Goal: Task Accomplishment & Management: Use online tool/utility

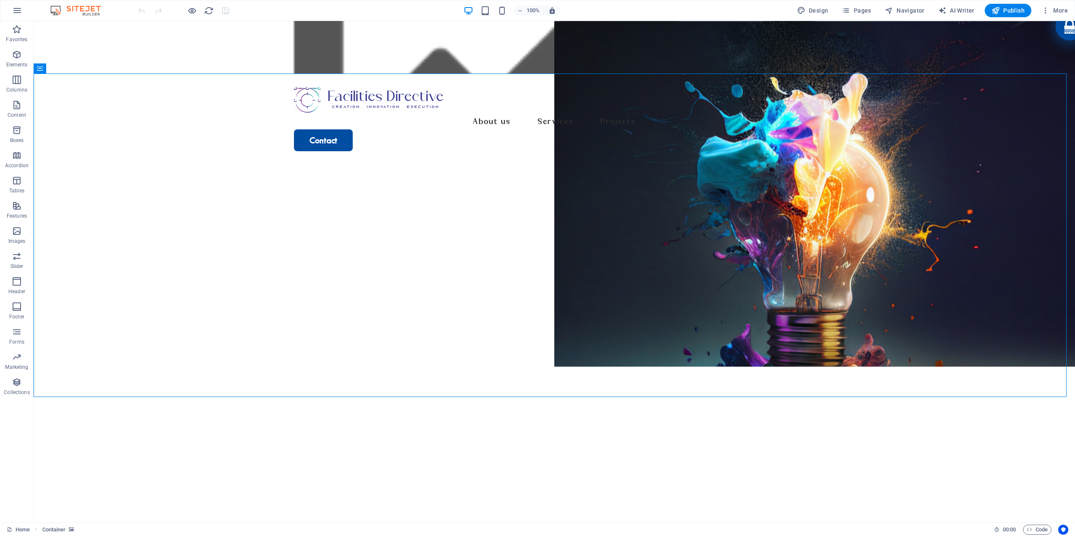
click at [229, 66] on figure at bounding box center [555, 47] width 1042 height 53
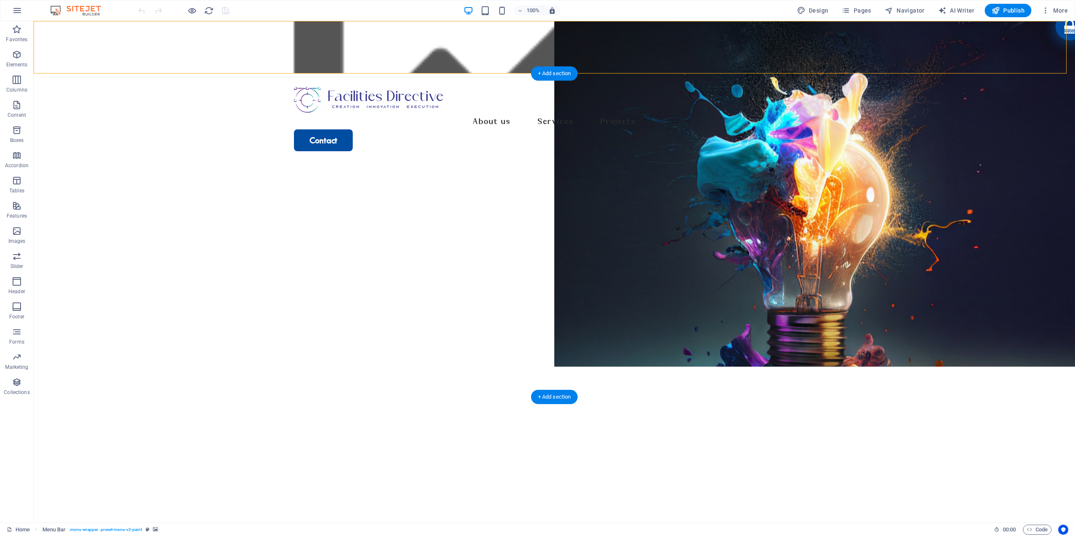
click at [218, 165] on figure at bounding box center [555, 326] width 1042 height 323
click at [146, 72] on figure at bounding box center [555, 47] width 1042 height 53
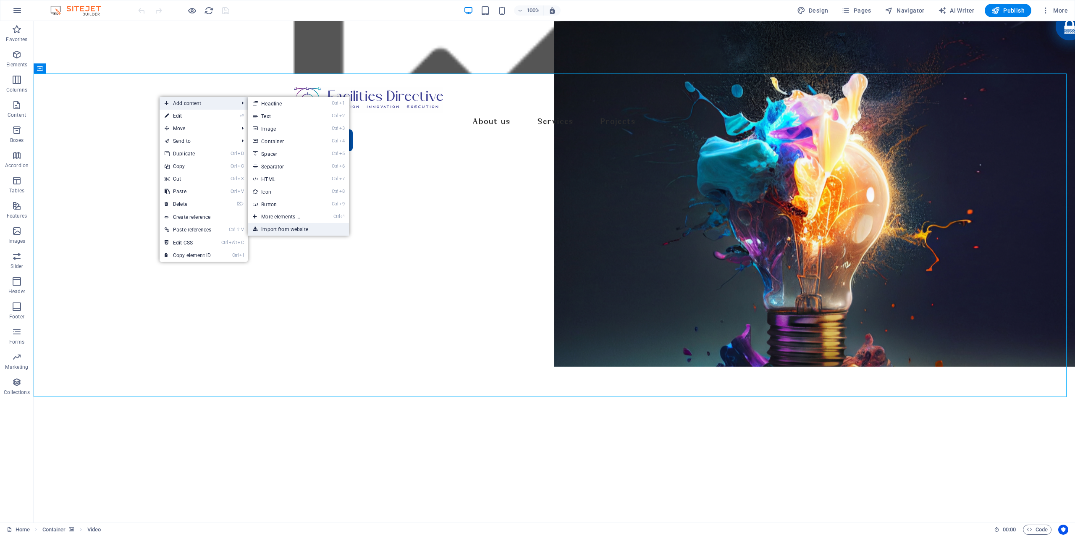
click at [289, 231] on link "Import from website" at bounding box center [298, 229] width 101 height 13
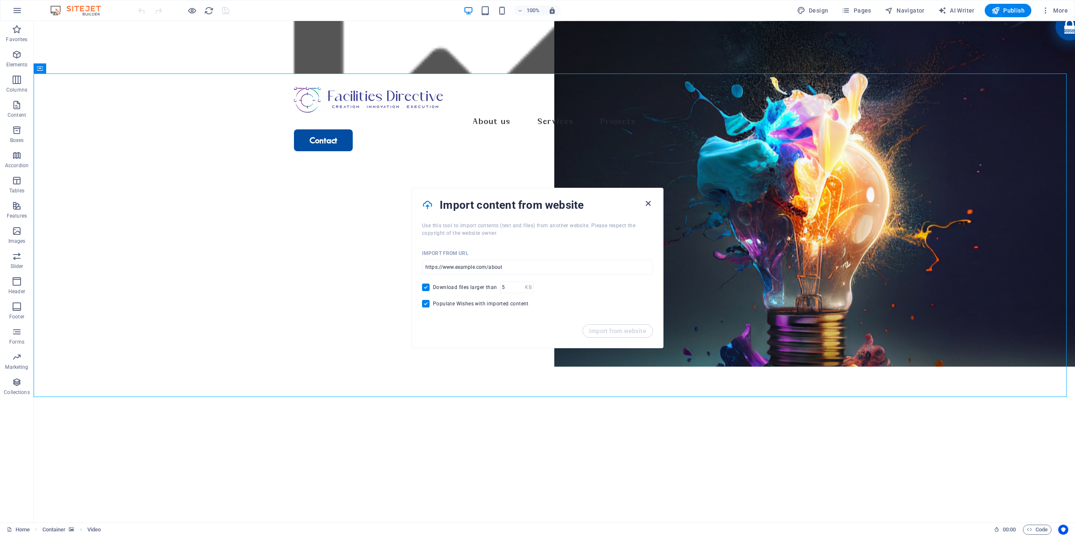
click at [652, 202] on icon "button" at bounding box center [649, 204] width 10 height 10
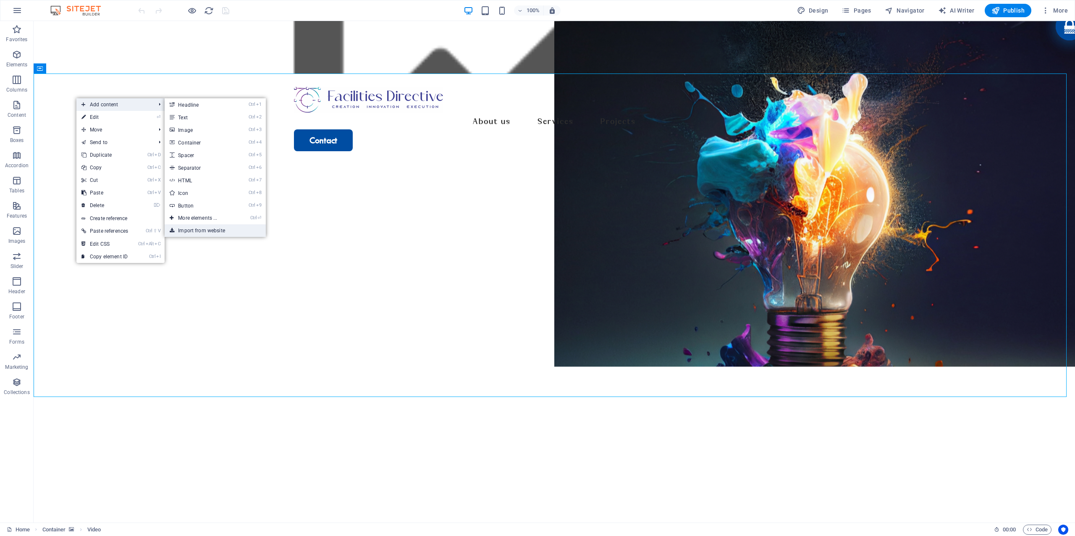
click at [189, 229] on link "Import from website" at bounding box center [215, 230] width 101 height 13
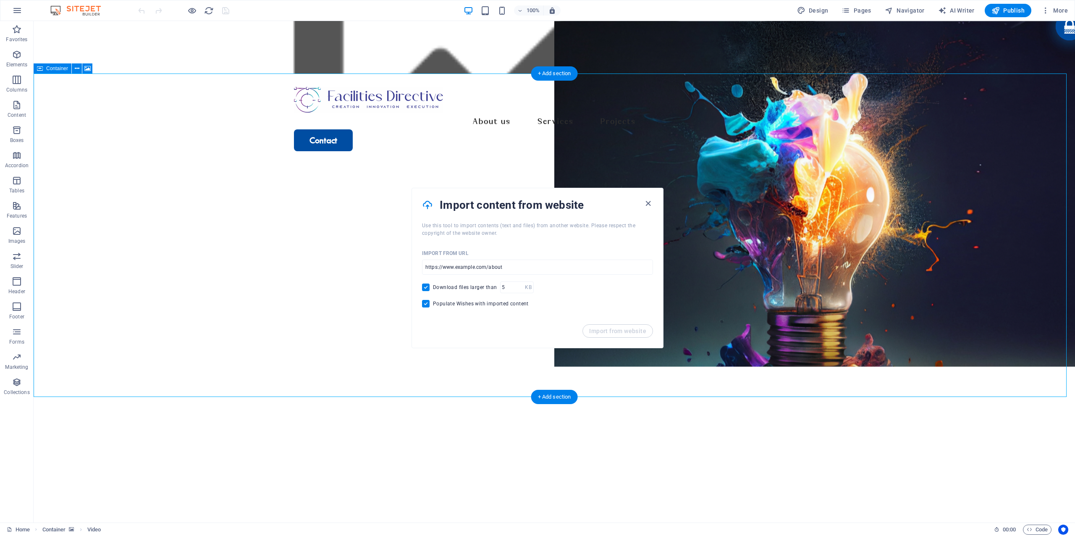
click at [147, 192] on figure at bounding box center [555, 326] width 1042 height 323
click at [74, 69] on button at bounding box center [77, 68] width 10 height 10
click at [81, 68] on button at bounding box center [77, 68] width 10 height 10
click at [157, 165] on figure at bounding box center [555, 326] width 1042 height 323
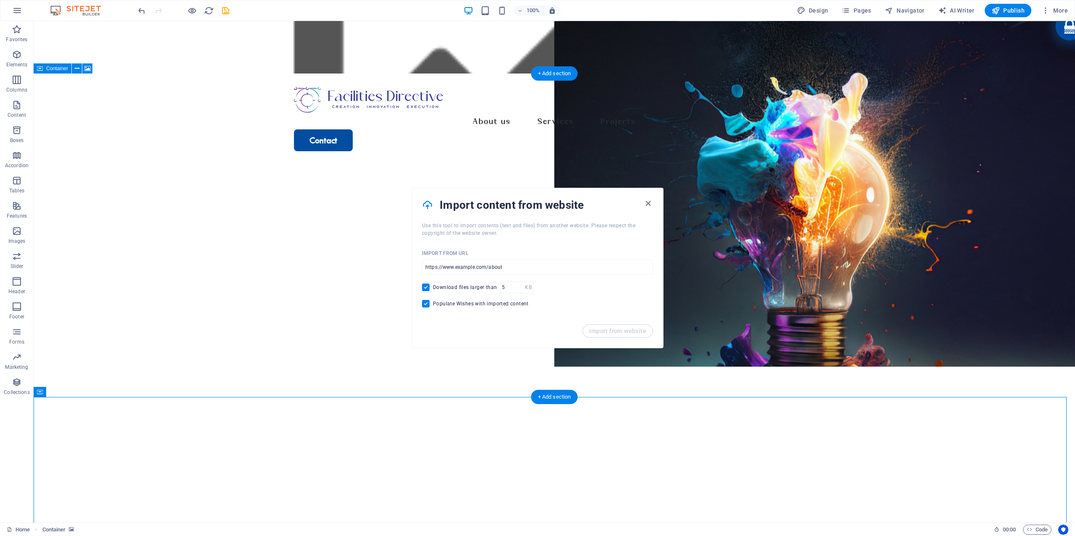
click at [298, 170] on figure at bounding box center [555, 326] width 1042 height 323
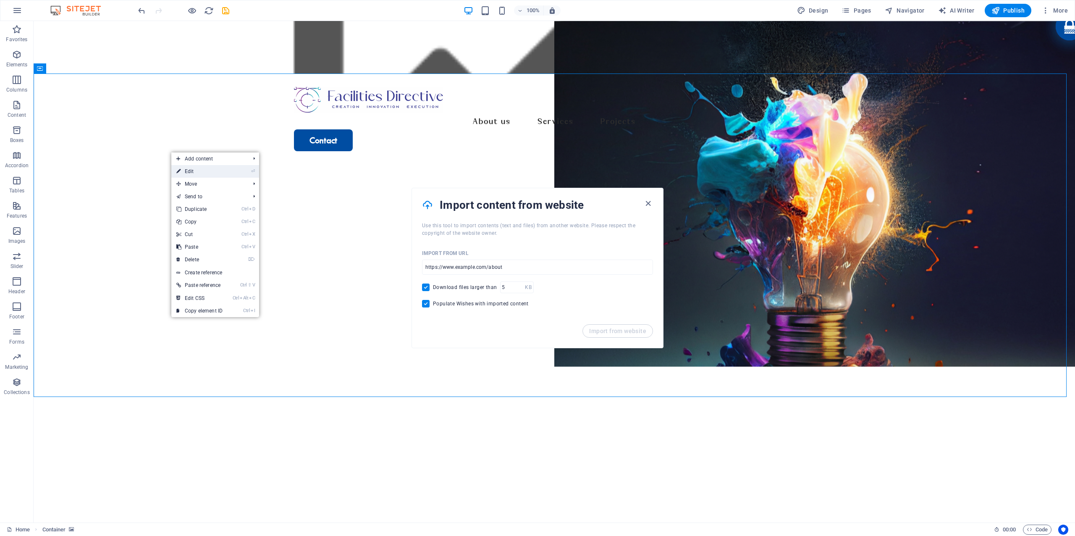
click at [220, 171] on link "⏎ Edit" at bounding box center [199, 171] width 56 height 13
select select "px"
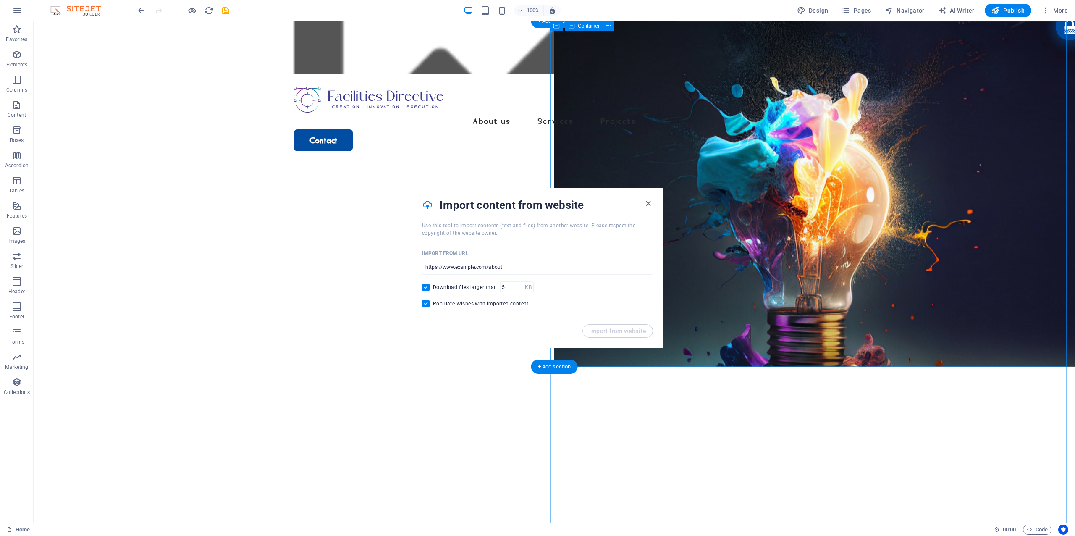
click at [719, 155] on figure at bounding box center [814, 194] width 521 height 346
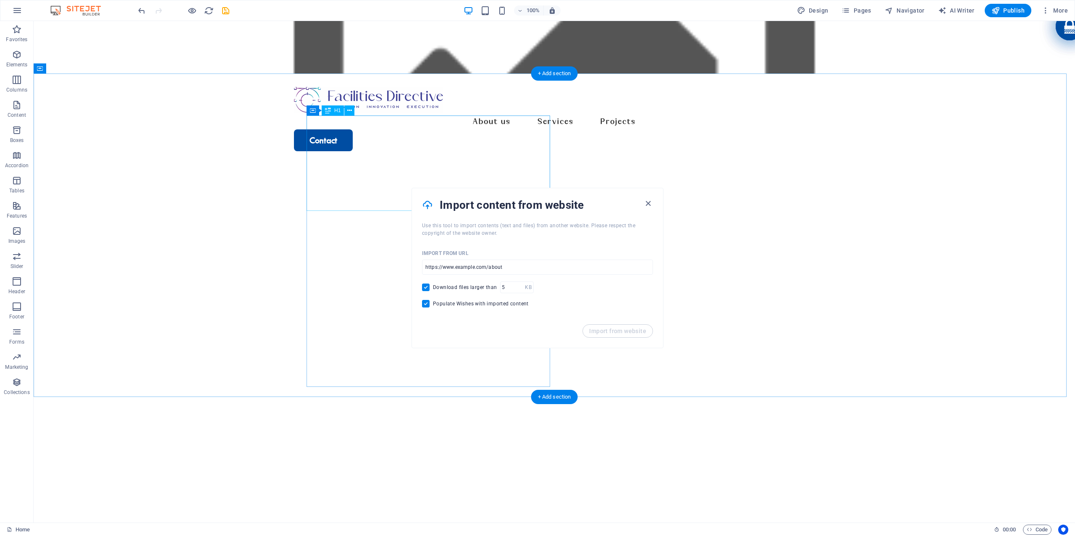
click at [86, 69] on figure at bounding box center [555, 47] width 1042 height 53
click at [86, 165] on figure at bounding box center [555, 326] width 1042 height 323
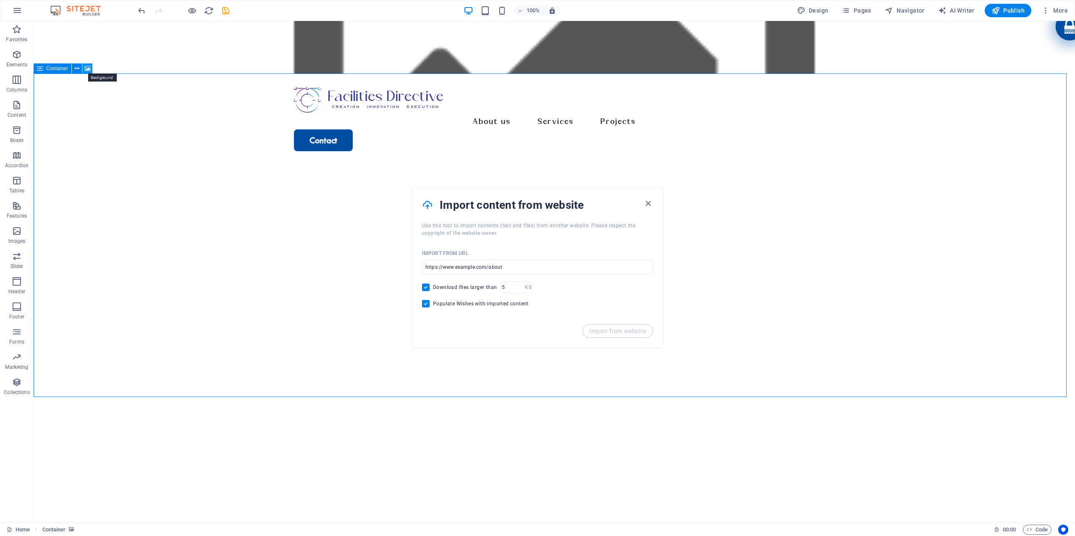
click at [91, 66] on button at bounding box center [87, 68] width 10 height 10
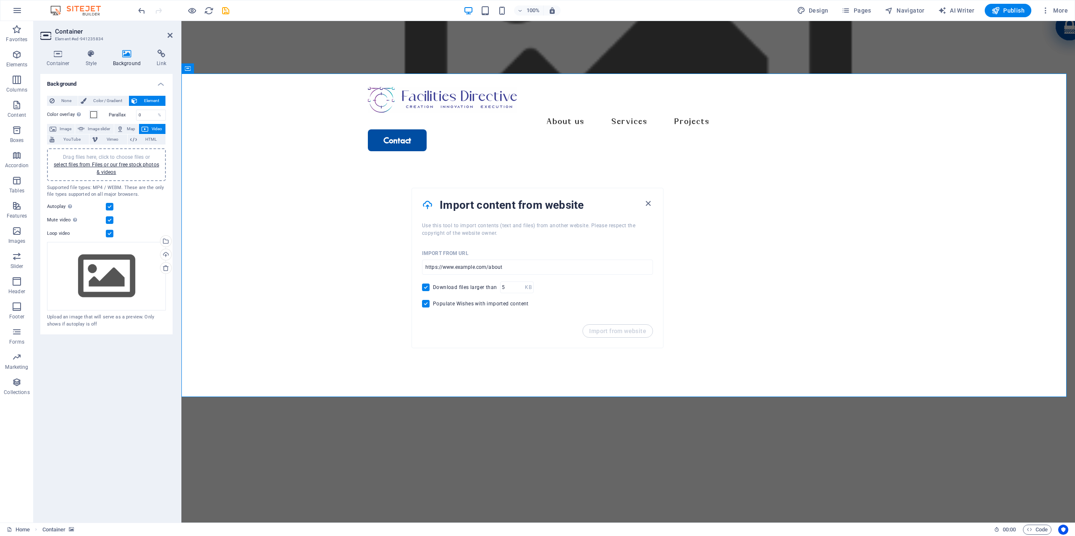
drag, startPoint x: 140, startPoint y: 145, endPoint x: 175, endPoint y: 142, distance: 34.7
click at [143, 145] on div "Drag files here, click to choose files or select files from Files or our free s…" at bounding box center [106, 171] width 119 height 53
click at [278, 165] on figure at bounding box center [628, 326] width 894 height 323
click at [122, 162] on link "select files from Files or our free stock photos & videos" at bounding box center [106, 168] width 105 height 13
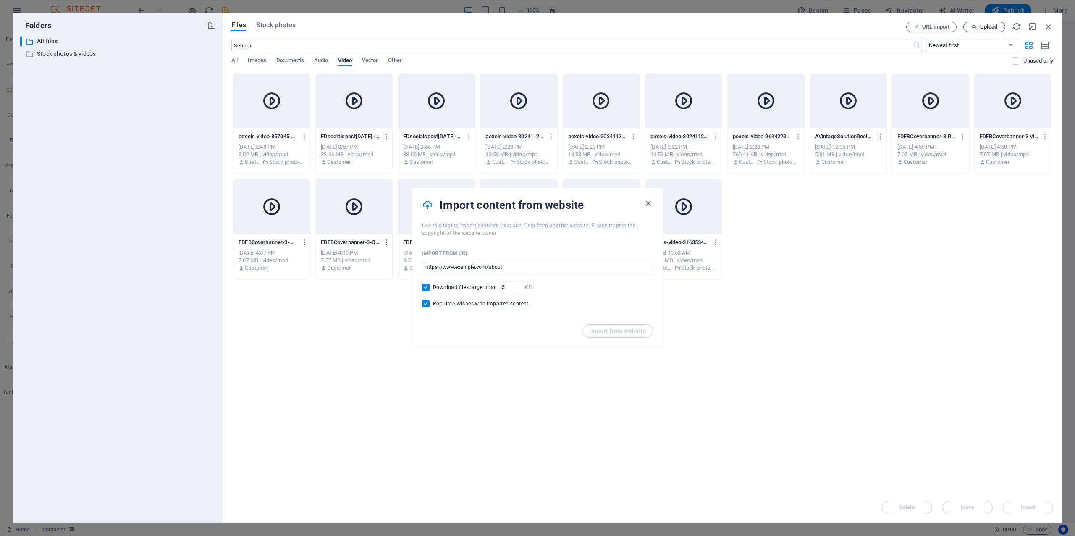
drag, startPoint x: 910, startPoint y: 319, endPoint x: 991, endPoint y: 29, distance: 301.5
click at [991, 29] on span "Upload" at bounding box center [988, 26] width 17 height 5
click at [879, 254] on div "pexels-video-857045-svOQYy_81m3kXkch3t_V-g.mp4 pexels-video-857045-svOQYy_81m3k…" at bounding box center [642, 176] width 822 height 207
click at [644, 202] on icon "button" at bounding box center [649, 204] width 10 height 10
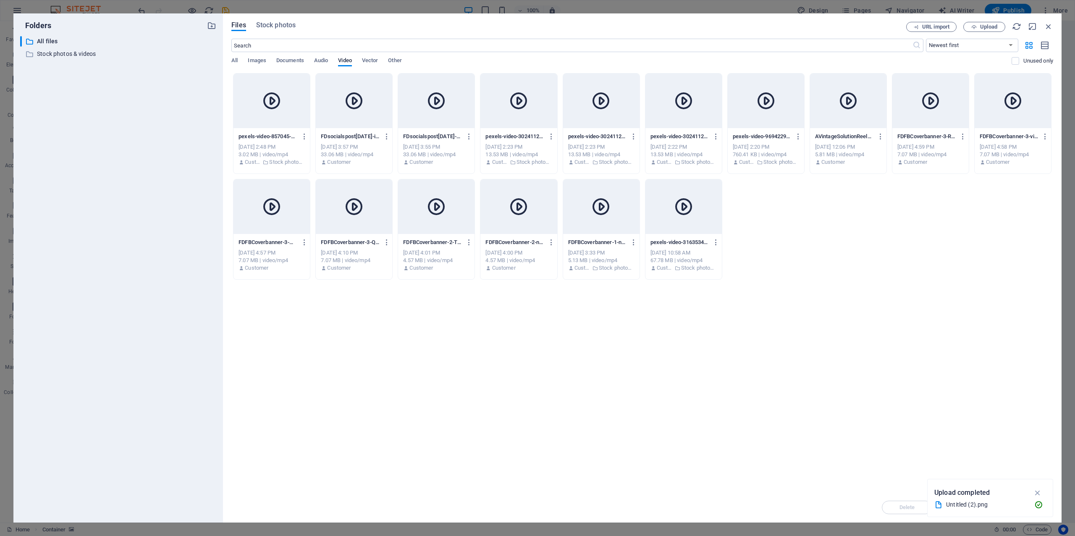
drag, startPoint x: 541, startPoint y: 316, endPoint x: 1010, endPoint y: 224, distance: 477.3
click at [1010, 224] on div "pexels-video-857045-svOQYy_81m3kXkch3t_V-g.mp4 pexels-video-857045-svOQYy_81m3k…" at bounding box center [642, 176] width 822 height 207
click at [953, 496] on p "Upload completed" at bounding box center [962, 492] width 55 height 11
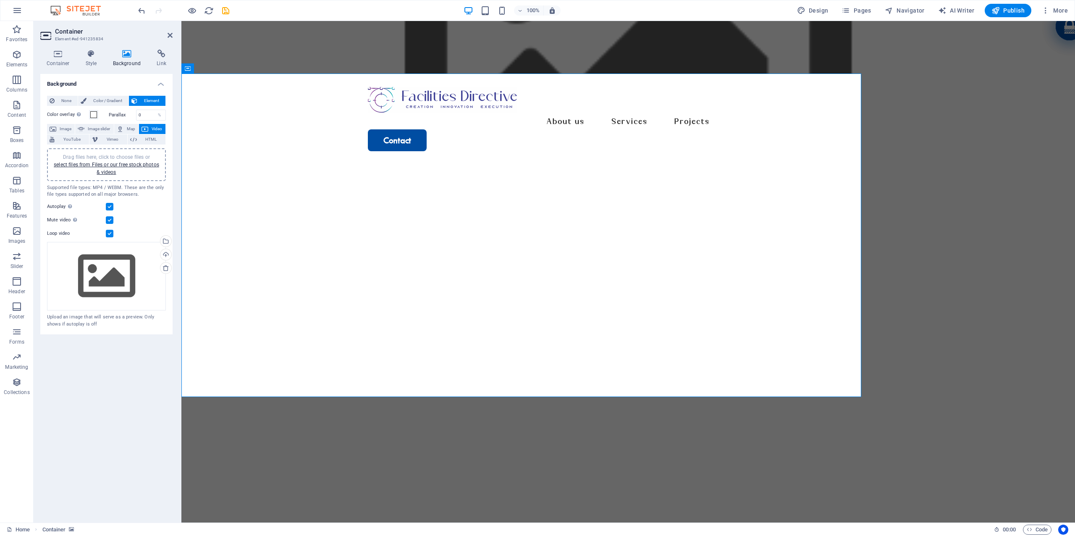
select select "px"
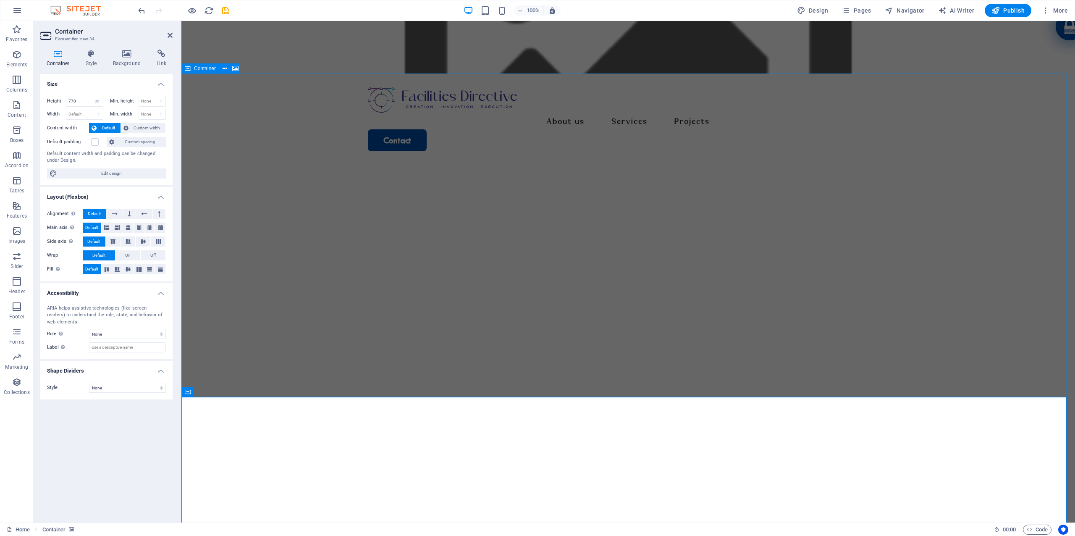
click at [703, 237] on figure at bounding box center [628, 326] width 894 height 323
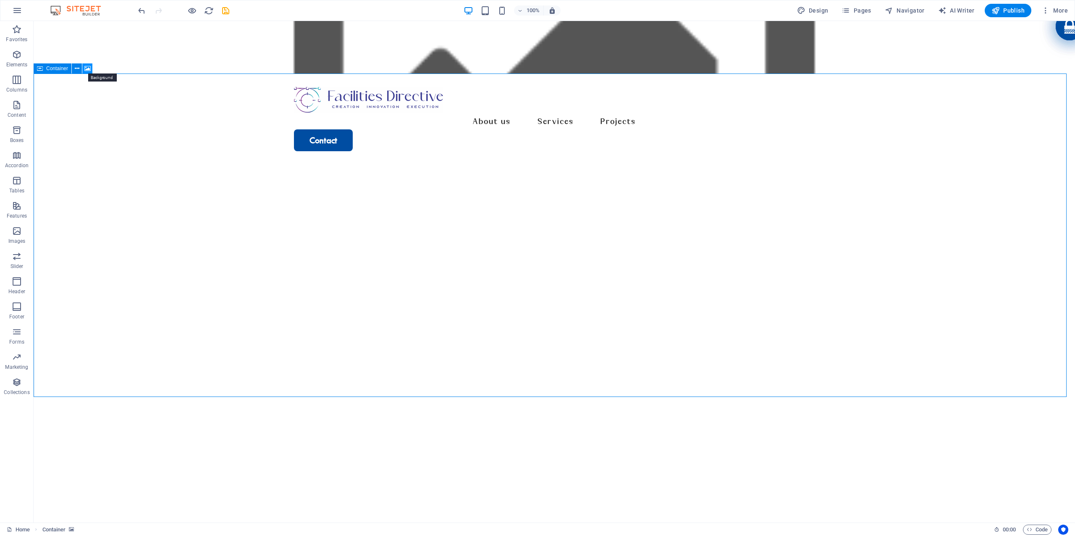
click at [86, 66] on icon at bounding box center [87, 68] width 6 height 9
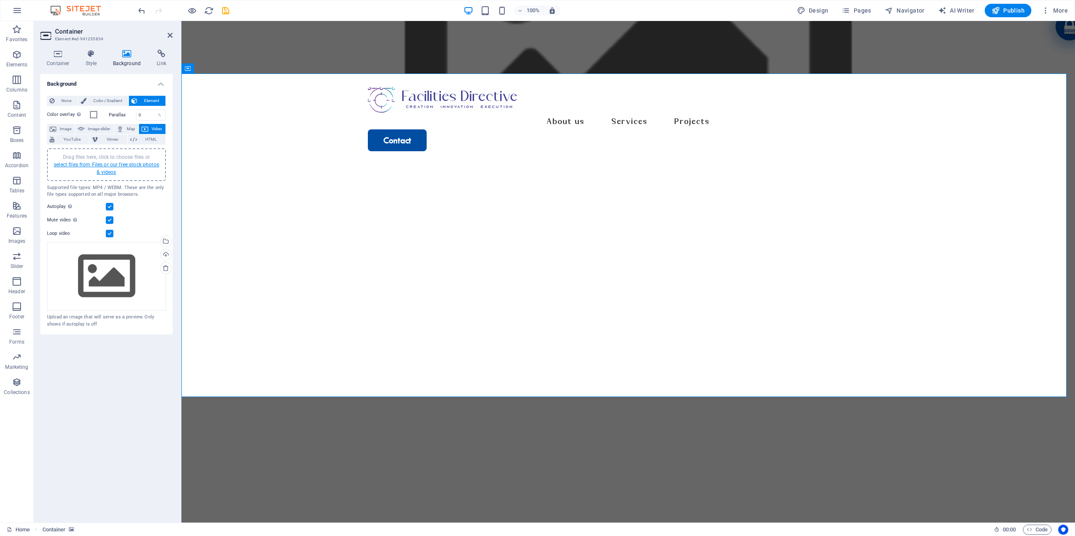
click at [111, 165] on link "select files from Files or our free stock photos & videos" at bounding box center [106, 168] width 105 height 13
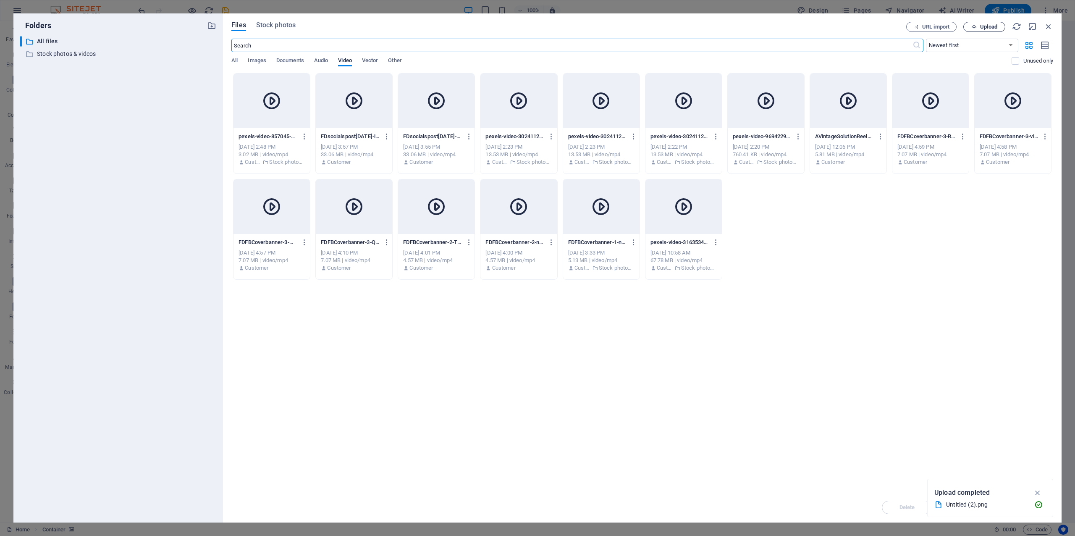
click at [995, 27] on span "Upload" at bounding box center [988, 26] width 17 height 5
click at [259, 63] on span "Images" at bounding box center [257, 61] width 18 height 12
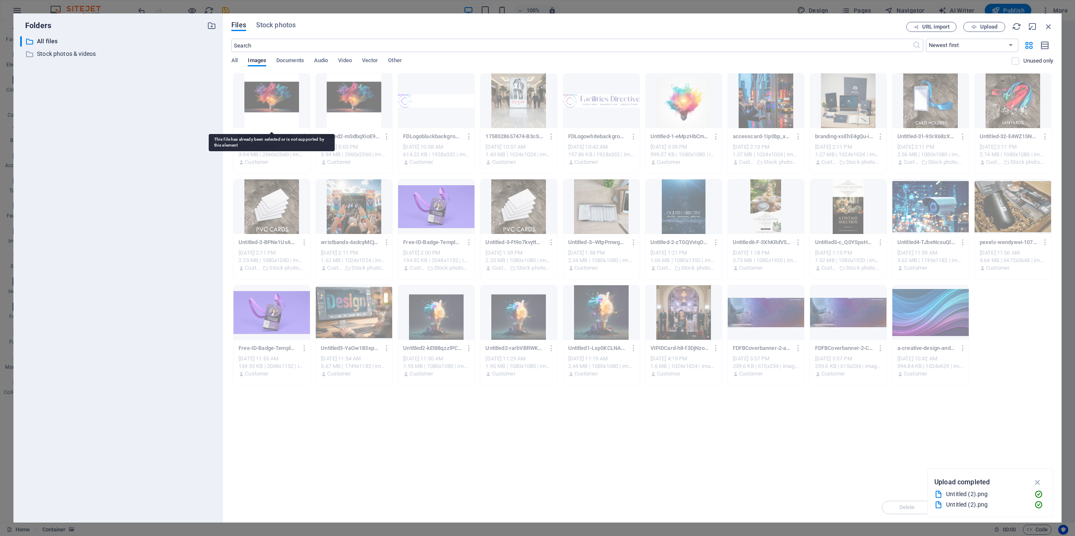
click at [277, 118] on div at bounding box center [272, 101] width 76 height 55
click at [276, 108] on div at bounding box center [272, 101] width 76 height 55
click at [1035, 482] on icon "button" at bounding box center [1038, 482] width 10 height 9
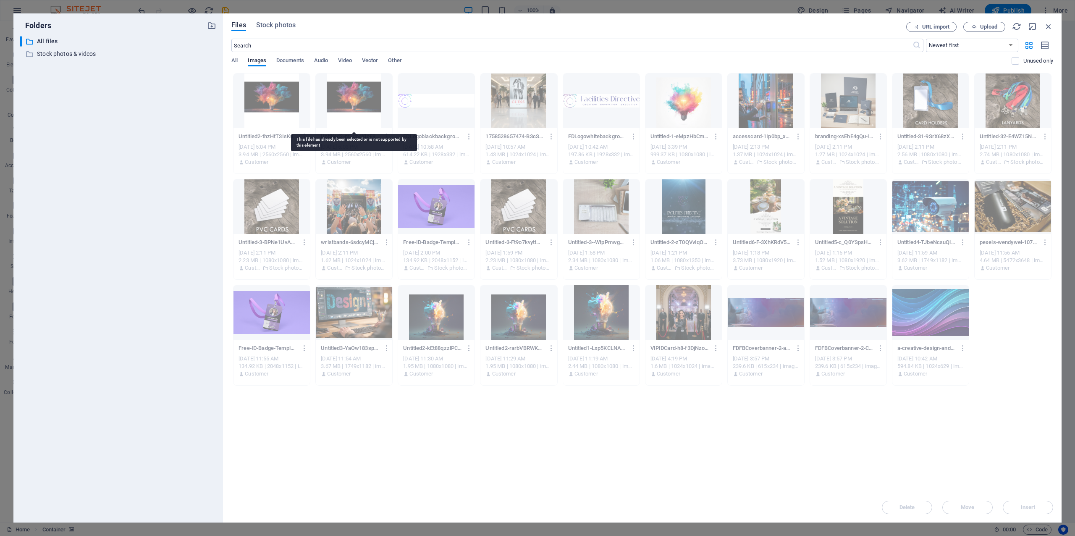
click at [370, 113] on div at bounding box center [354, 101] width 76 height 55
click at [362, 121] on div at bounding box center [354, 101] width 76 height 55
click at [263, 113] on div at bounding box center [272, 101] width 76 height 55
click at [246, 132] on div "Untitled2-thzHtT3IsKunt6DjK647ow.png Untitled2-thzHtT3IsKunt6DjK647ow.png" at bounding box center [272, 136] width 66 height 13
click at [278, 101] on div at bounding box center [272, 101] width 76 height 55
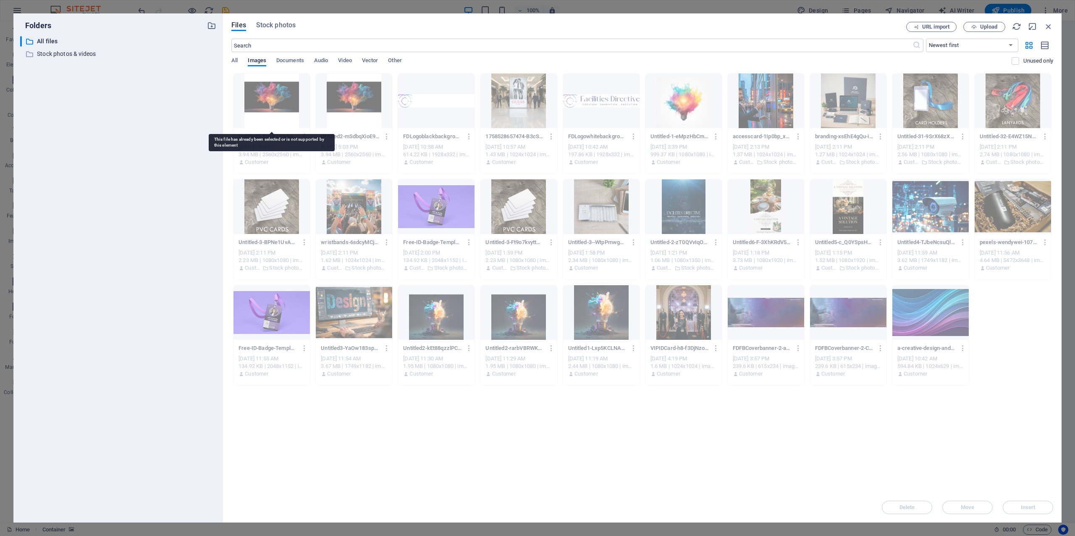
click at [278, 101] on div at bounding box center [272, 101] width 76 height 55
click at [1055, 21] on div "Files Stock photos URL import Upload ​ Newest first Oldest first Name (A-Z) Nam…" at bounding box center [642, 267] width 839 height 509
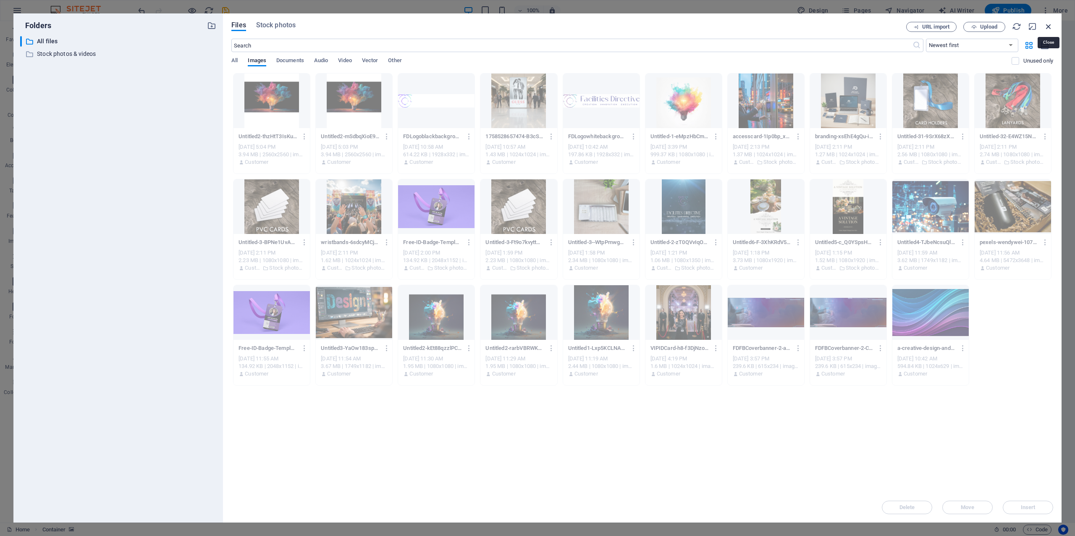
click at [1051, 26] on icon "button" at bounding box center [1048, 26] width 9 height 9
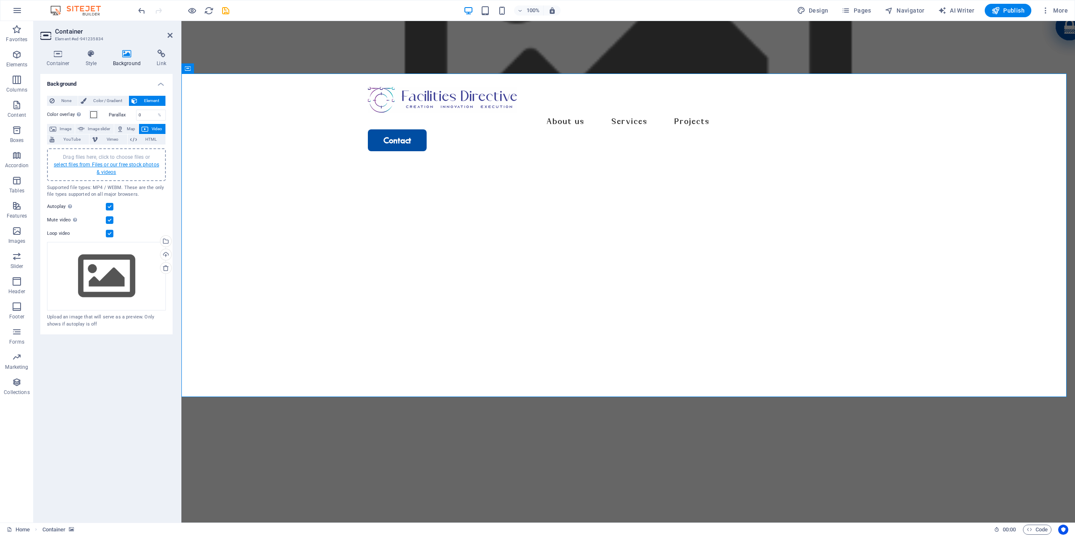
click at [90, 162] on link "select files from Files or our free stock photos & videos" at bounding box center [106, 168] width 105 height 13
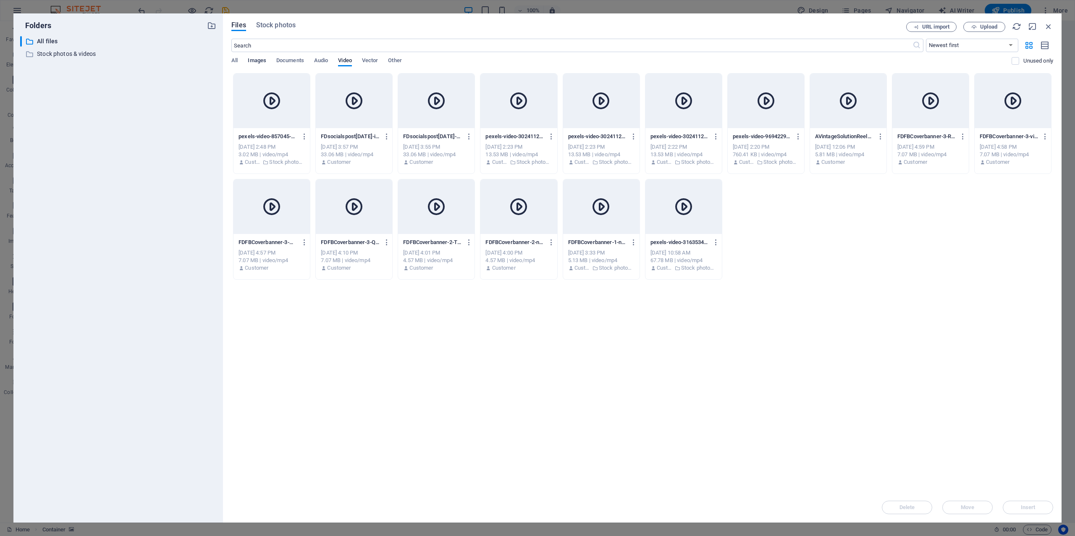
click at [259, 58] on span "Images" at bounding box center [257, 61] width 18 height 12
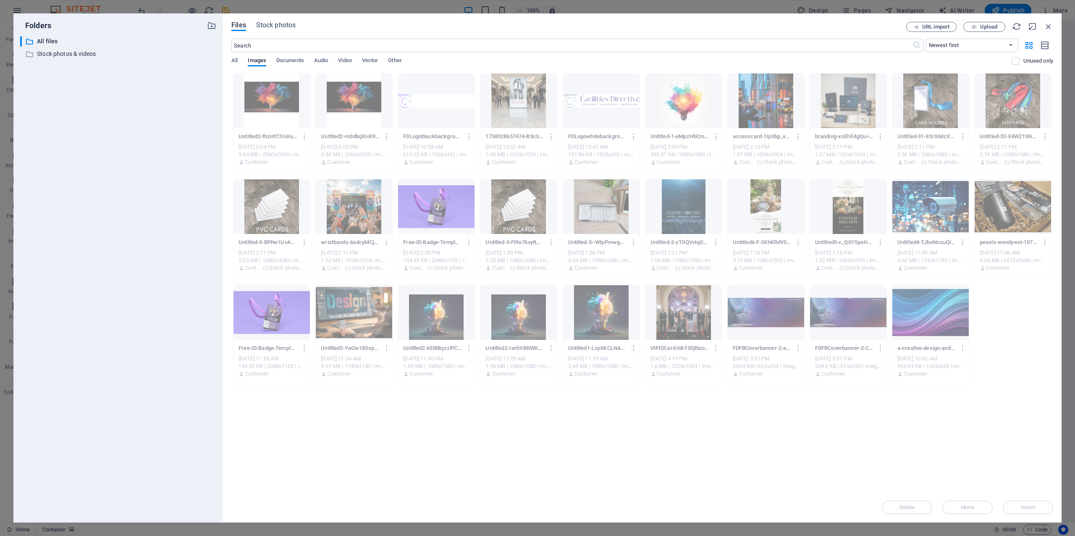
click at [264, 144] on div "[DATE] 5:04 PM" at bounding box center [272, 147] width 66 height 8
click at [278, 108] on div at bounding box center [272, 101] width 76 height 55
click at [1046, 24] on icon "button" at bounding box center [1048, 26] width 9 height 9
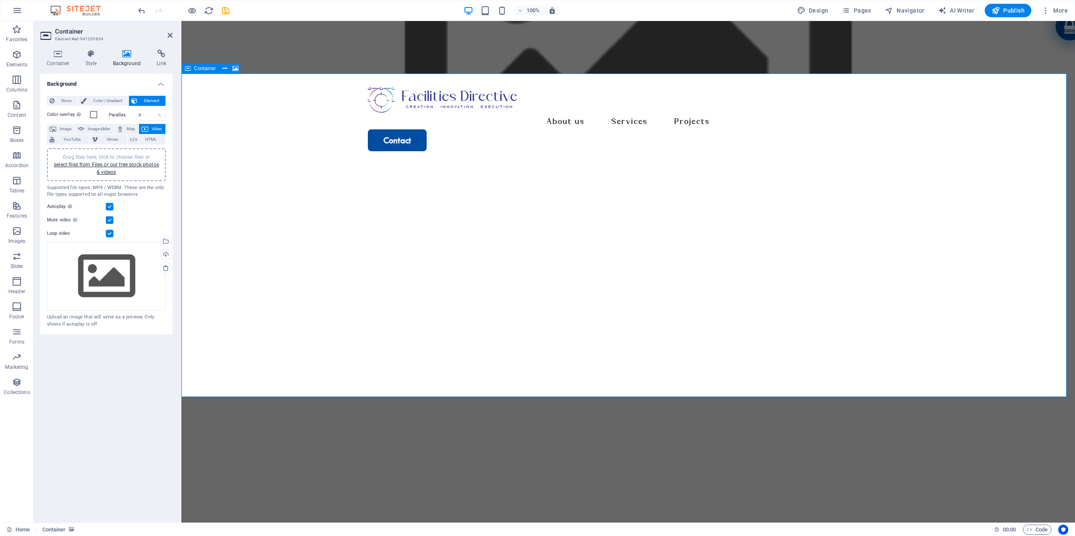
click at [404, 165] on figure at bounding box center [628, 326] width 894 height 323
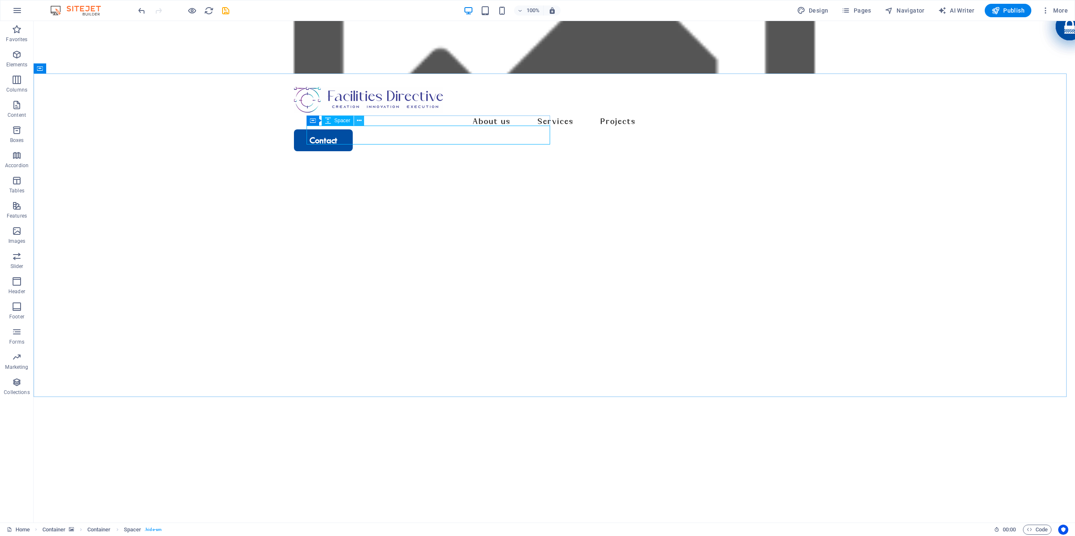
click at [356, 118] on button at bounding box center [359, 121] width 10 height 10
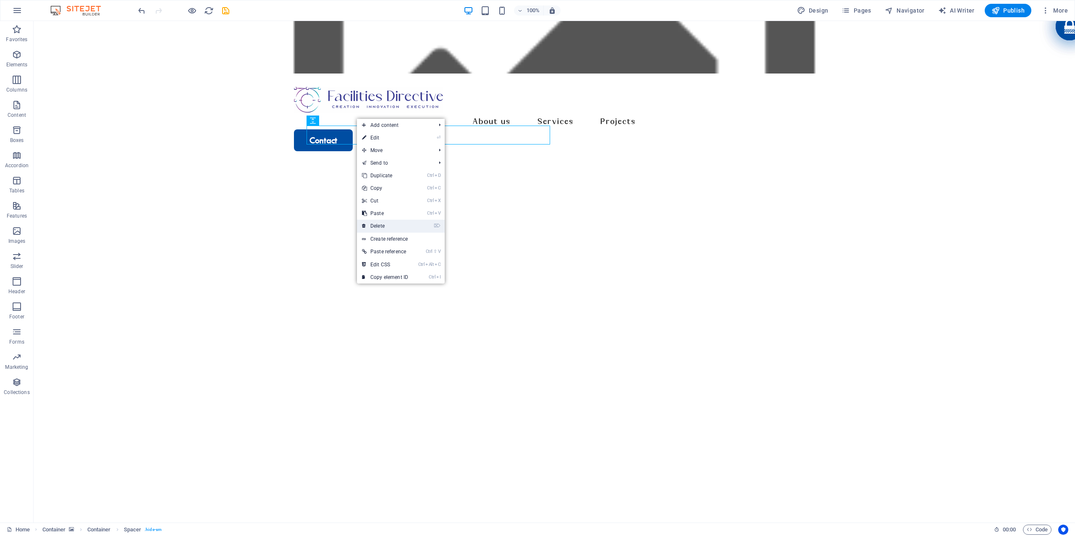
click at [380, 224] on link "⌦ Delete" at bounding box center [385, 226] width 56 height 13
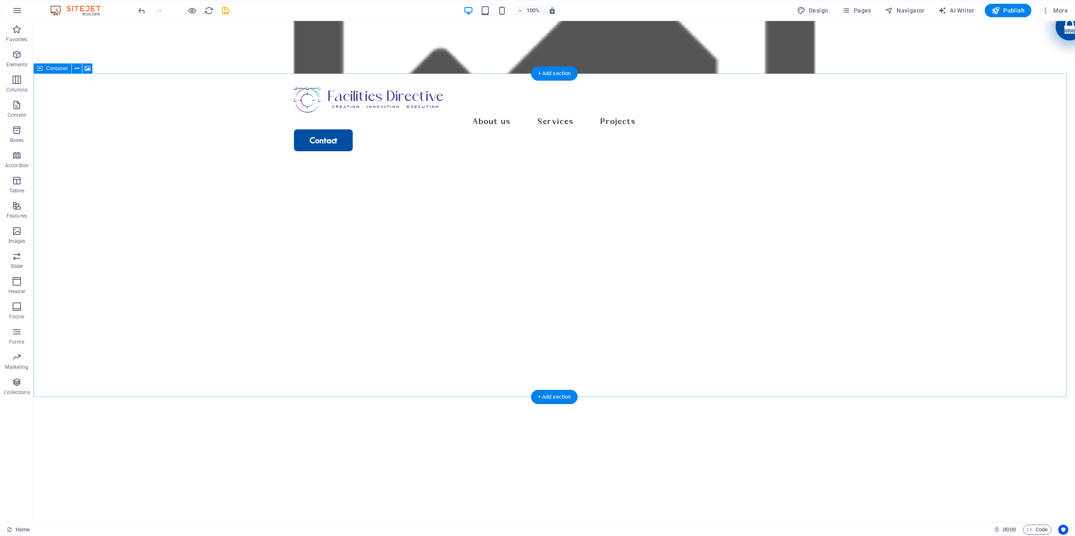
click at [665, 165] on figure at bounding box center [555, 326] width 1042 height 323
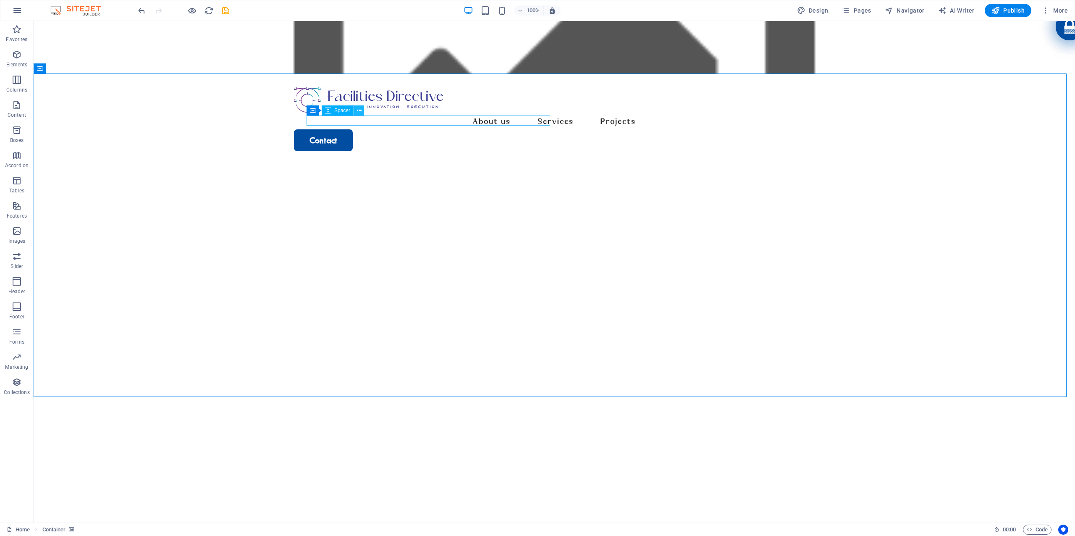
click at [360, 110] on icon at bounding box center [359, 110] width 5 height 9
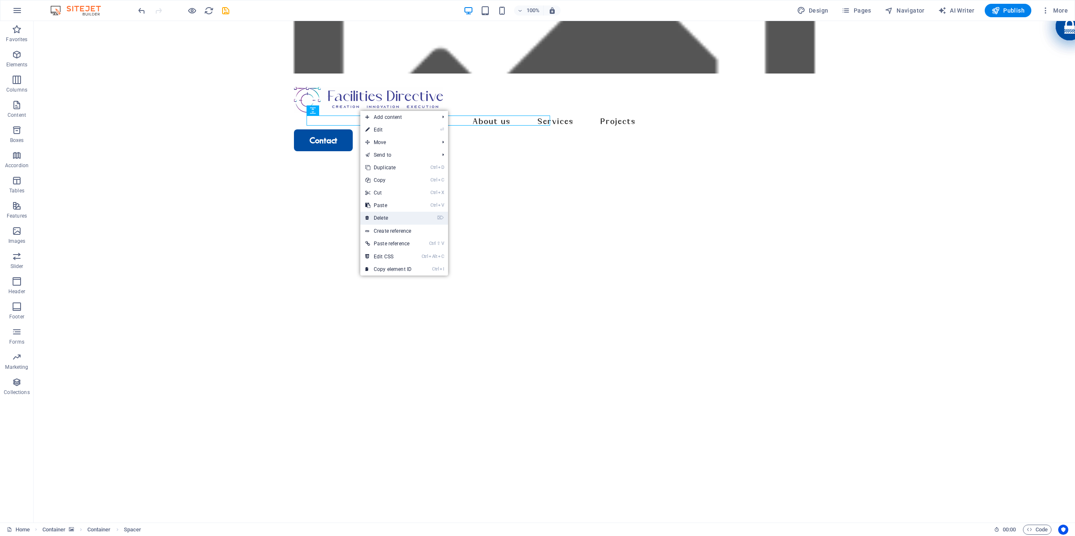
click at [392, 214] on link "⌦ Delete" at bounding box center [388, 218] width 56 height 13
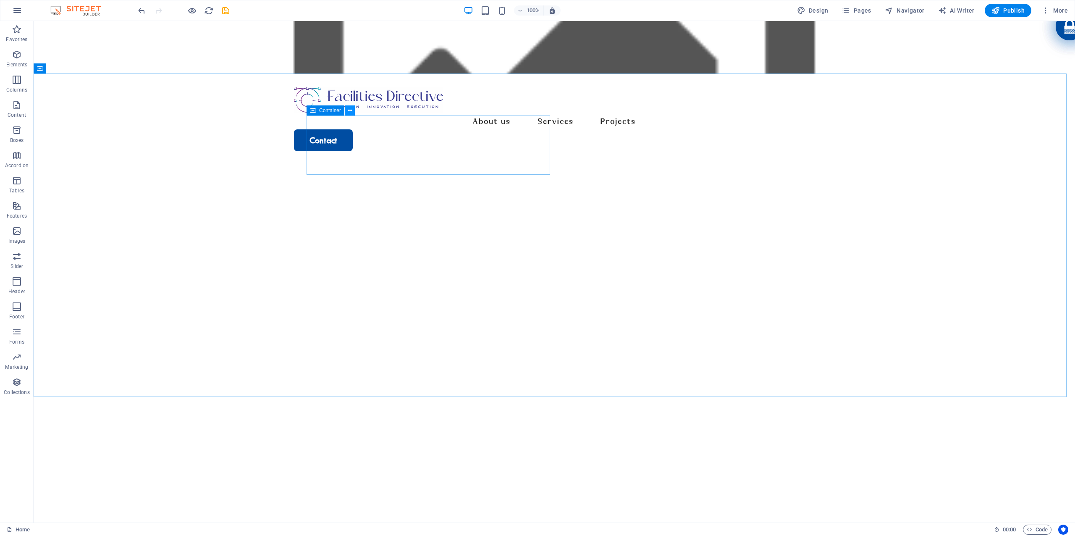
click at [350, 110] on icon at bounding box center [350, 110] width 5 height 9
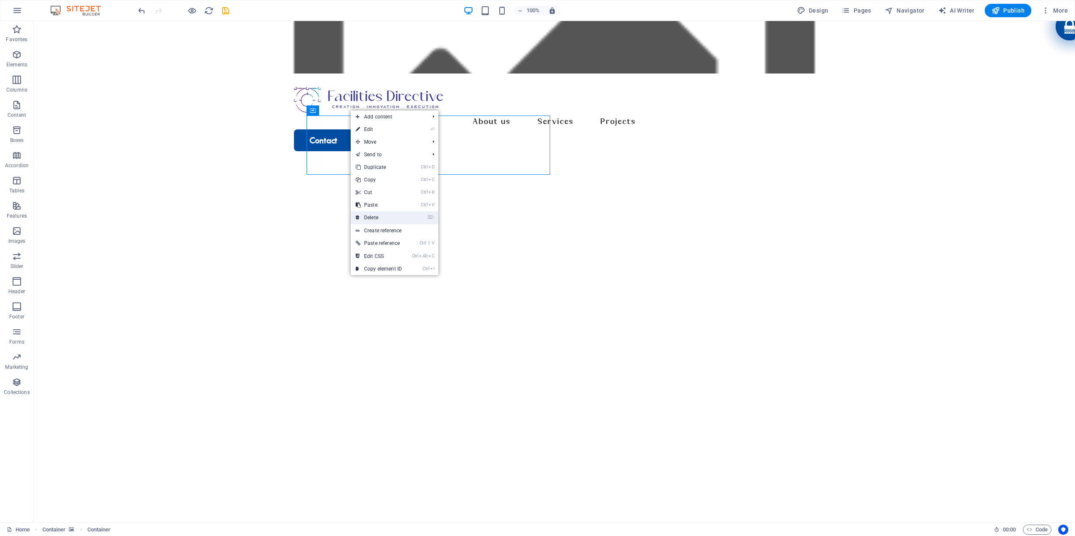
click at [388, 219] on link "⌦ Delete" at bounding box center [379, 217] width 56 height 13
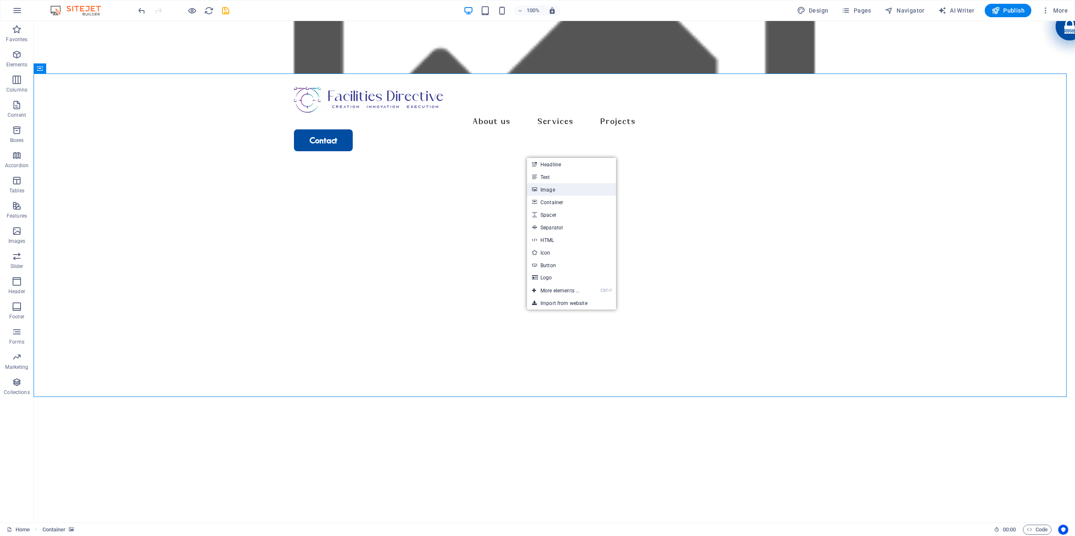
click at [554, 189] on link "Image" at bounding box center [571, 189] width 89 height 13
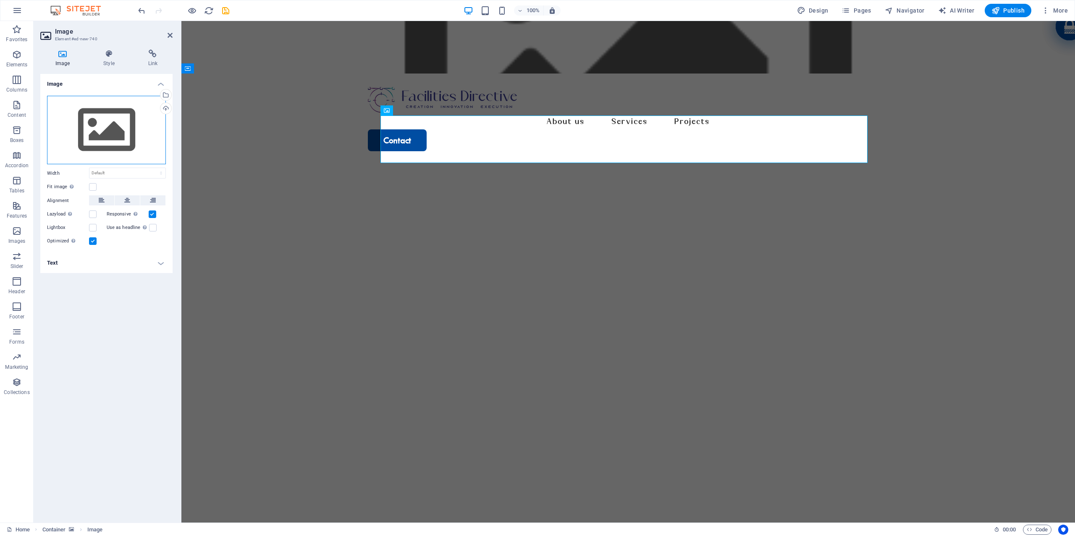
click at [125, 117] on div "Drag files here, click to choose files or select files from Files or our free s…" at bounding box center [106, 130] width 119 height 69
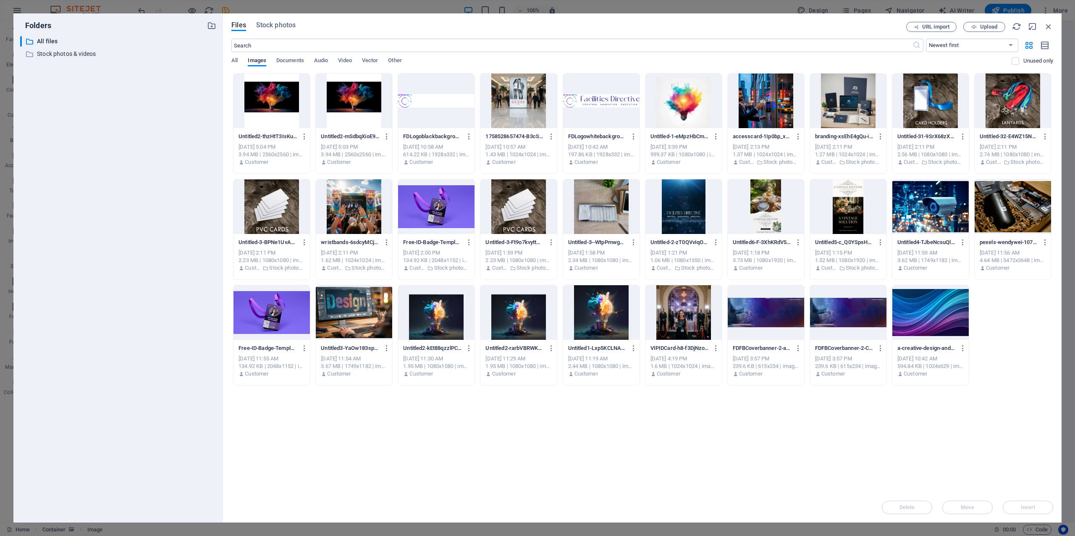
click at [269, 118] on div at bounding box center [272, 101] width 76 height 55
click at [1029, 508] on span "Insert" at bounding box center [1028, 507] width 15 height 5
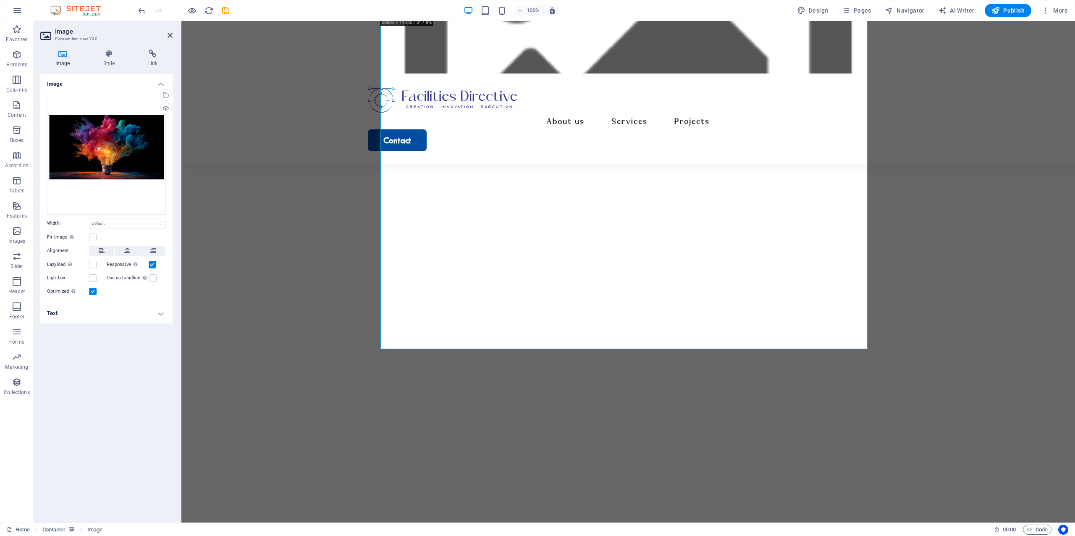
scroll to position [112, 0]
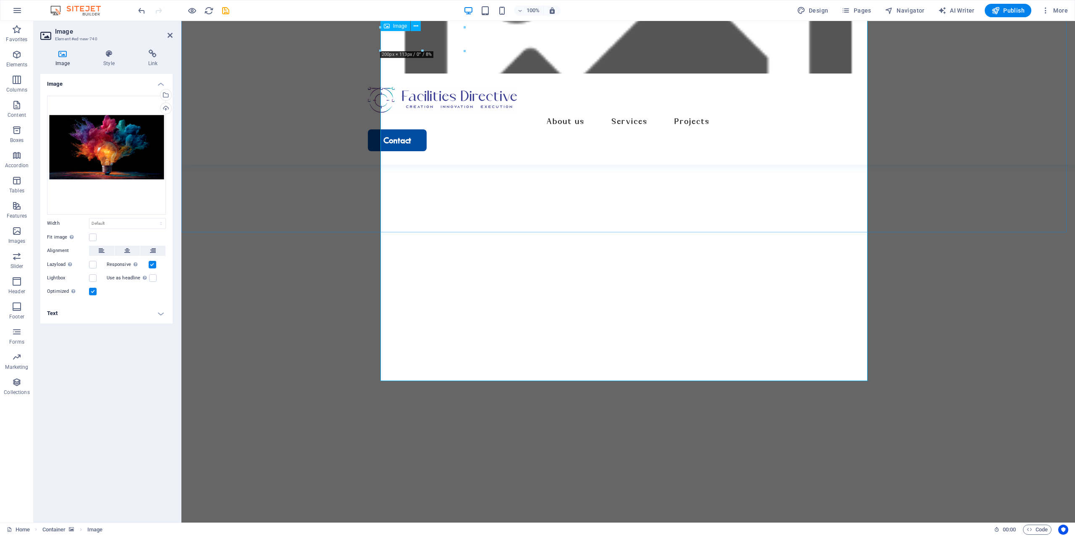
click at [520, 327] on figure at bounding box center [628, 542] width 487 height 430
click at [433, 327] on figure at bounding box center [628, 542] width 487 height 430
click at [159, 96] on div "Select files from the file manager, stock photos, or upload file(s)" at bounding box center [131, 96] width 55 height 32
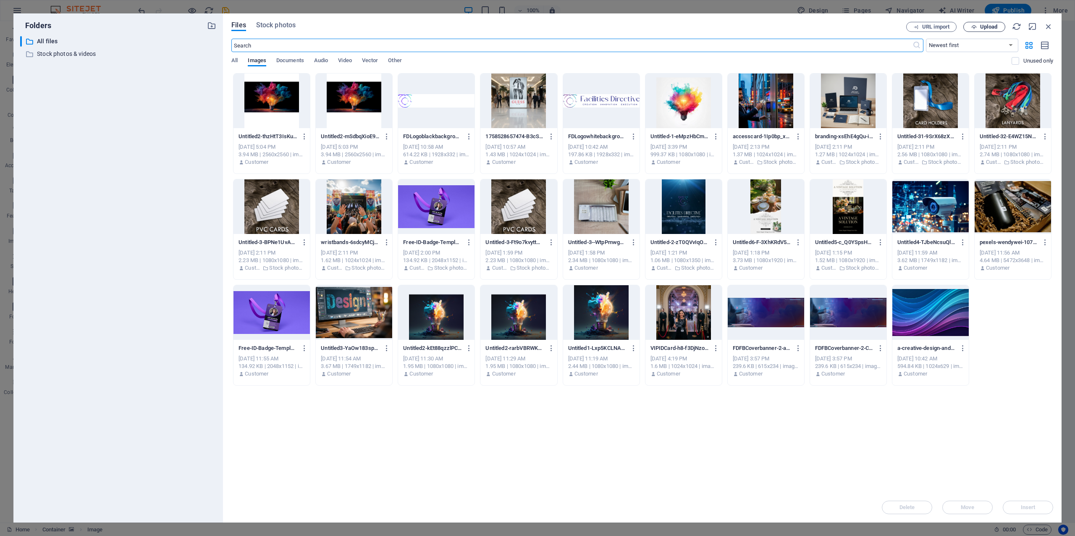
click at [987, 24] on span "Upload" at bounding box center [988, 26] width 17 height 5
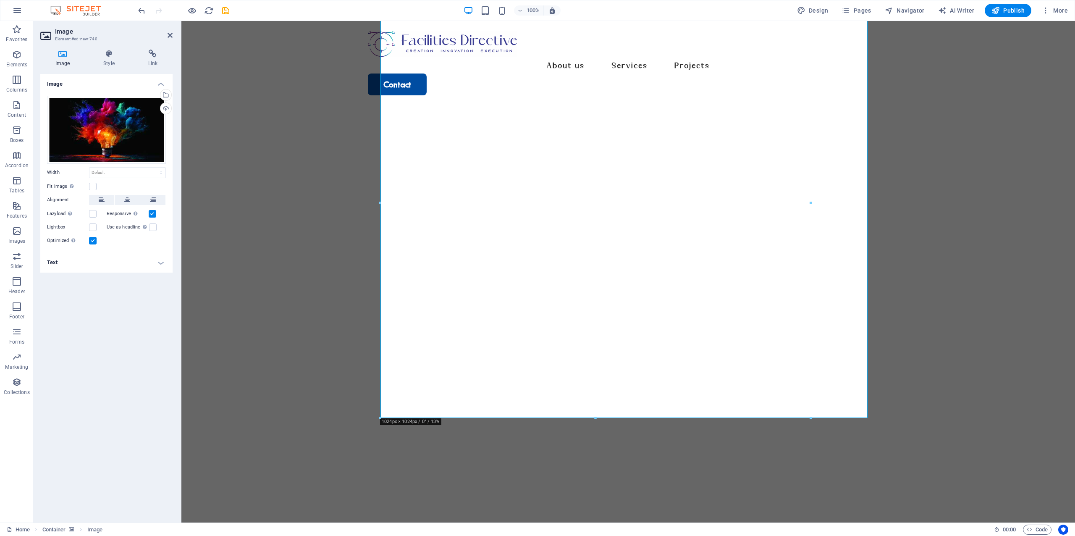
scroll to position [0, 0]
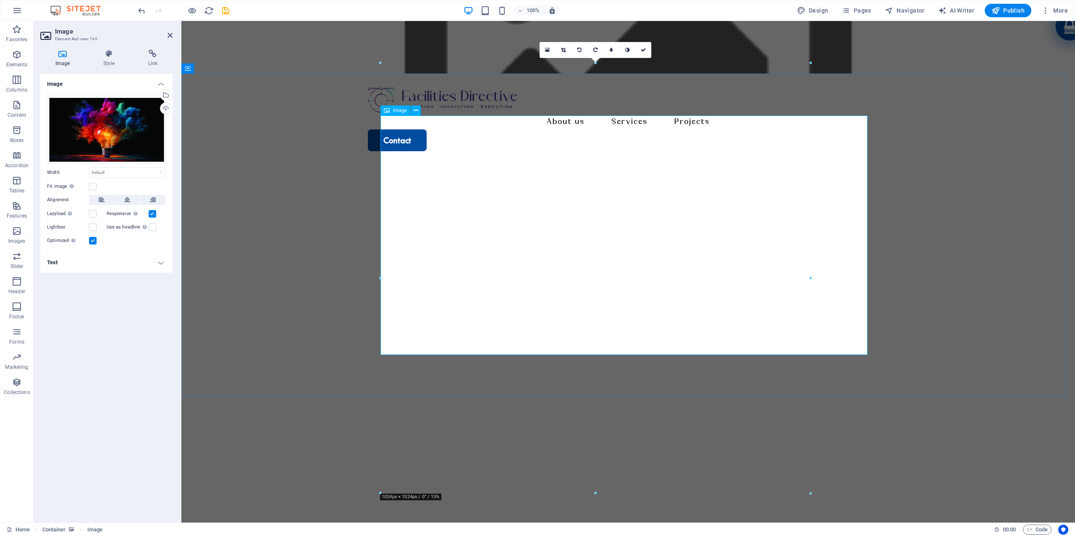
click at [997, 218] on figure at bounding box center [628, 326] width 894 height 323
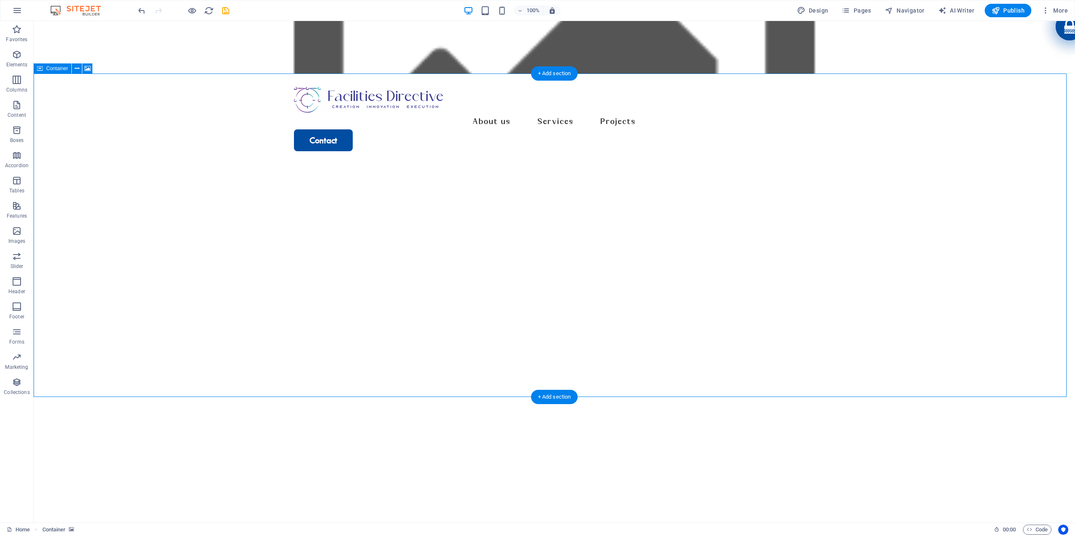
click at [153, 281] on figure at bounding box center [555, 326] width 1042 height 323
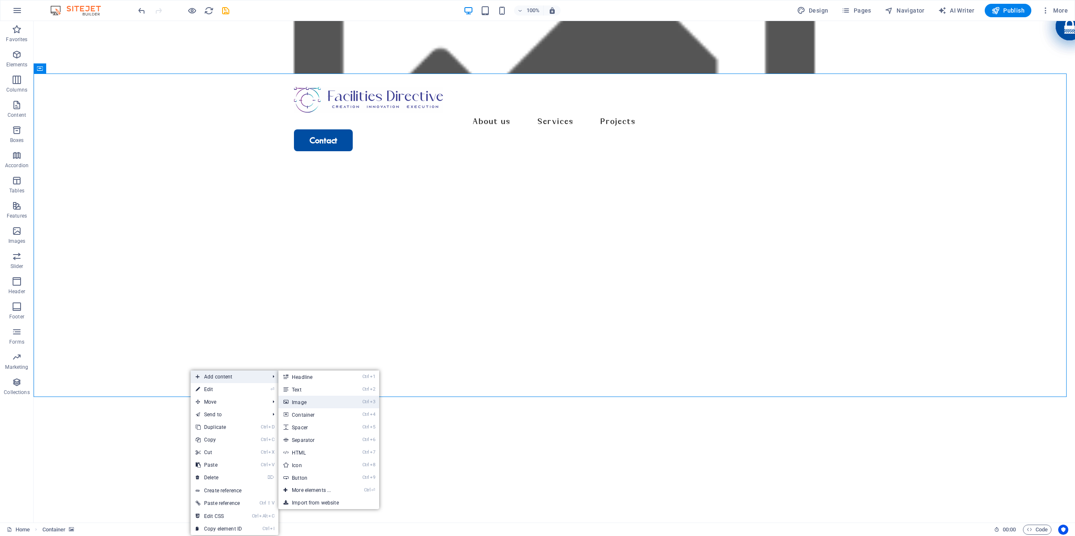
click at [298, 400] on link "Ctrl 3 Image" at bounding box center [312, 402] width 69 height 13
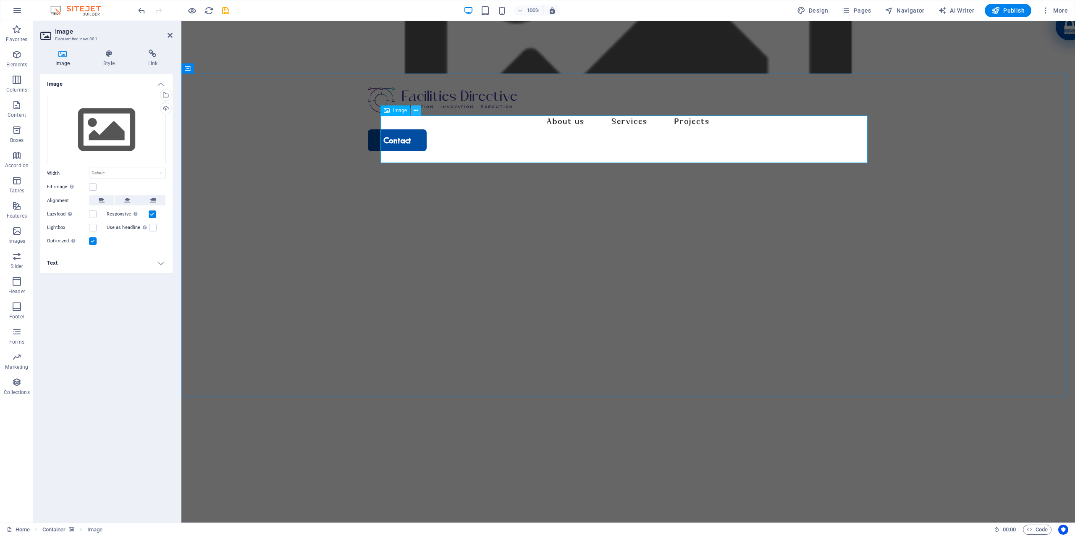
click at [416, 113] on icon at bounding box center [416, 110] width 5 height 9
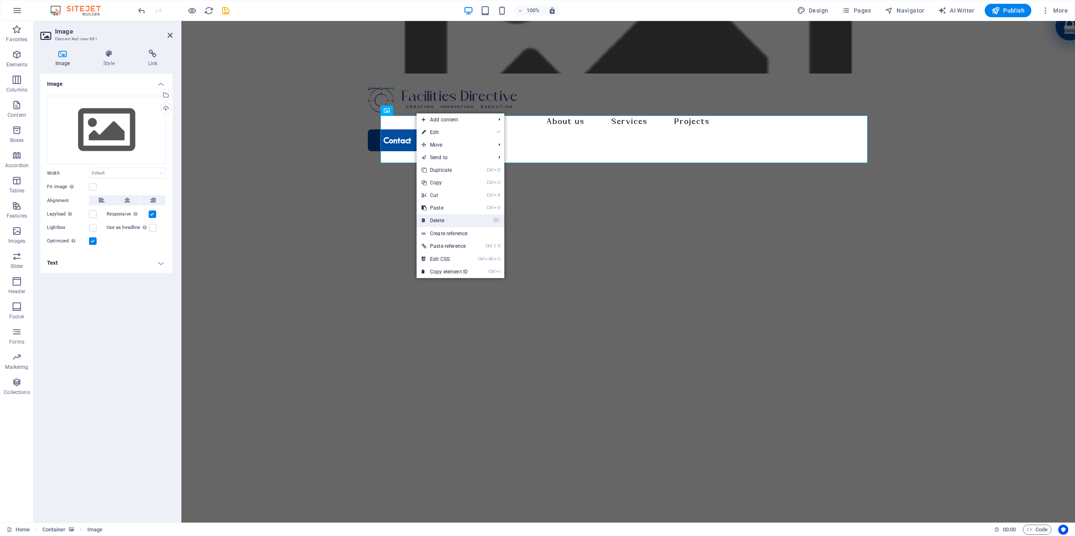
click at [448, 218] on link "⌦ Delete" at bounding box center [445, 220] width 56 height 13
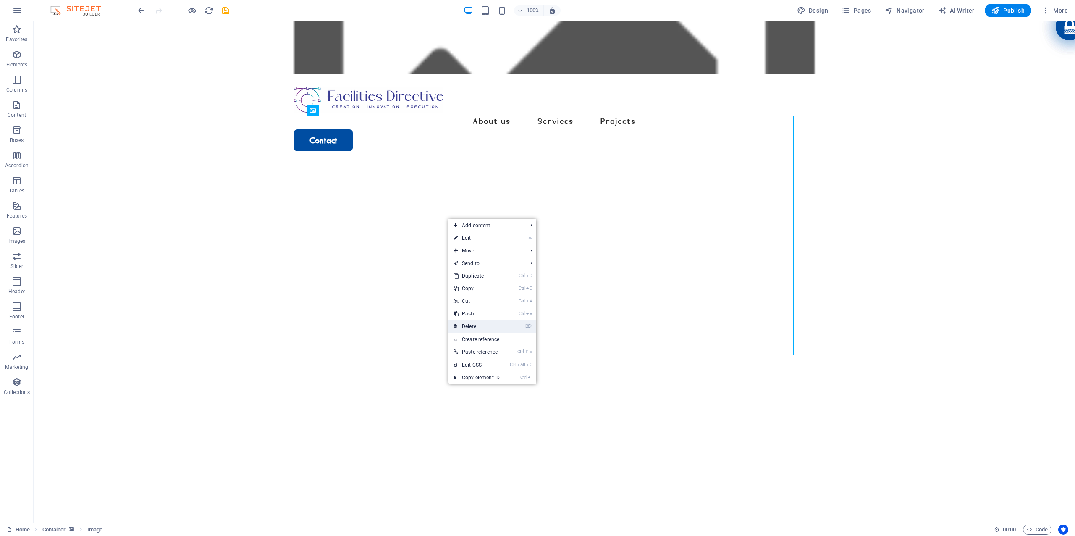
click at [489, 331] on link "⌦ Delete" at bounding box center [477, 326] width 56 height 13
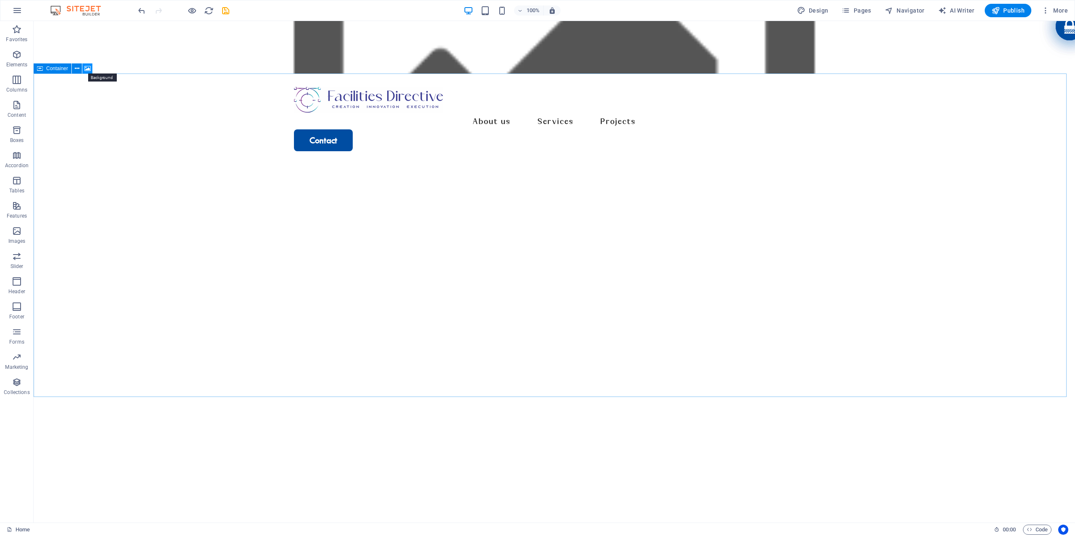
click at [87, 64] on icon at bounding box center [87, 68] width 6 height 9
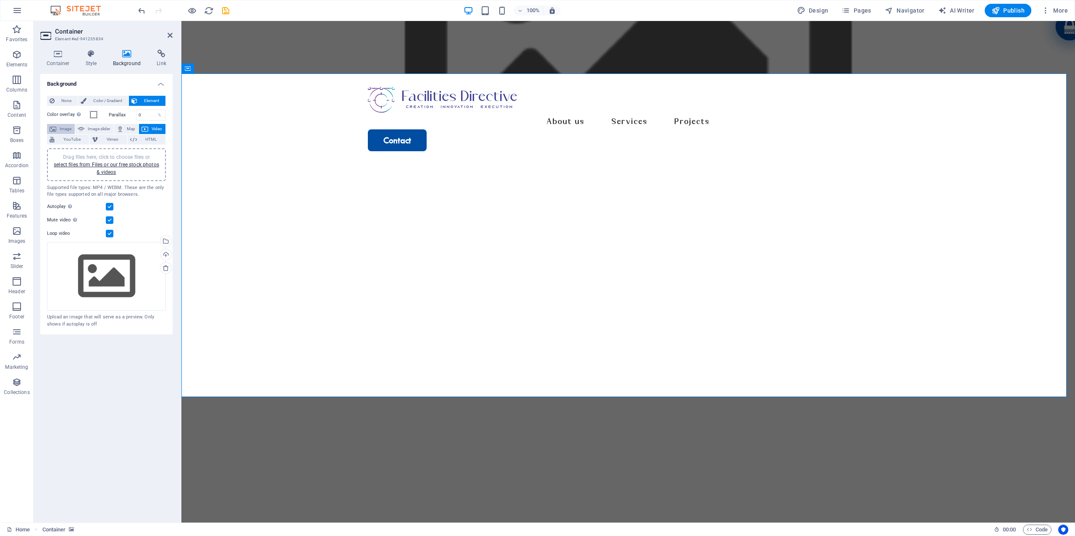
click at [66, 132] on span "Image" at bounding box center [65, 129] width 13 height 10
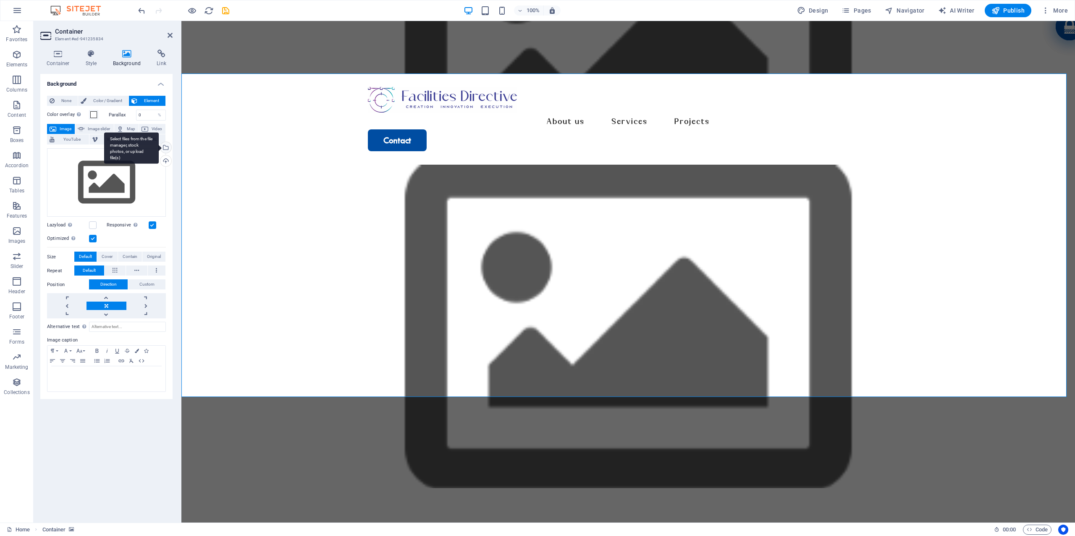
click at [165, 150] on div "Select files from the file manager, stock photos, or upload file(s)" at bounding box center [165, 148] width 13 height 13
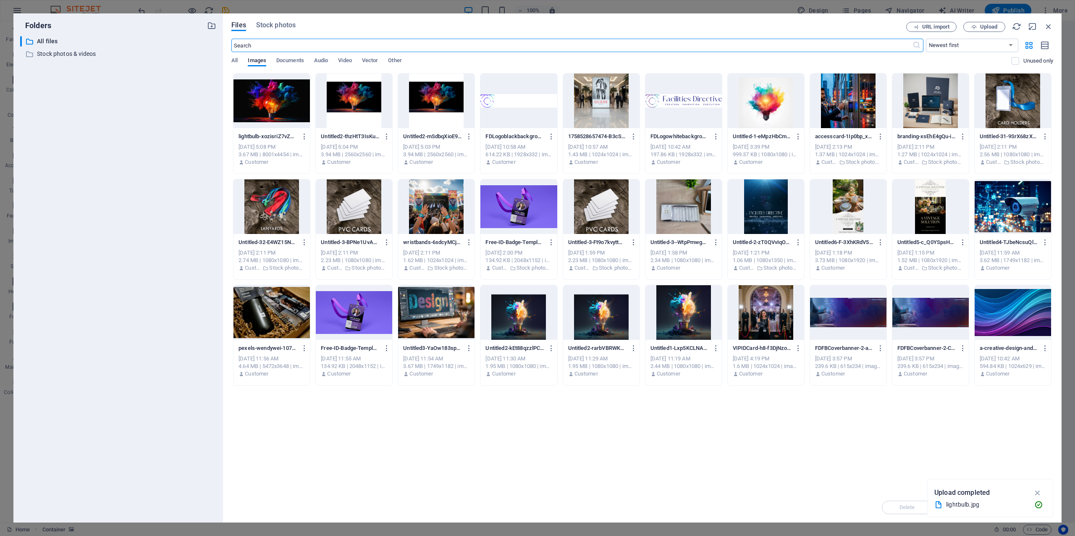
click at [284, 110] on div at bounding box center [272, 101] width 76 height 55
click at [284, 110] on div "1" at bounding box center [272, 101] width 76 height 55
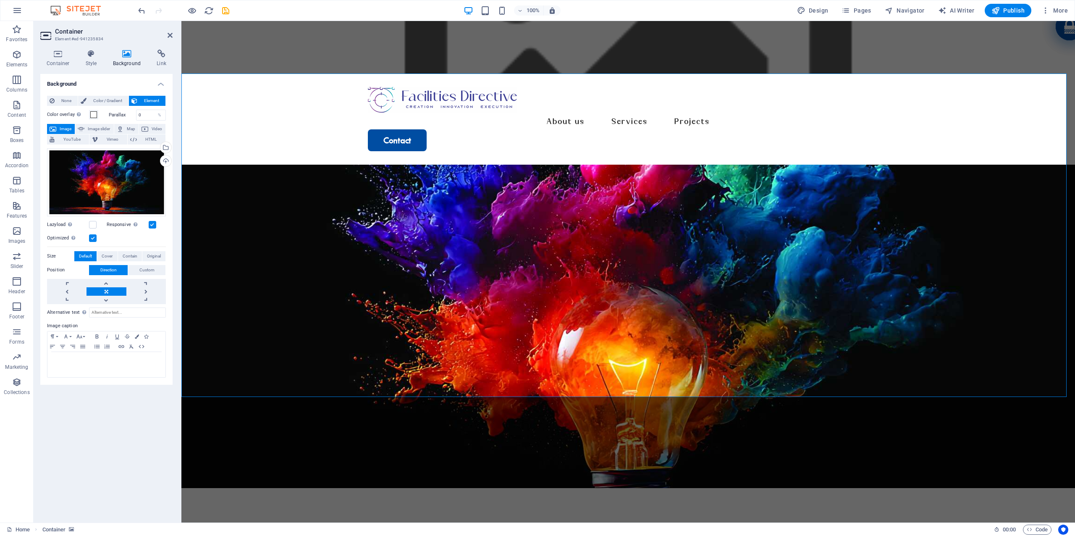
click at [770, 293] on figure at bounding box center [628, 326] width 894 height 323
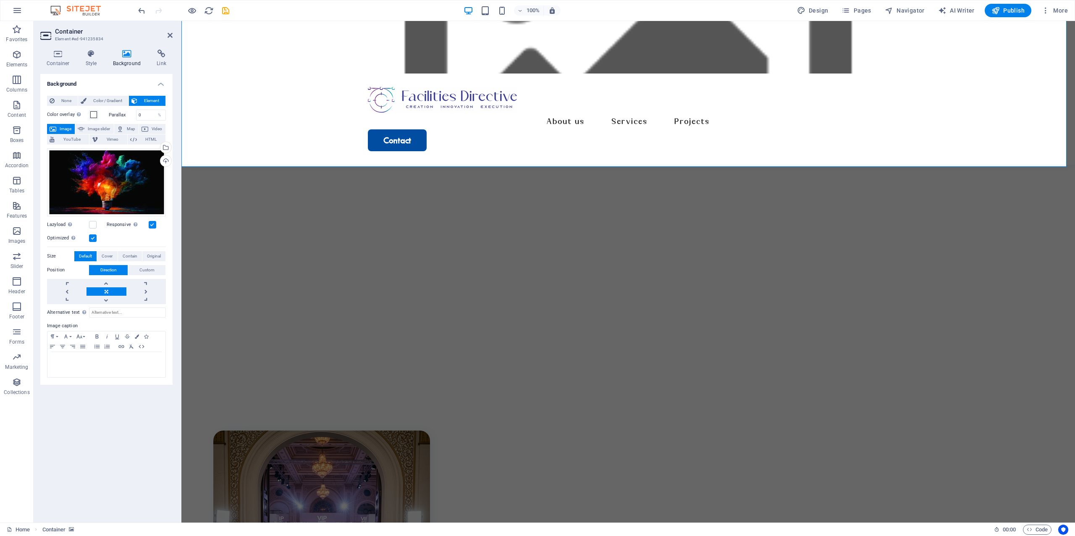
scroll to position [280, 0]
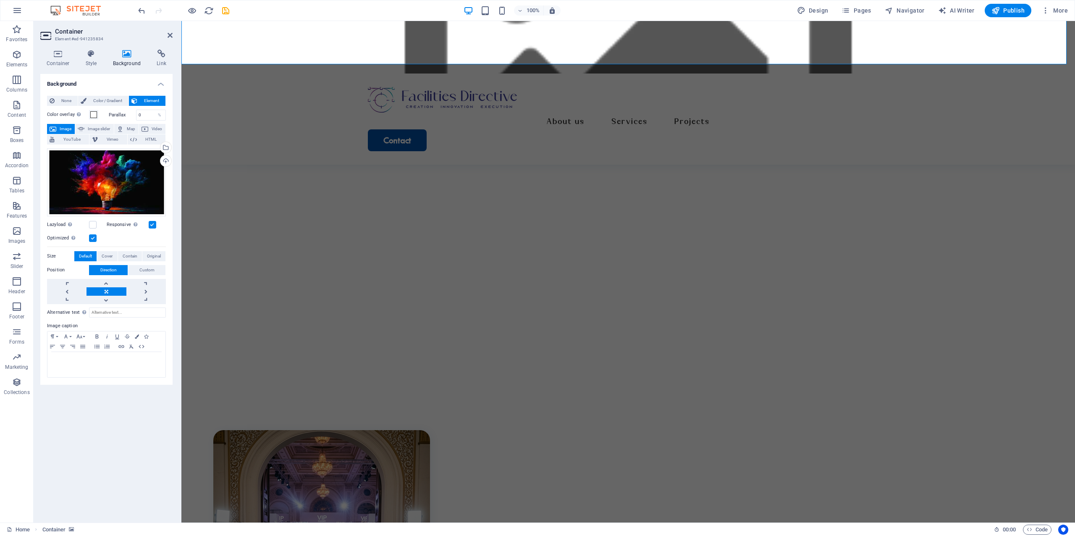
click at [790, 355] on figure at bounding box center [628, 226] width 894 height 323
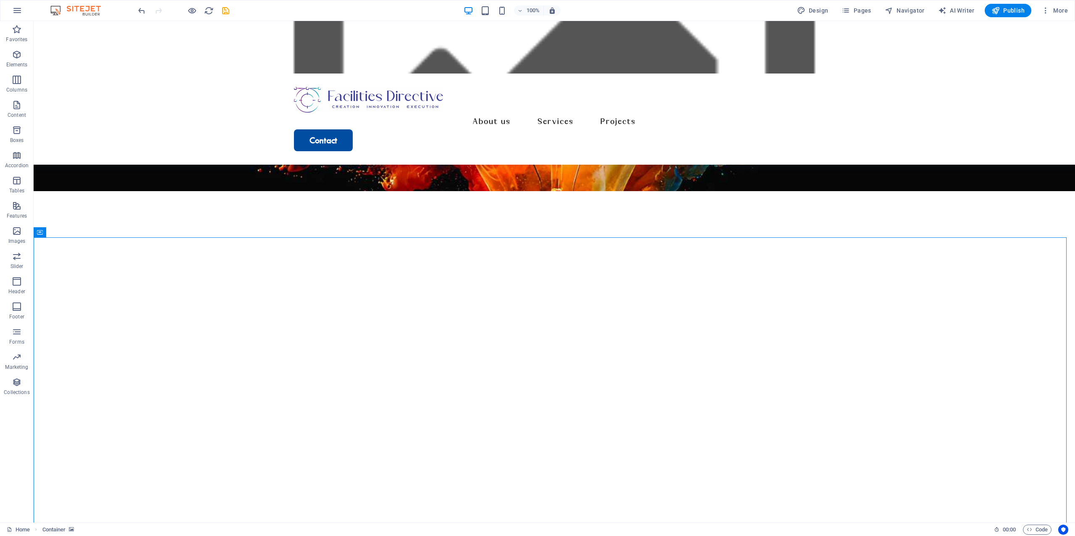
scroll to position [0, 0]
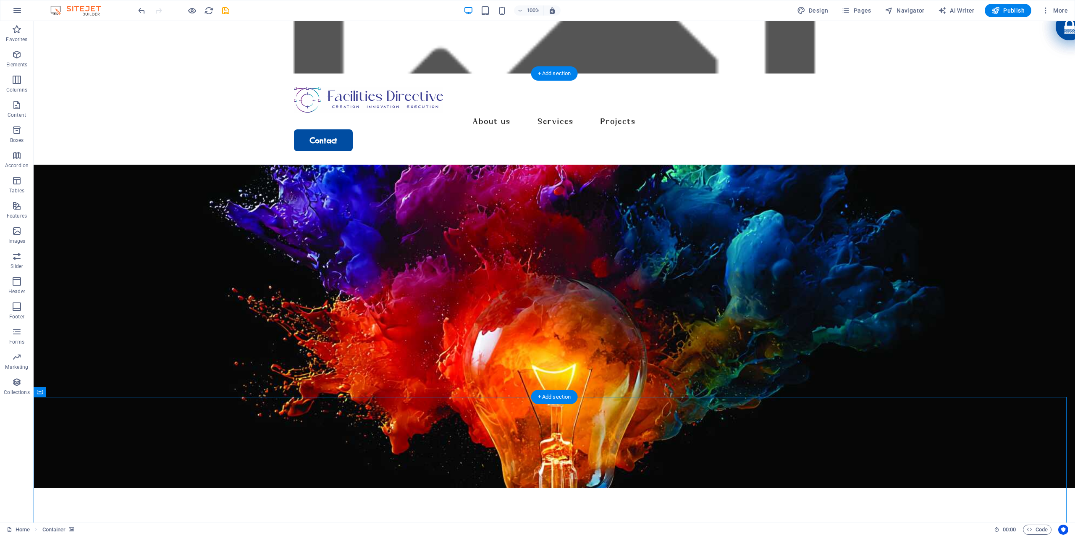
click at [784, 333] on figure at bounding box center [555, 326] width 1042 height 323
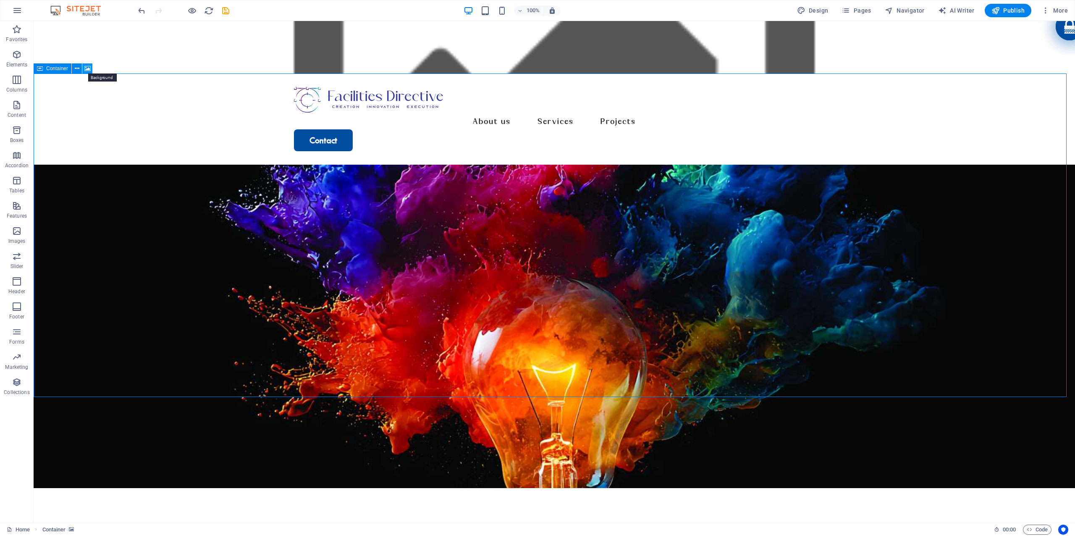
click at [92, 66] on button at bounding box center [87, 68] width 10 height 10
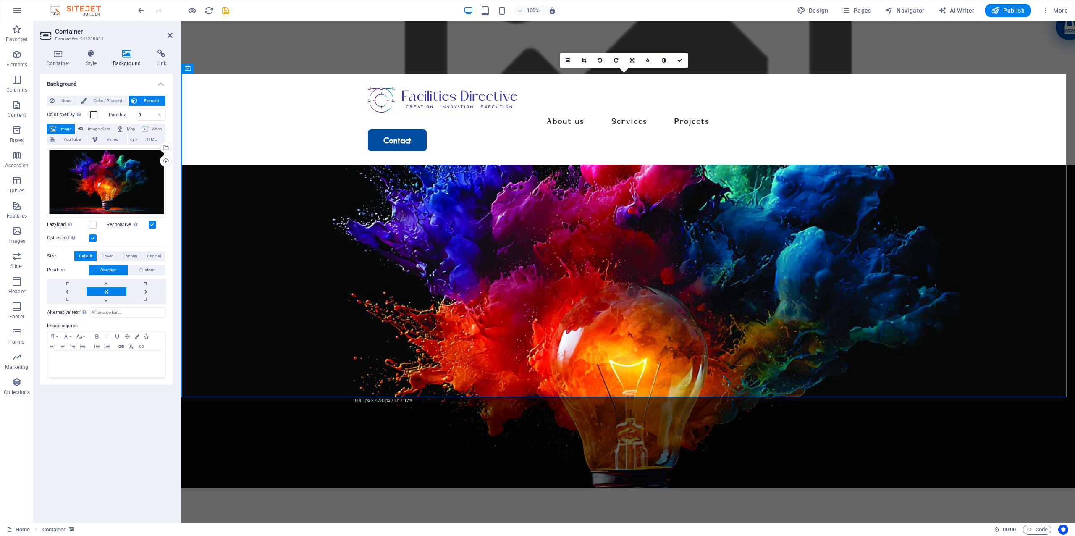
click at [151, 226] on label at bounding box center [153, 225] width 8 height 8
click at [0, 0] on input "Responsive Automatically load retina image and smartphone optimized sizes." at bounding box center [0, 0] width 0 height 0
click at [151, 226] on label at bounding box center [153, 225] width 8 height 8
click at [0, 0] on input "Responsive Automatically load retina image and smartphone optimized sizes." at bounding box center [0, 0] width 0 height 0
click at [106, 254] on span "Cover" at bounding box center [107, 256] width 11 height 10
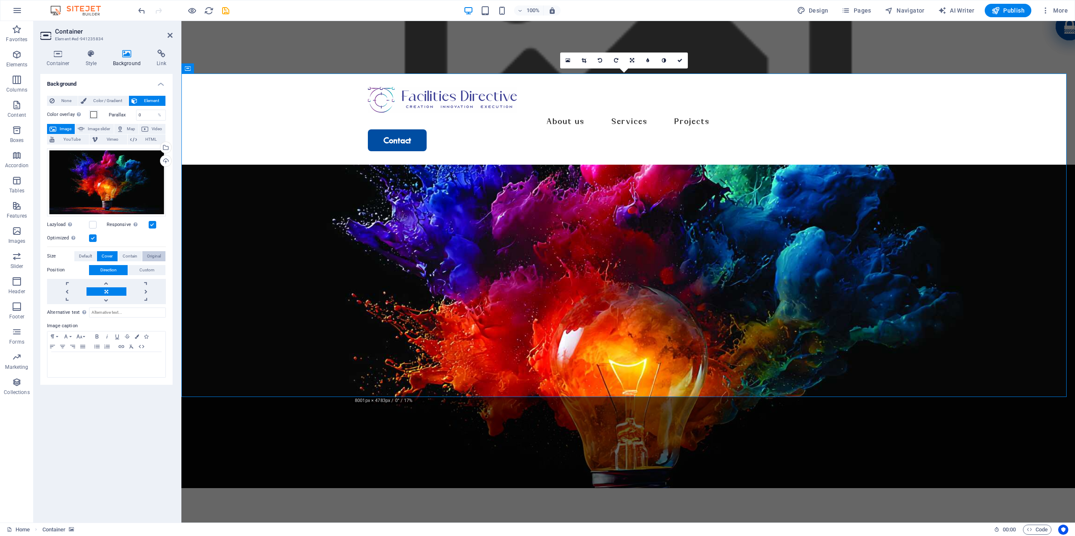
click at [152, 257] on span "Original" at bounding box center [154, 256] width 14 height 10
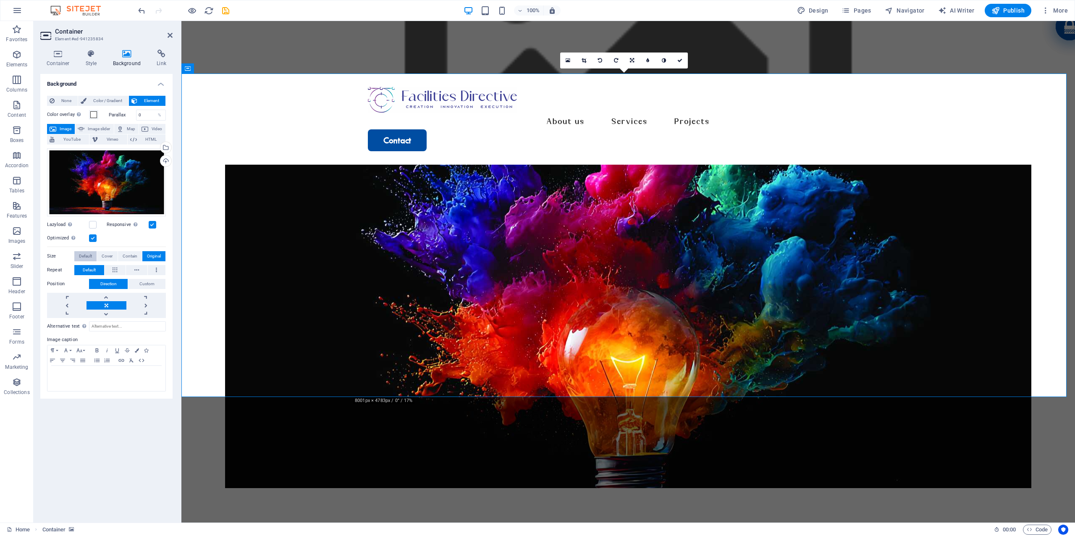
click at [82, 256] on span "Default" at bounding box center [85, 256] width 13 height 10
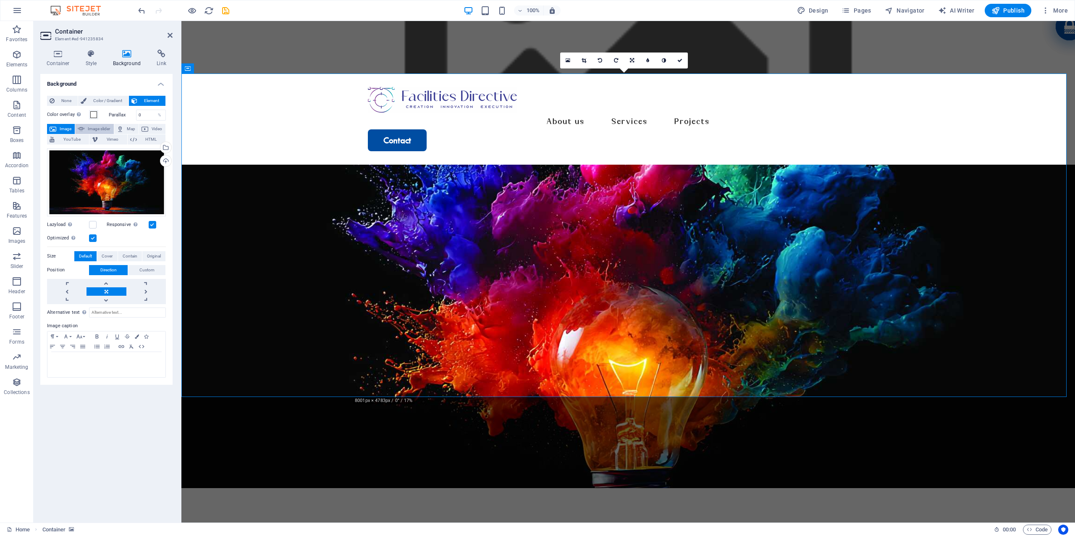
click at [105, 129] on span "Image slider" at bounding box center [99, 129] width 24 height 10
select select "ms"
select select "s"
select select "progressive"
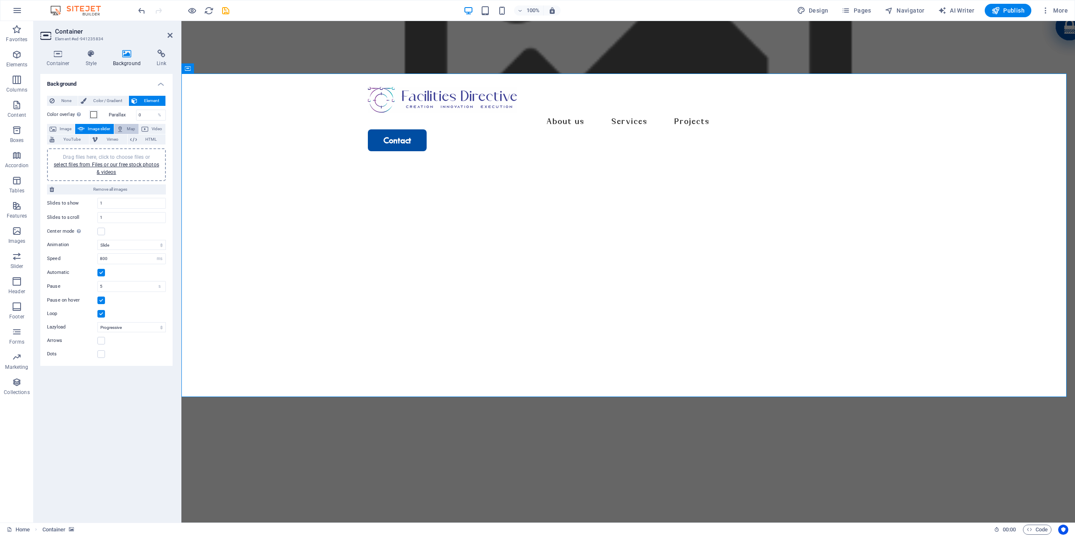
click at [135, 126] on span "Map" at bounding box center [131, 129] width 10 height 10
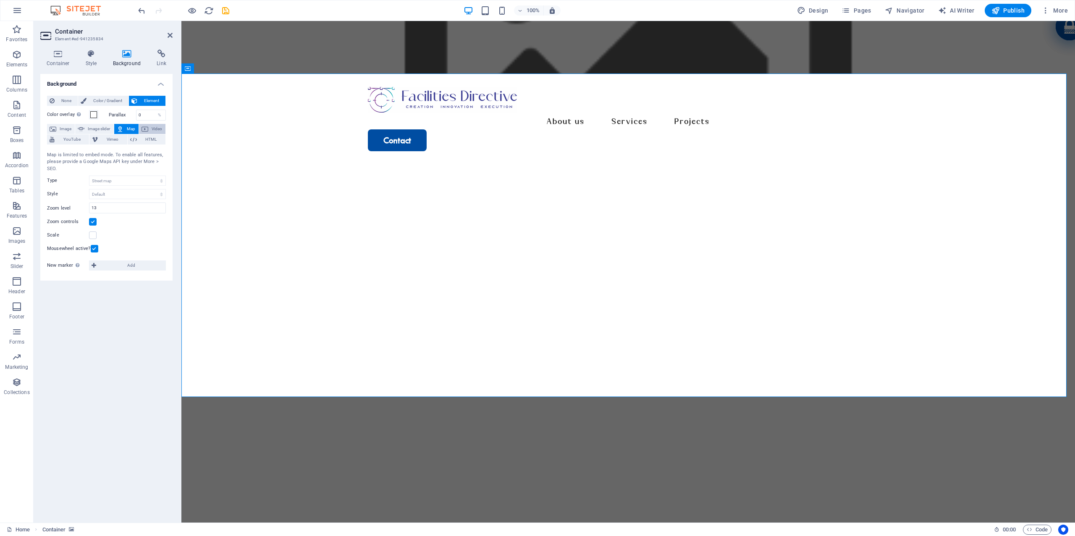
click at [152, 126] on span "Video" at bounding box center [157, 129] width 12 height 10
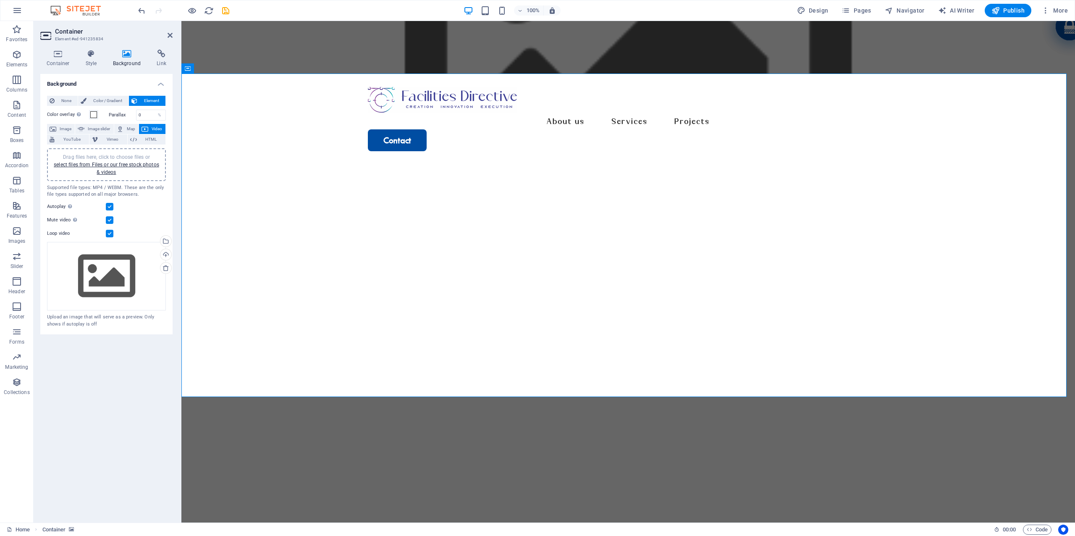
click at [311, 165] on figure at bounding box center [628, 326] width 894 height 323
drag, startPoint x: 839, startPoint y: 231, endPoint x: 841, endPoint y: 236, distance: 5.3
click at [841, 233] on figure at bounding box center [628, 326] width 894 height 323
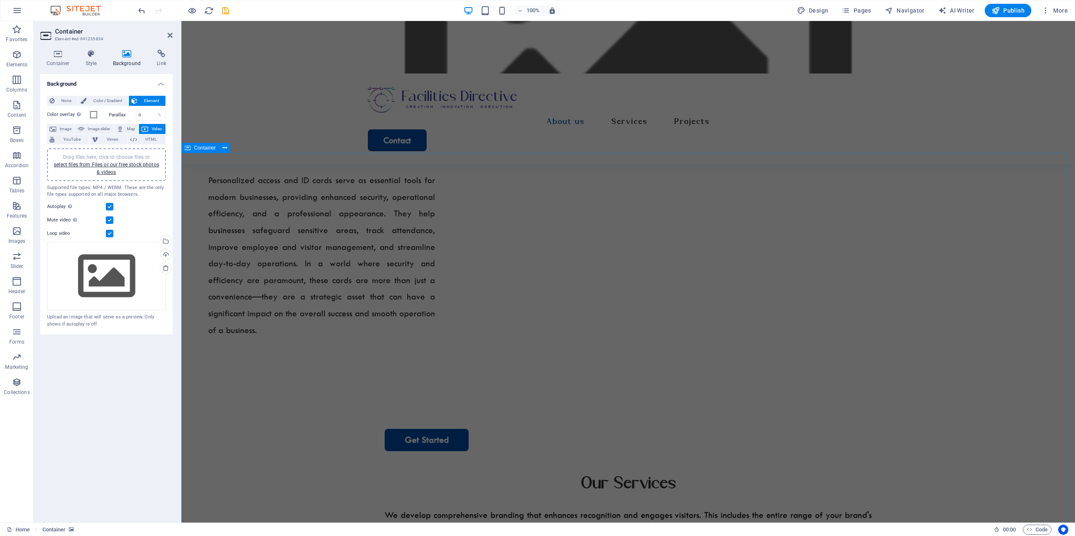
scroll to position [784, 0]
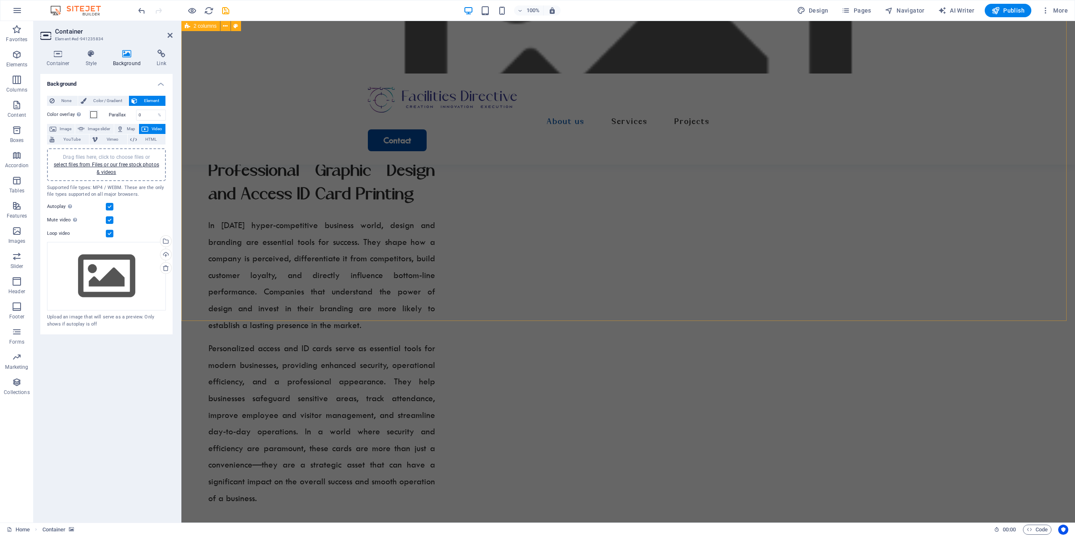
click at [948, 227] on div "Professional Graphic Design and Access ID Card Printing In [DATE] hyper-competi…" at bounding box center [628, 219] width 894 height 671
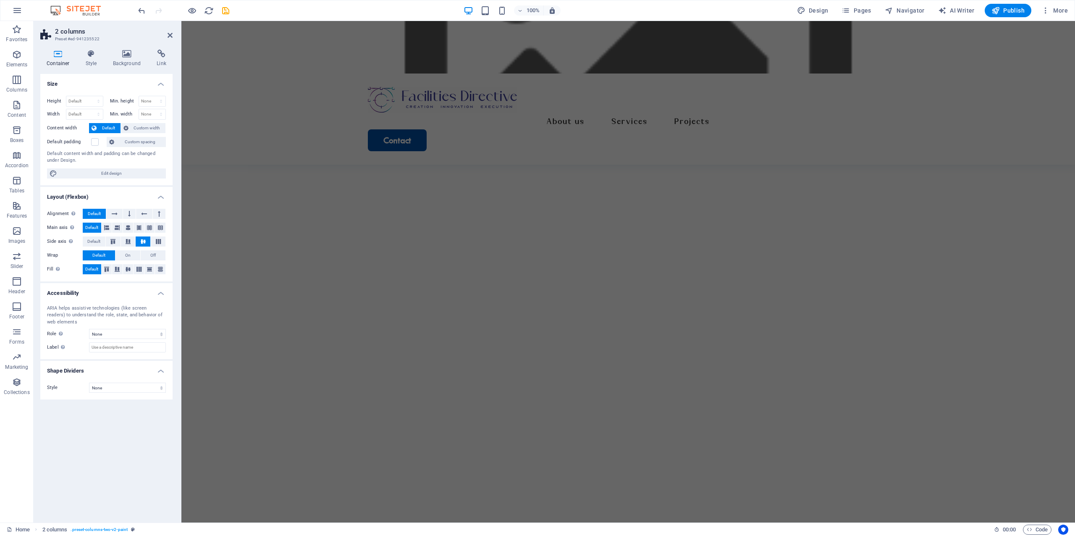
scroll to position [0, 0]
click at [925, 244] on figure at bounding box center [628, 326] width 894 height 323
click at [1072, 244] on figure at bounding box center [628, 326] width 894 height 323
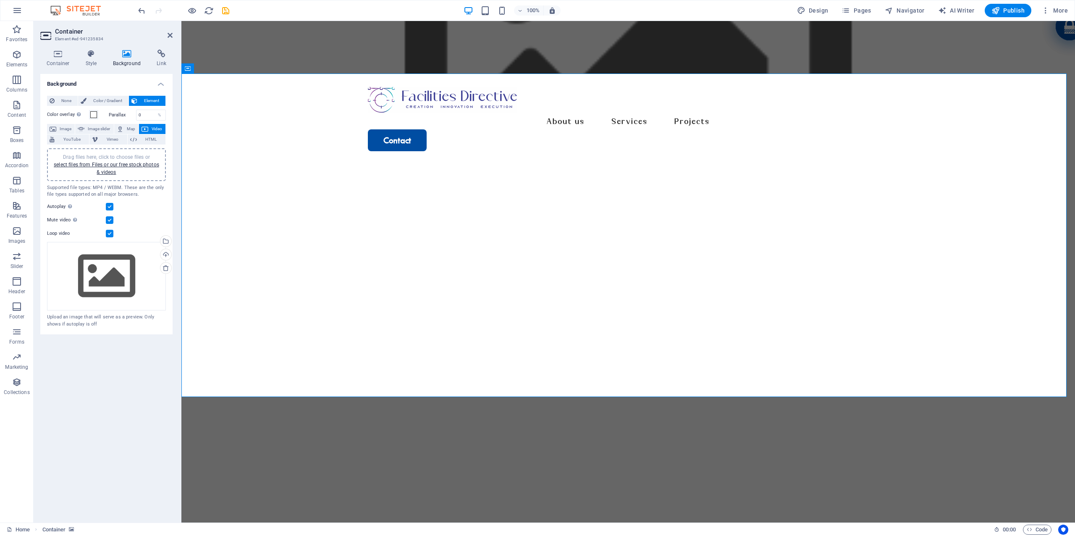
click at [856, 317] on figure at bounding box center [628, 326] width 894 height 323
click at [636, 281] on link "Logo" at bounding box center [633, 281] width 89 height 13
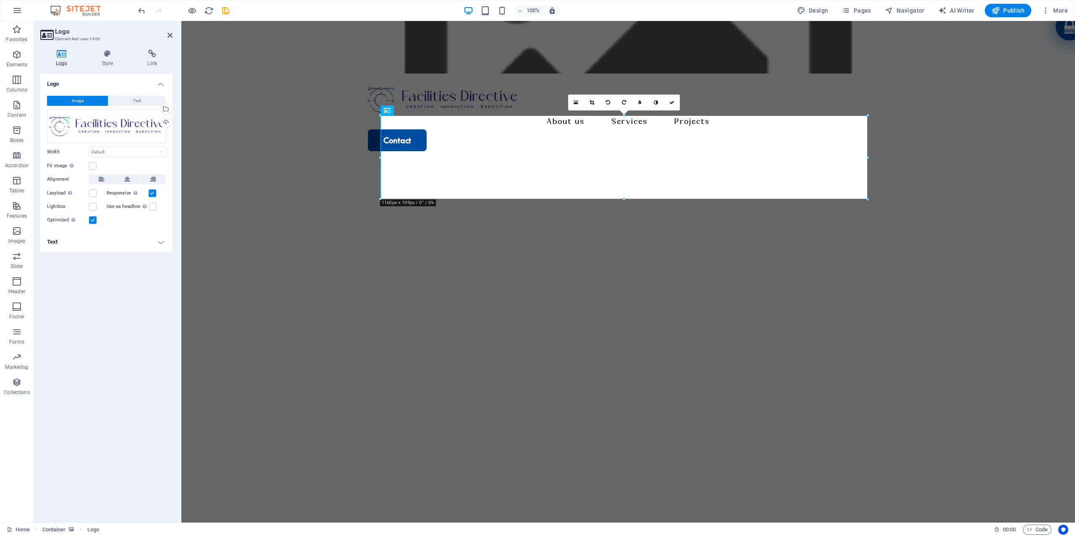
click at [642, 254] on figure at bounding box center [628, 326] width 894 height 323
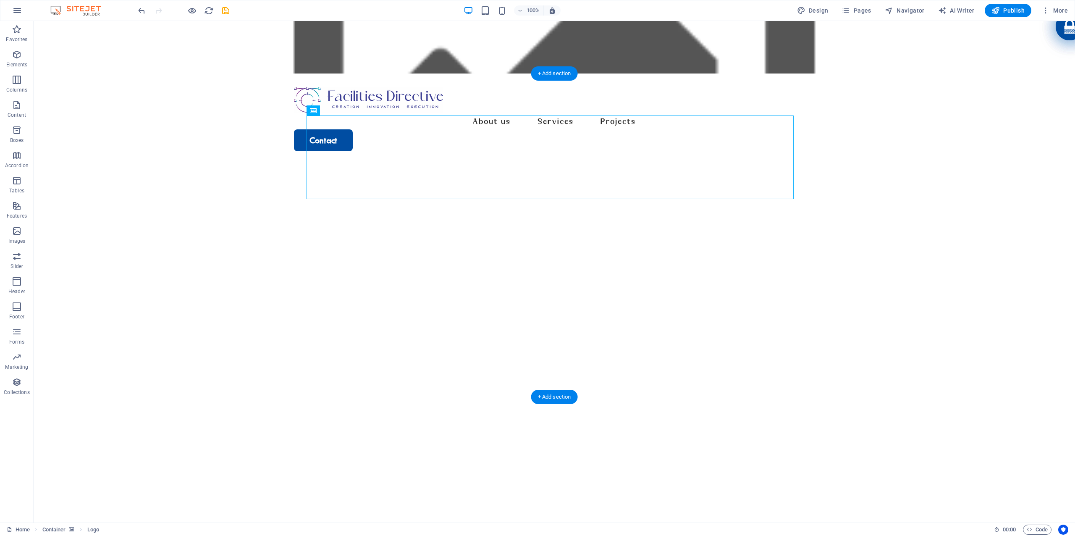
click at [651, 254] on figure at bounding box center [555, 326] width 1042 height 323
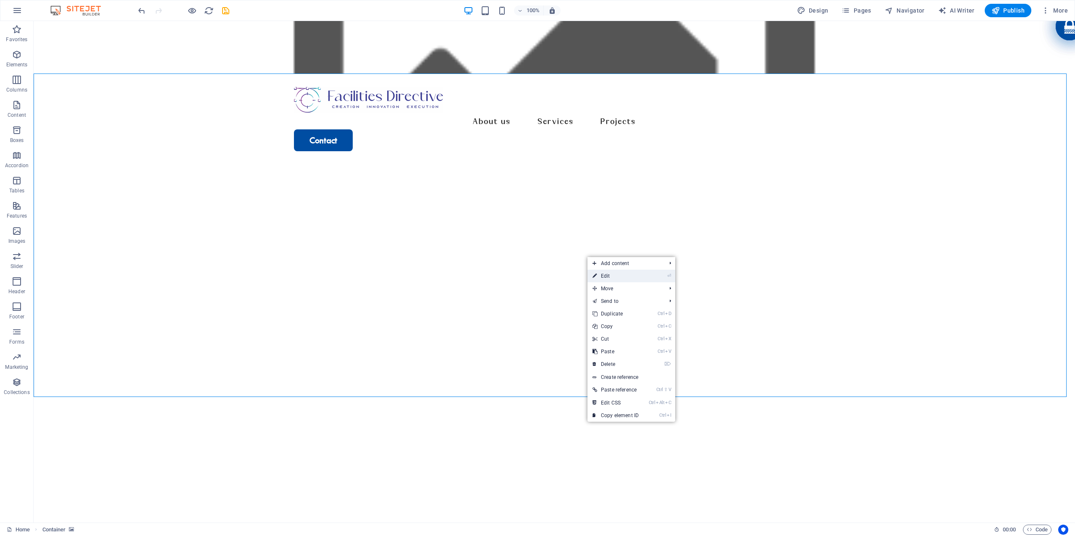
click at [665, 278] on li "⏎ Edit" at bounding box center [632, 276] width 88 height 13
click at [627, 281] on link "⏎ Edit" at bounding box center [616, 276] width 56 height 13
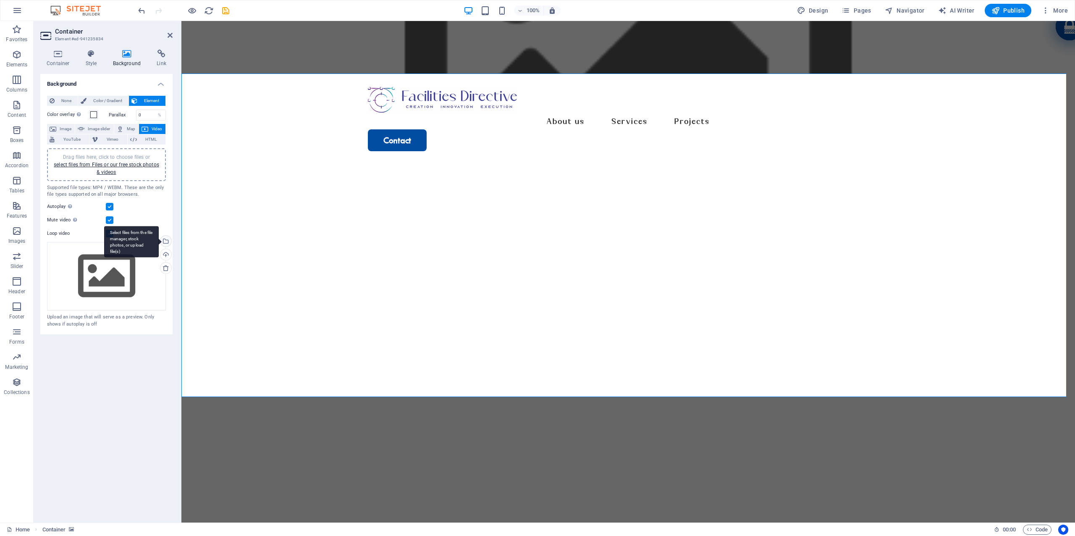
click at [165, 238] on div "Select files from the file manager, stock photos, or upload file(s)" at bounding box center [165, 242] width 13 height 13
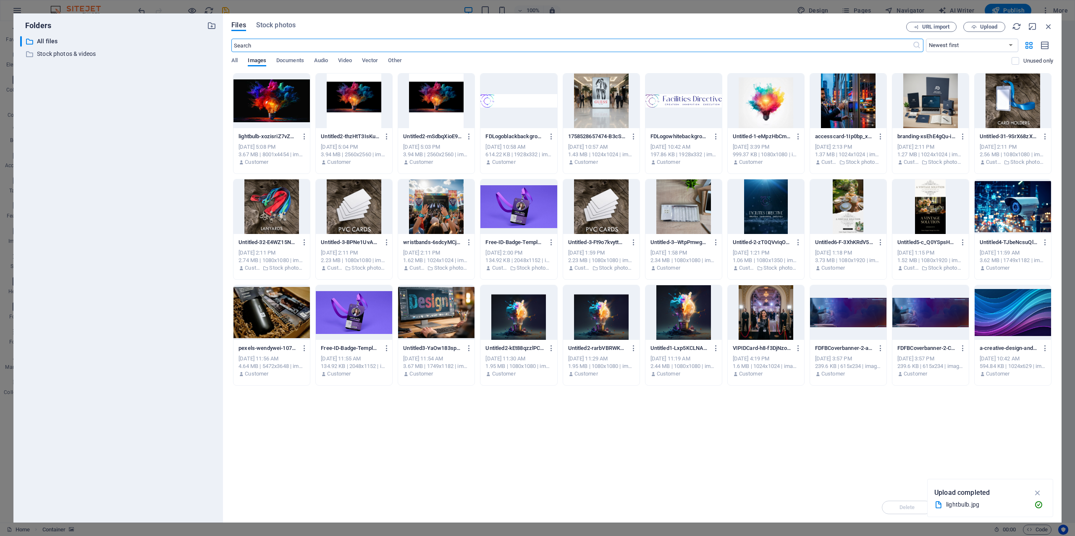
click at [278, 113] on div at bounding box center [272, 101] width 76 height 55
click at [1037, 491] on icon "button" at bounding box center [1038, 492] width 10 height 9
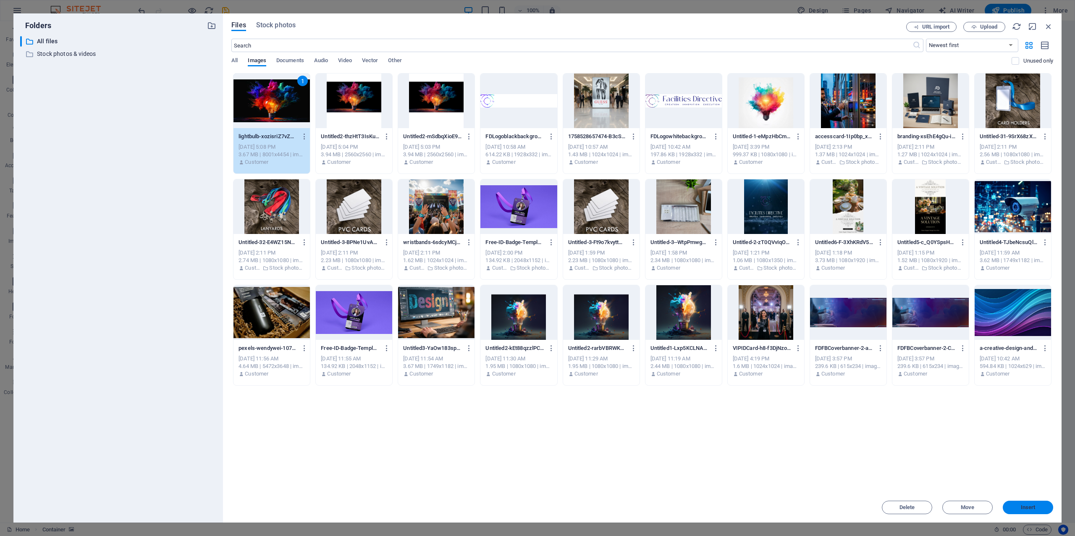
click at [1032, 506] on span "Insert" at bounding box center [1028, 507] width 15 height 5
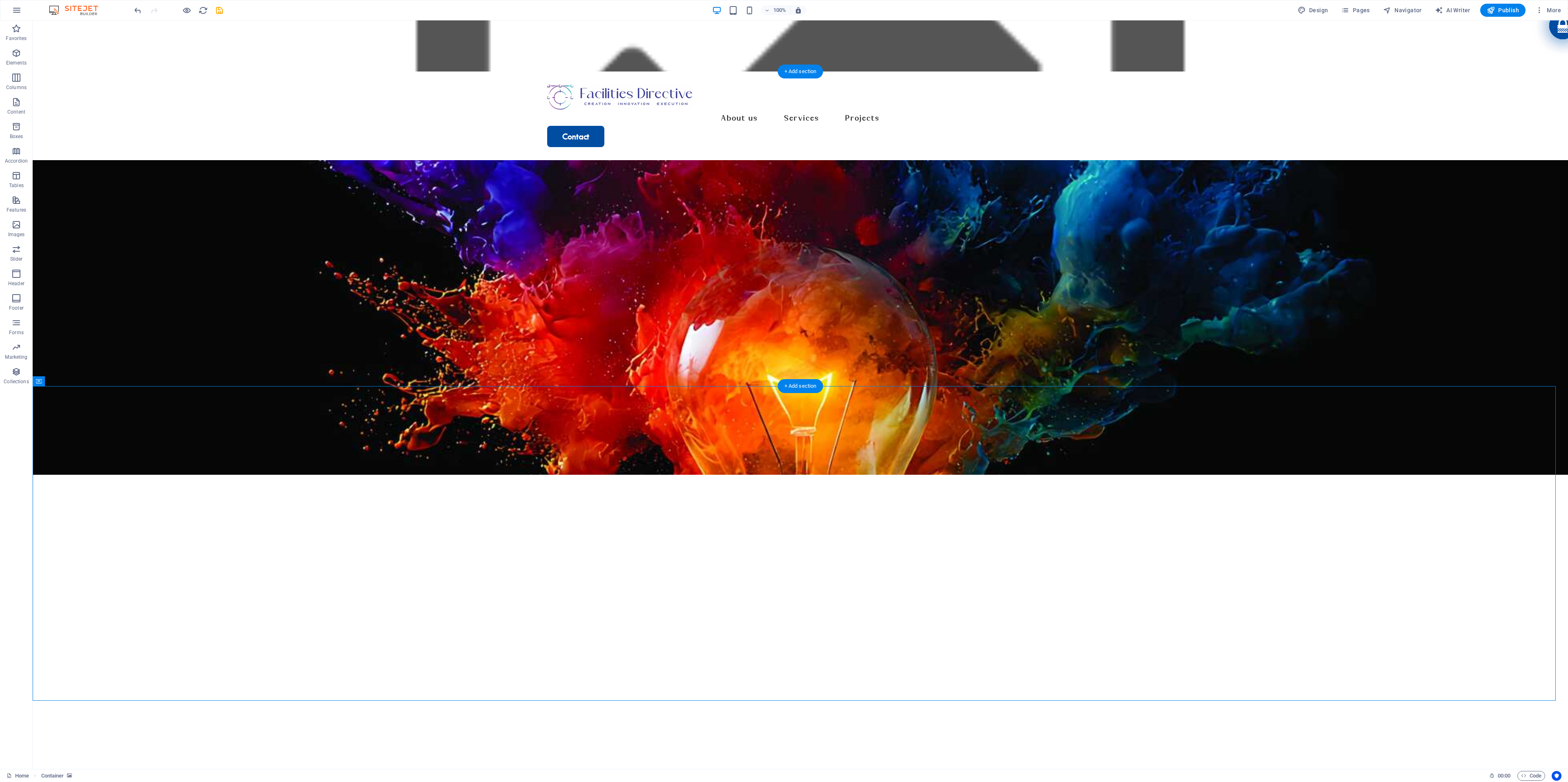
click at [1045, 289] on figure at bounding box center [800, 317] width 1535 height 314
click at [96, 160] on figure at bounding box center [800, 317] width 1535 height 314
click at [419, 160] on figure at bounding box center [800, 317] width 1535 height 314
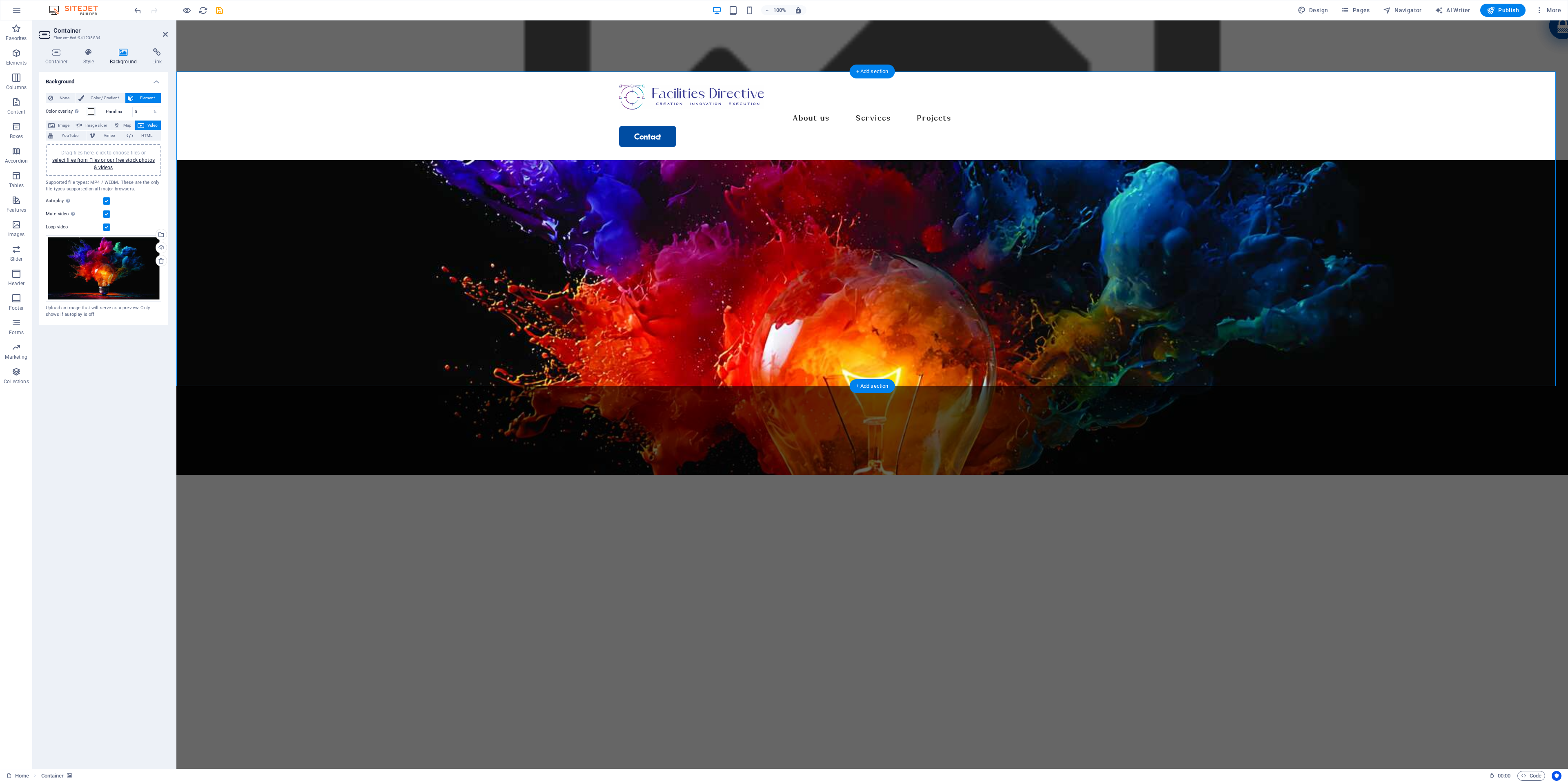
click at [419, 160] on figure at bounding box center [872, 317] width 1392 height 314
click at [121, 169] on div "Drag files here, click to choose files or select files from Files or our free s…" at bounding box center [103, 160] width 106 height 22
click at [779, 349] on figure at bounding box center [872, 317] width 1392 height 314
drag, startPoint x: 782, startPoint y: 387, endPoint x: 765, endPoint y: 380, distance: 18.4
click at [773, 480] on div "EMPOWERING YOUR BRAND AND YOUR BUSINESS Facilities Directive (Pty) Ltd is a pro…" at bounding box center [872, 631] width 1392 height 314
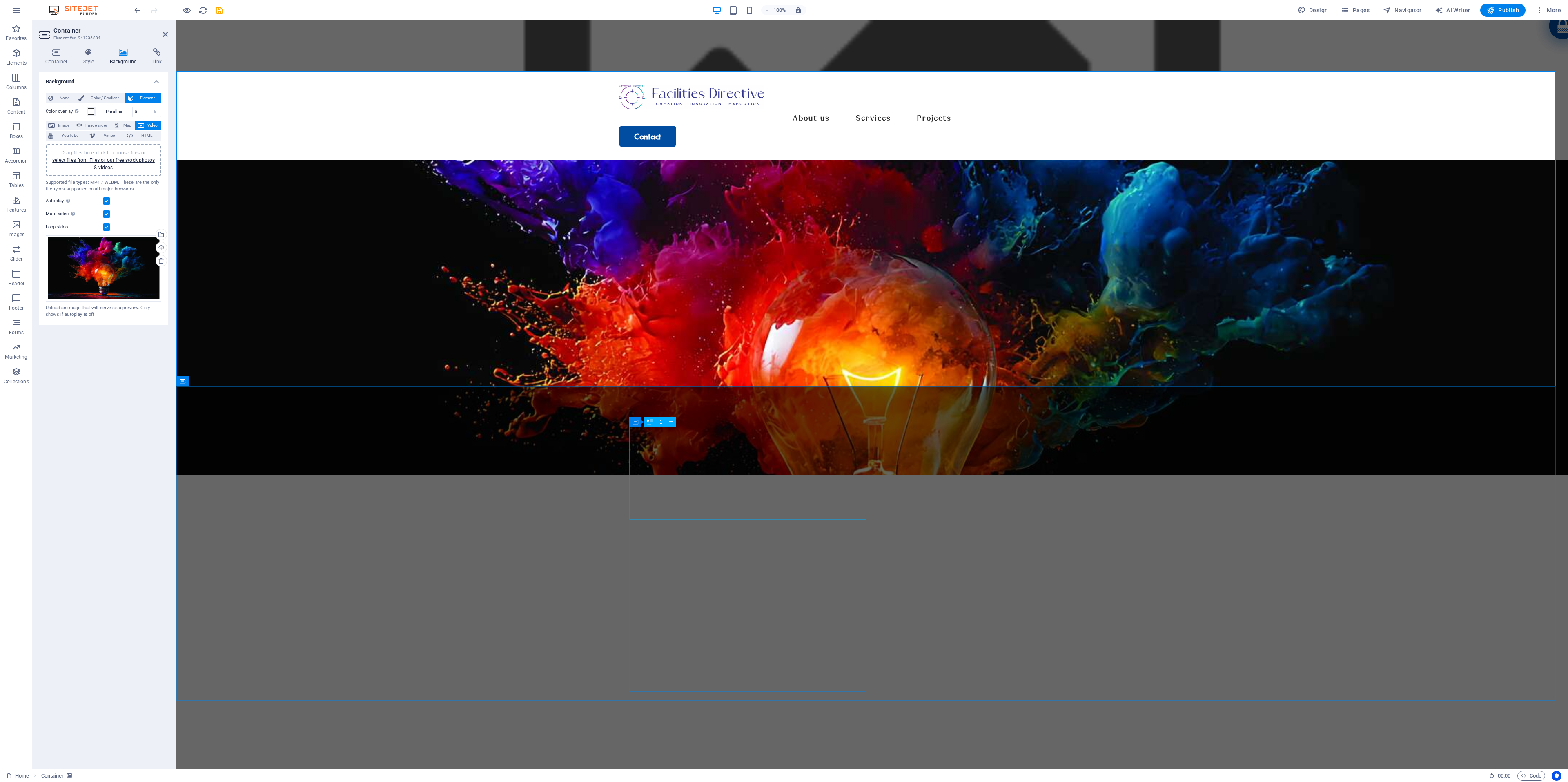
drag, startPoint x: 758, startPoint y: 384, endPoint x: 758, endPoint y: 416, distance: 32.0
click at [754, 372] on figure at bounding box center [872, 317] width 1392 height 314
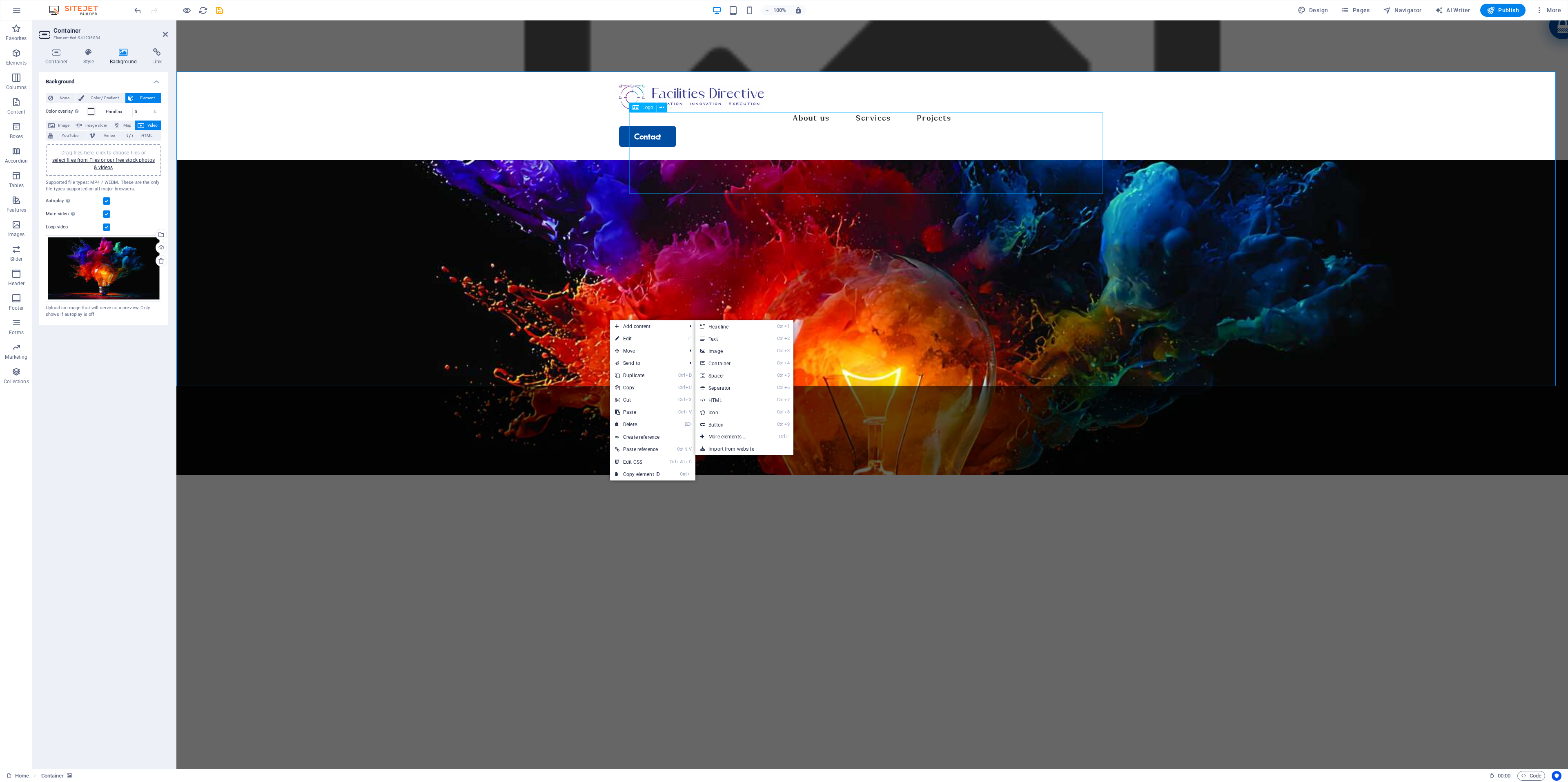
click at [697, 515] on div at bounding box center [872, 635] width 473 height 239
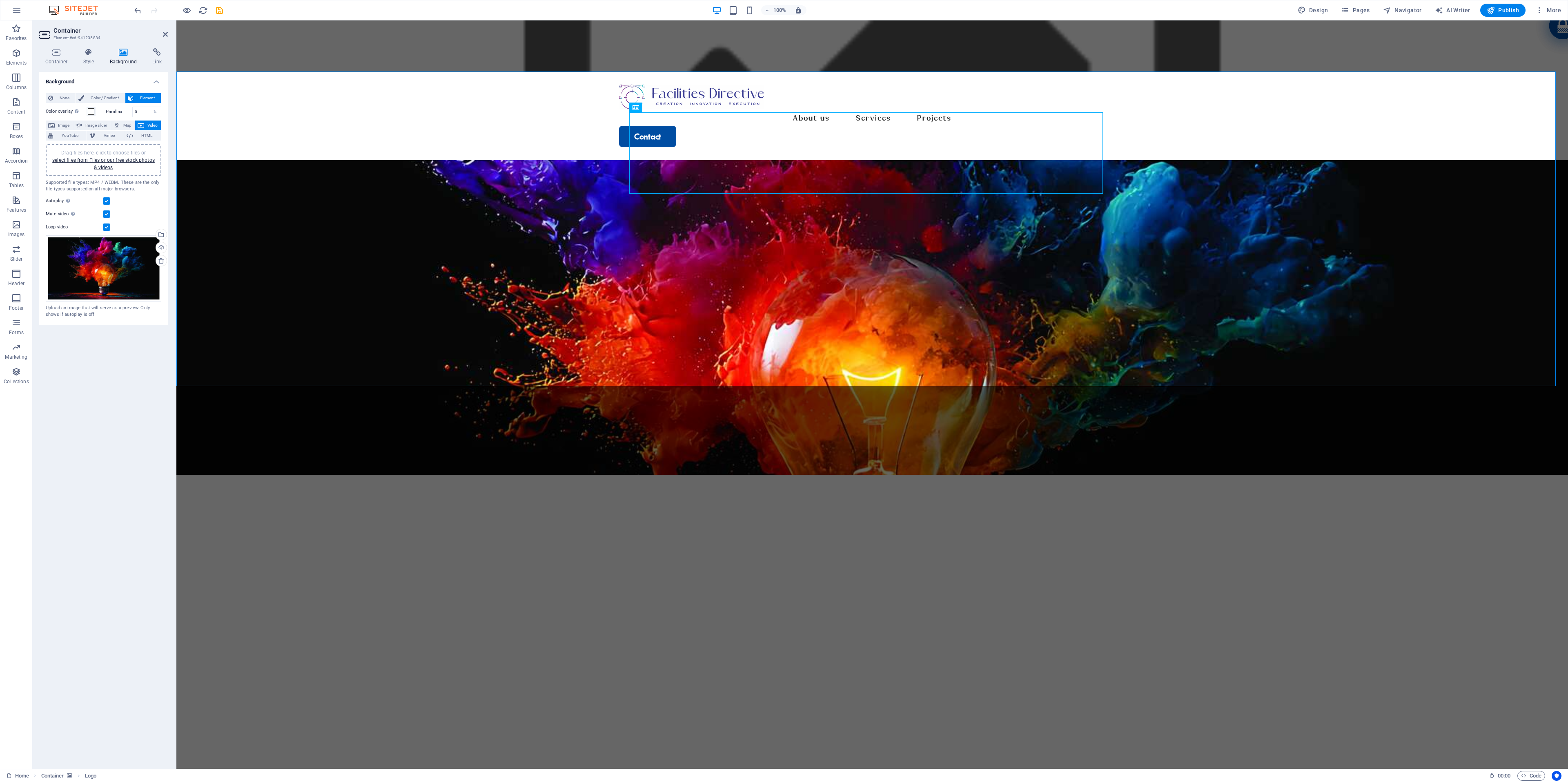
click at [338, 521] on figure at bounding box center [872, 631] width 1392 height 314
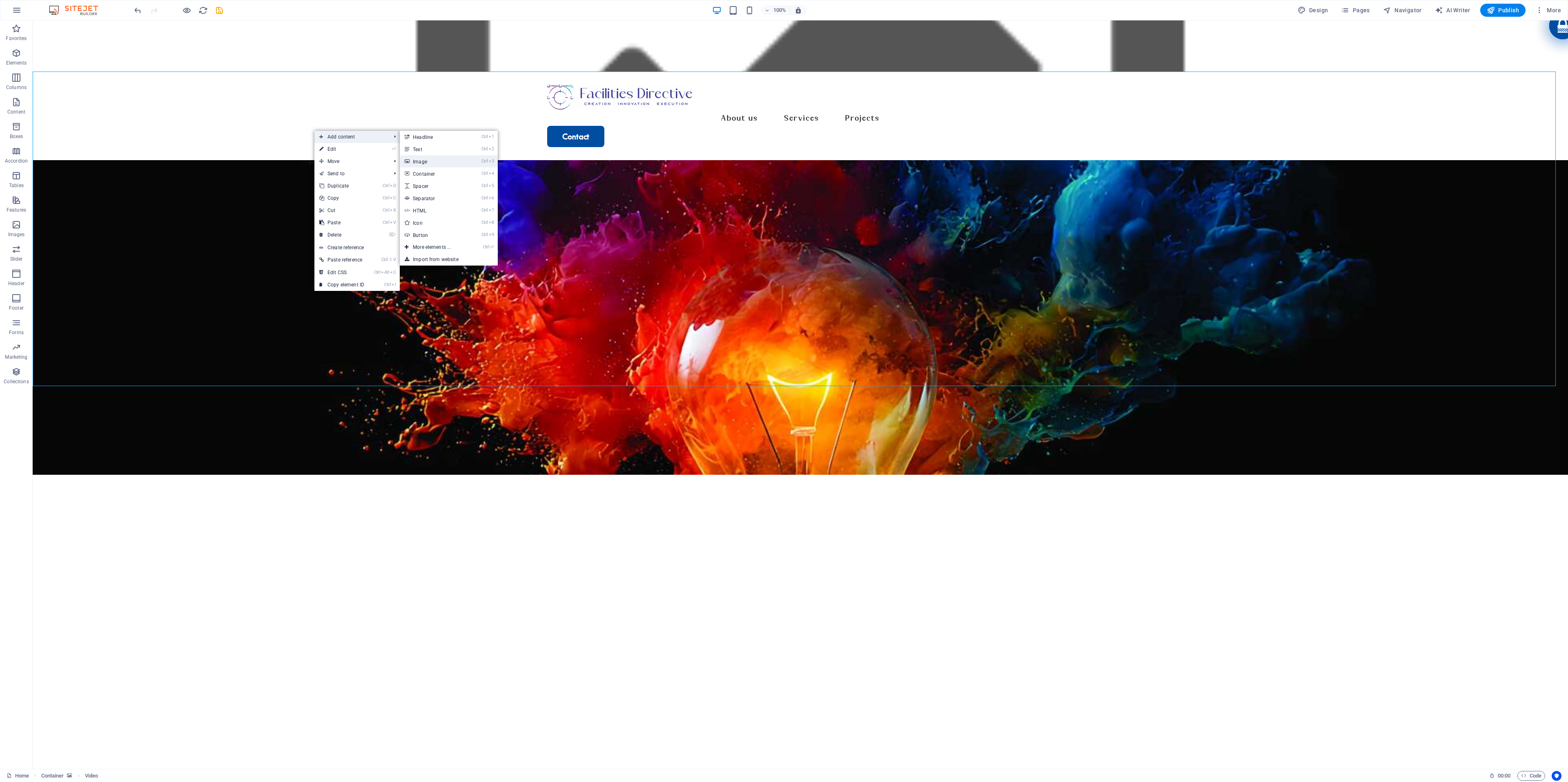
click at [456, 157] on link "Ctrl 3 Image" at bounding box center [433, 161] width 67 height 13
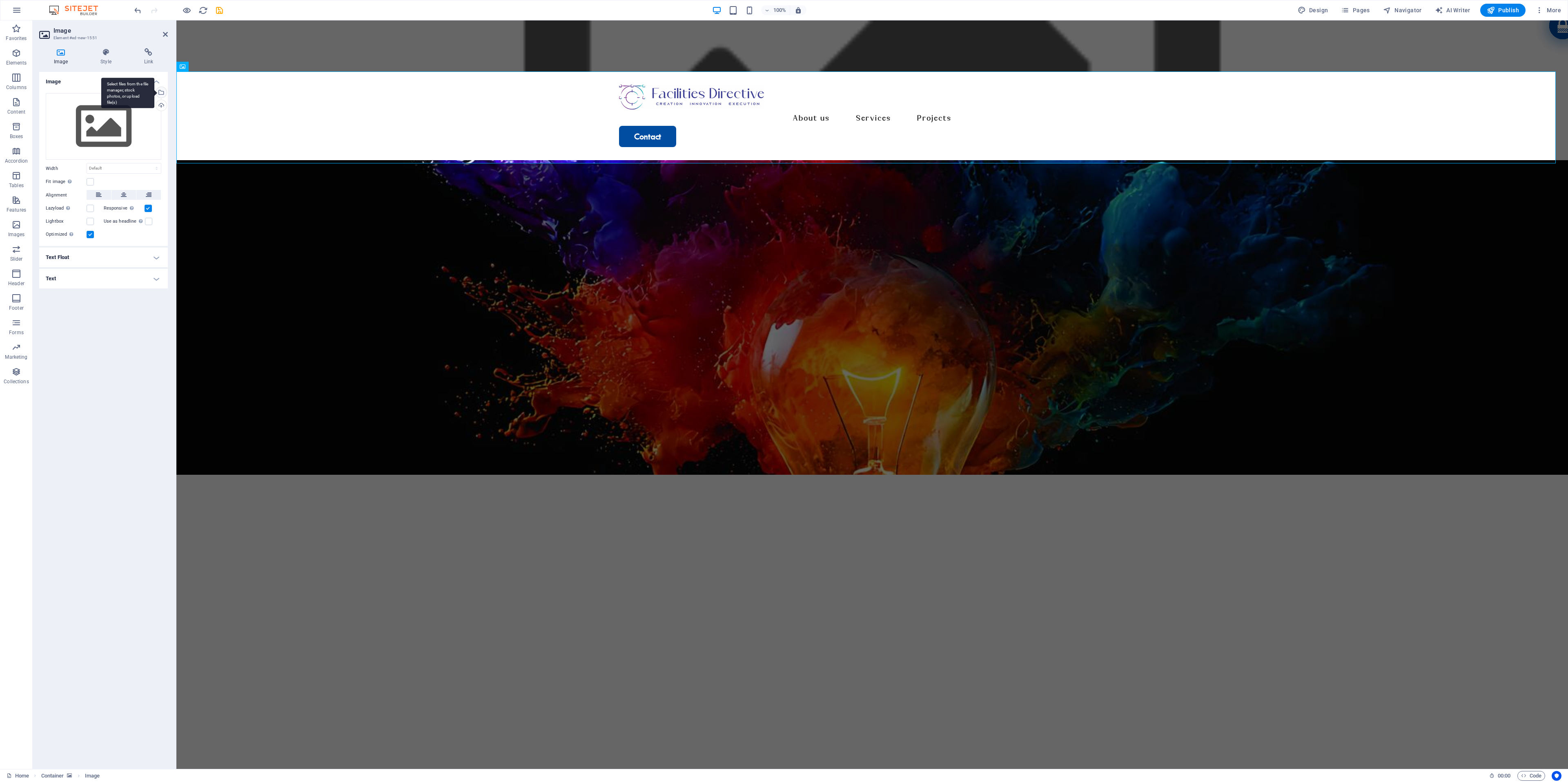
click at [155, 92] on div "Select files from the file manager, stock photos, or upload file(s)" at bounding box center [127, 93] width 53 height 31
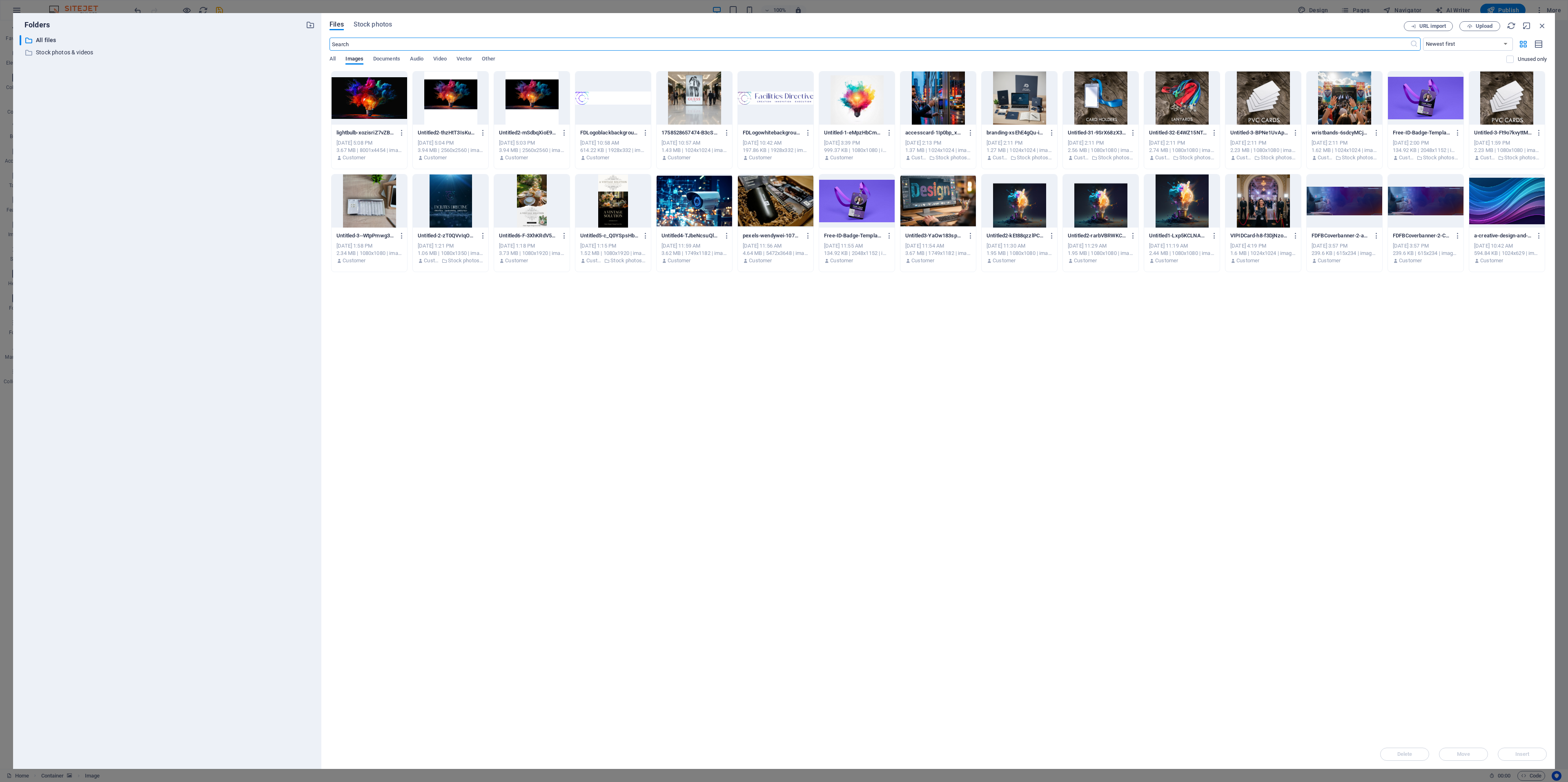
click at [365, 91] on div at bounding box center [369, 98] width 76 height 53
click at [1045, 521] on span "Insert" at bounding box center [1522, 754] width 15 height 5
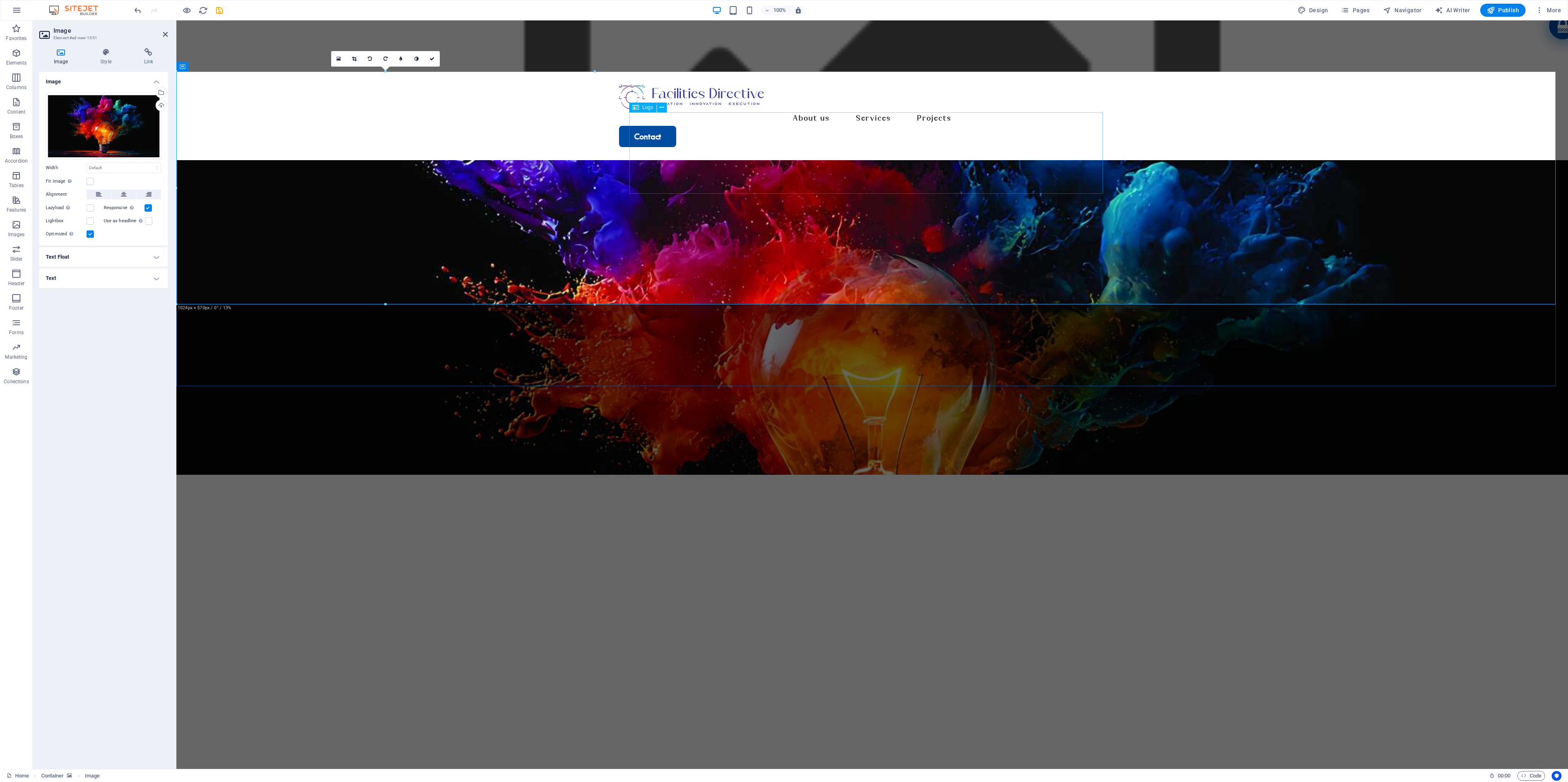
click at [1035, 515] on div at bounding box center [872, 635] width 473 height 239
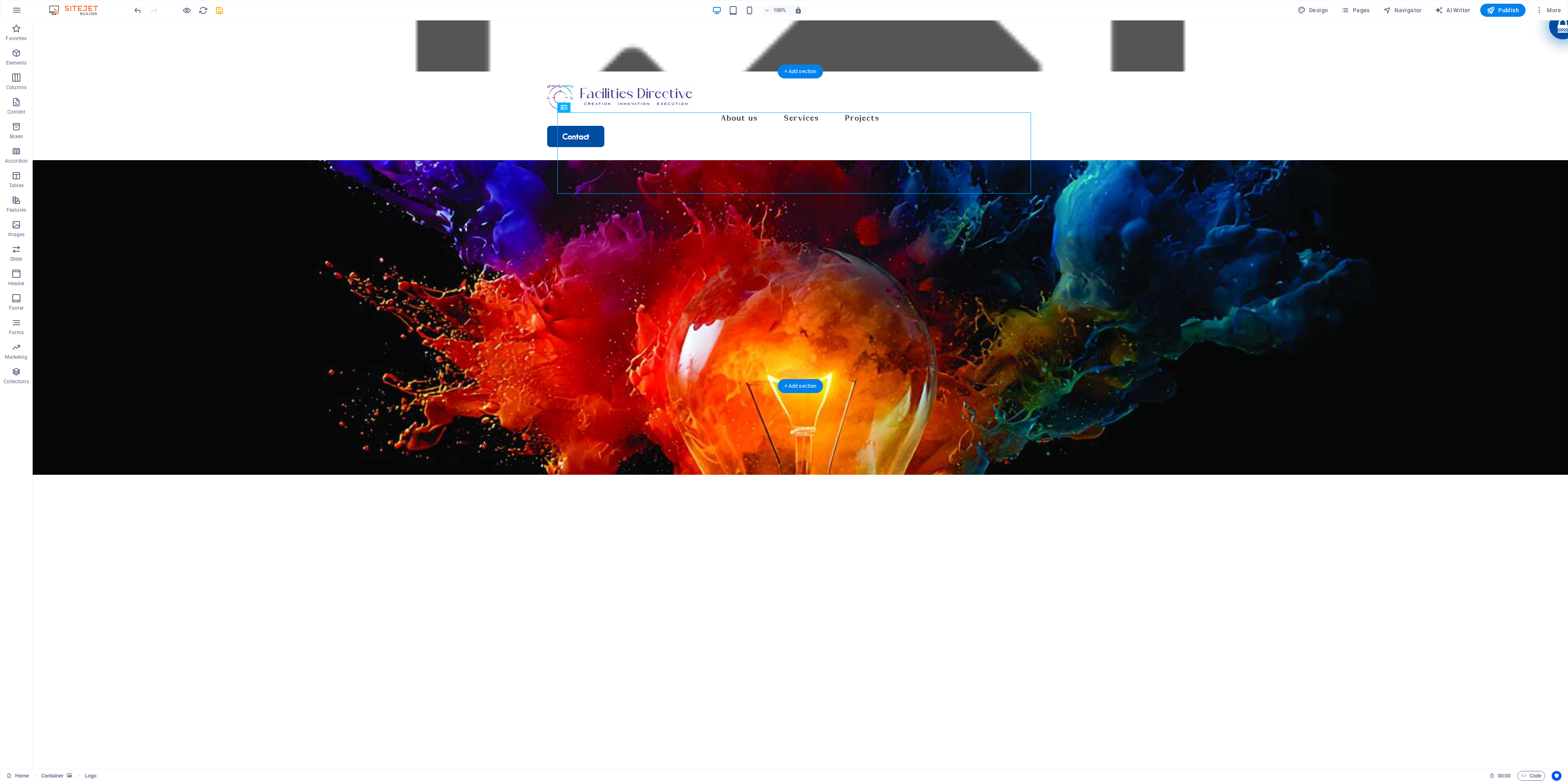
drag, startPoint x: 865, startPoint y: 163, endPoint x: 844, endPoint y: 237, distance: 76.9
click at [844, 237] on div at bounding box center [800, 317] width 1535 height 314
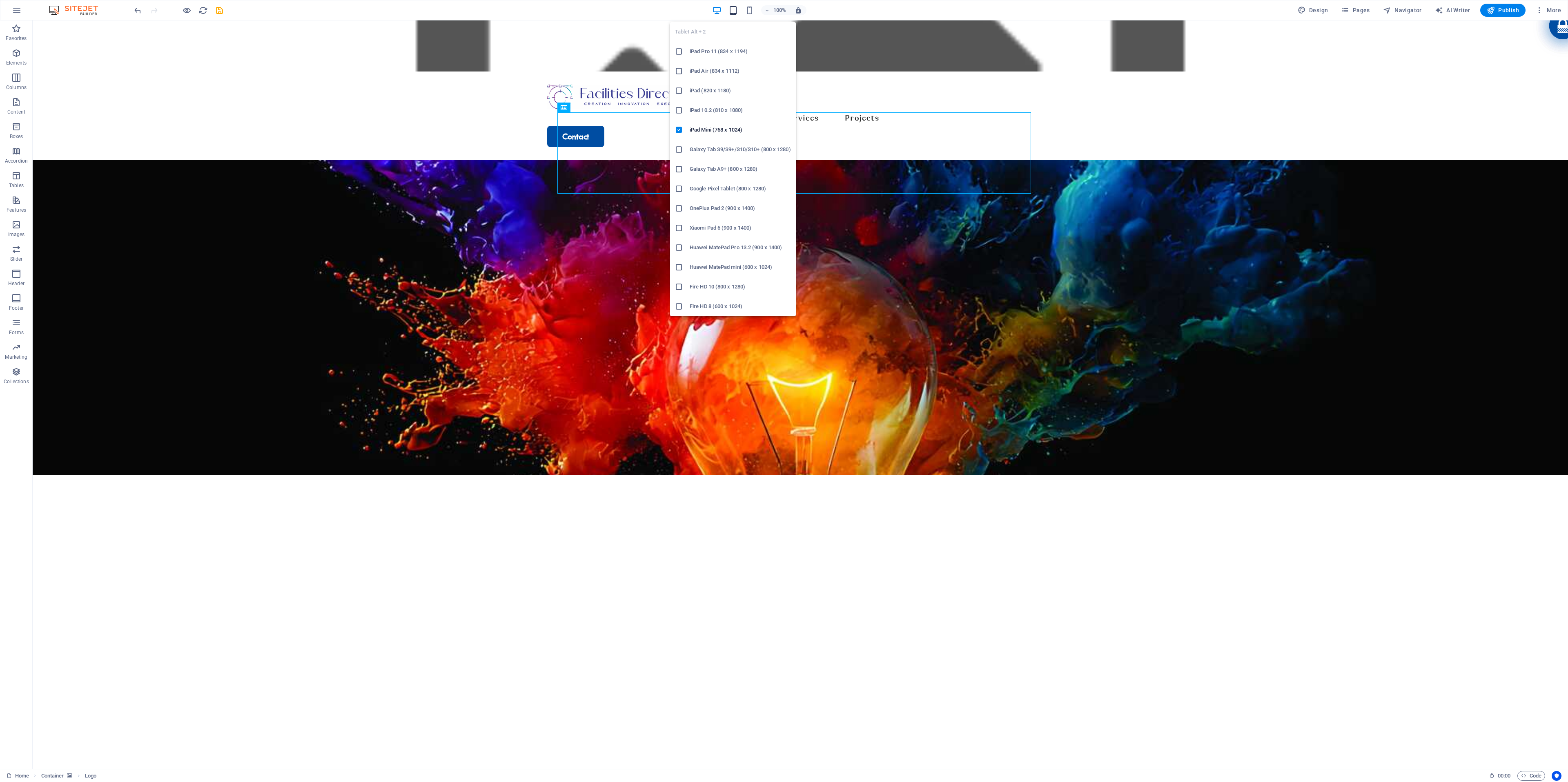
click at [731, 8] on icon "button" at bounding box center [733, 11] width 10 height 10
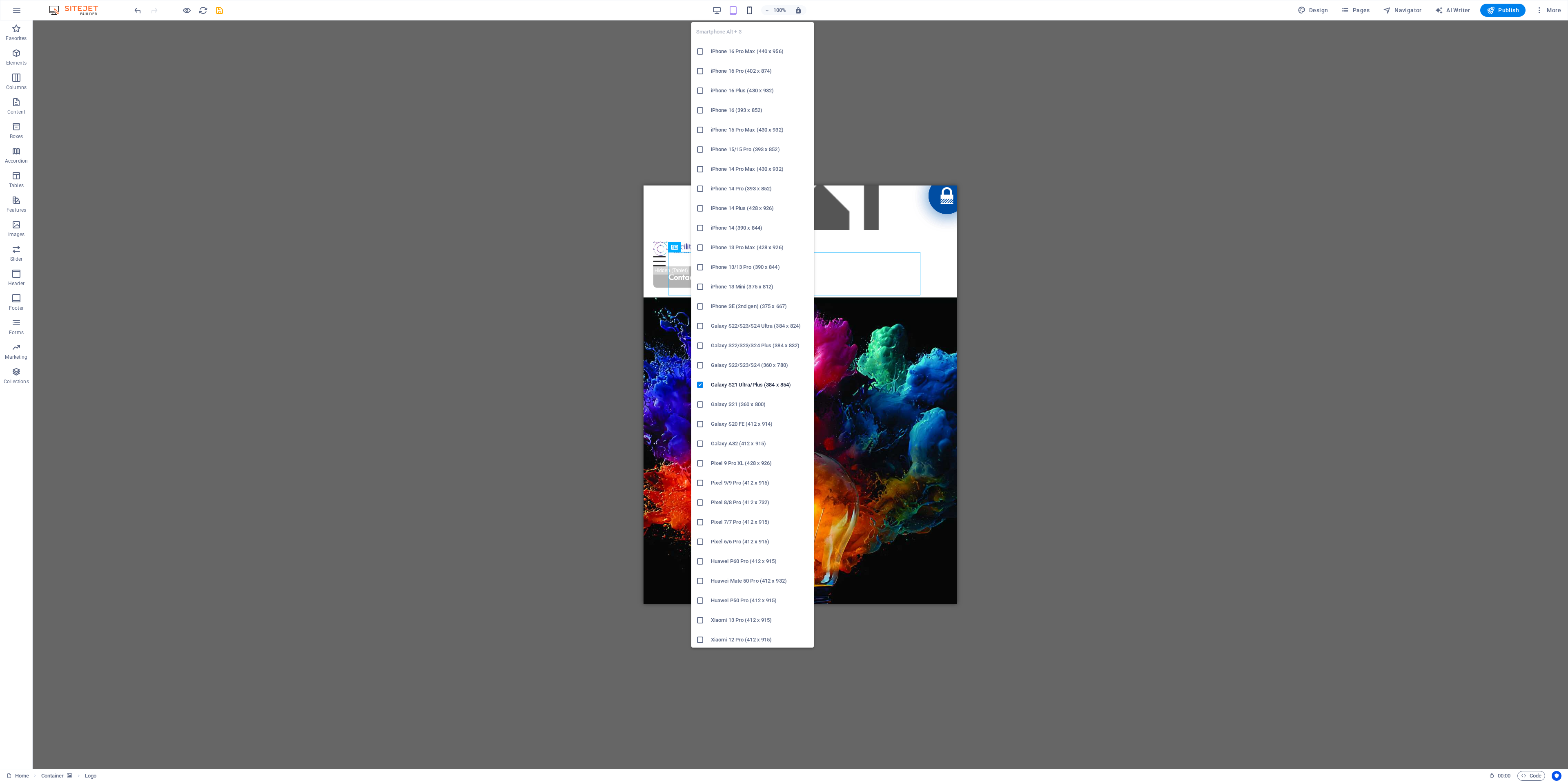
click at [751, 12] on icon "button" at bounding box center [749, 11] width 10 height 10
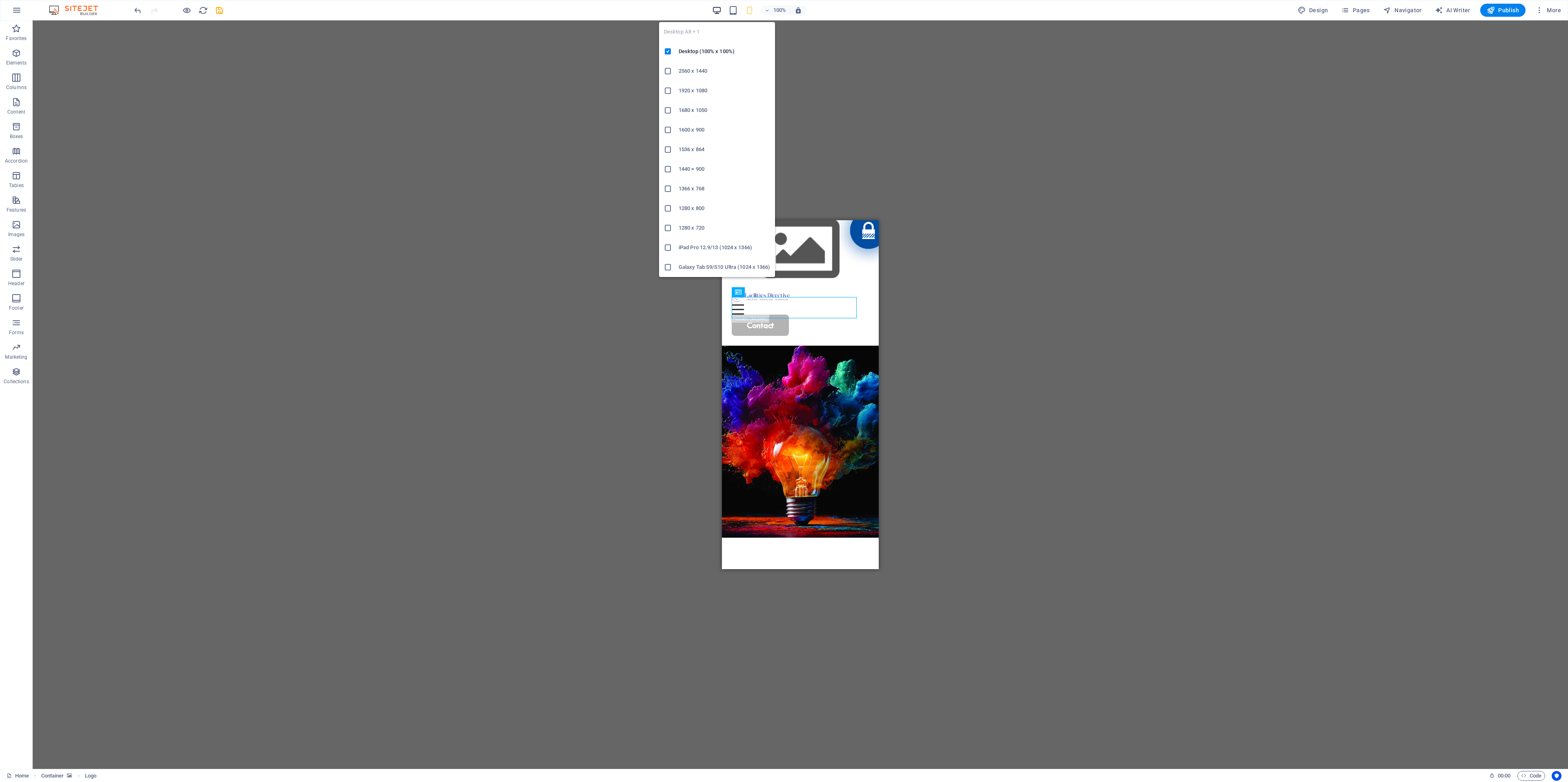
click at [717, 13] on icon "button" at bounding box center [717, 11] width 10 height 10
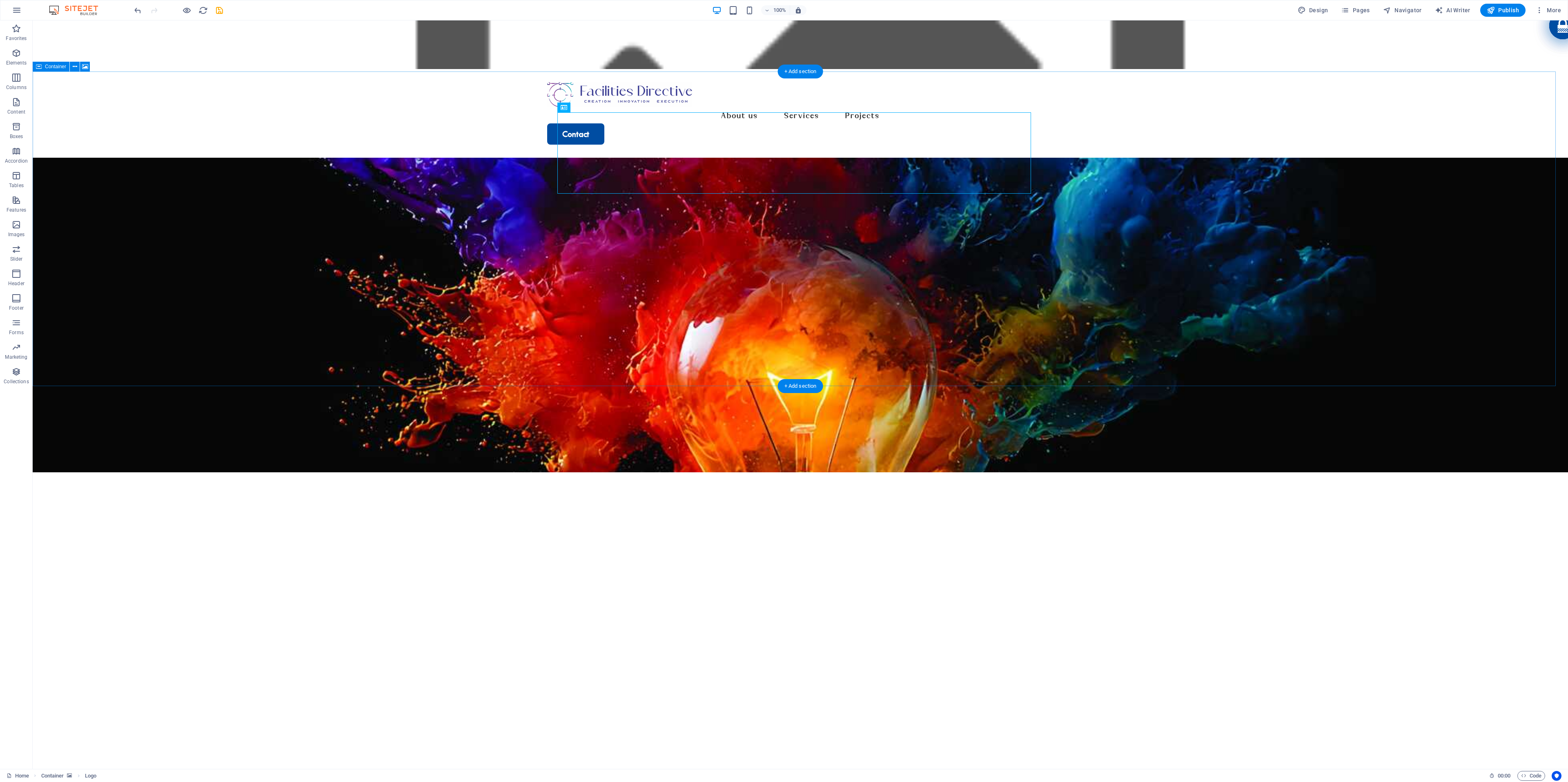
click at [1045, 250] on figure at bounding box center [800, 314] width 1535 height 314
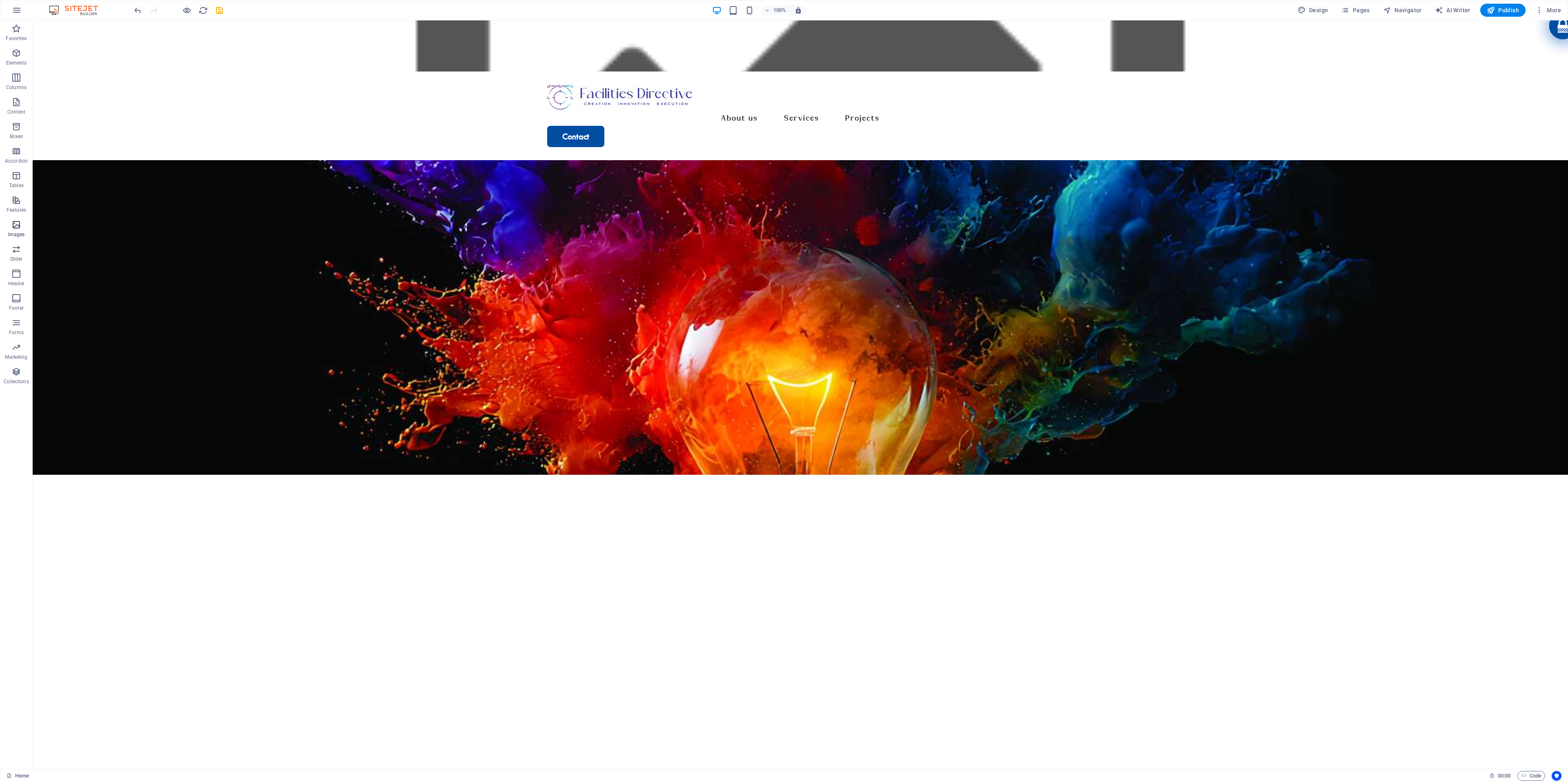
click at [18, 231] on p "Images" at bounding box center [16, 234] width 17 height 7
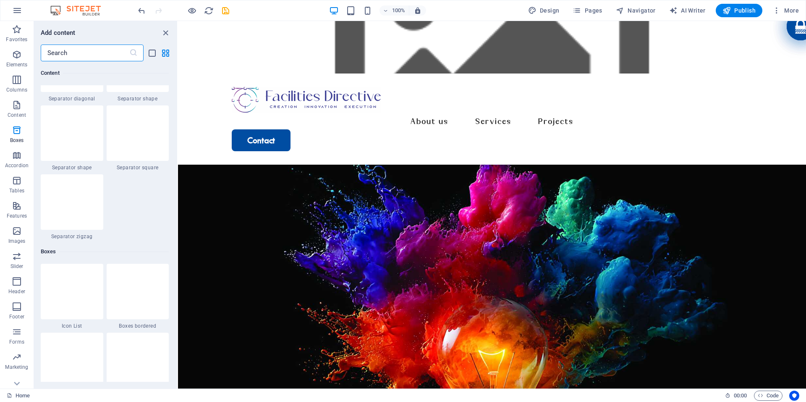
scroll to position [2135, 0]
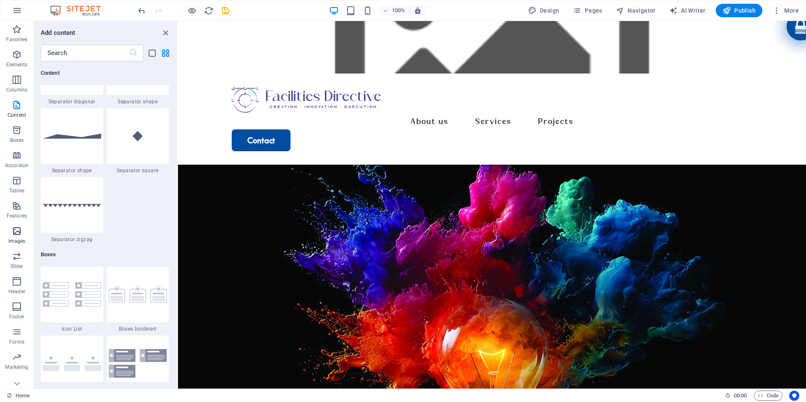
click at [17, 234] on icon "button" at bounding box center [17, 231] width 10 height 10
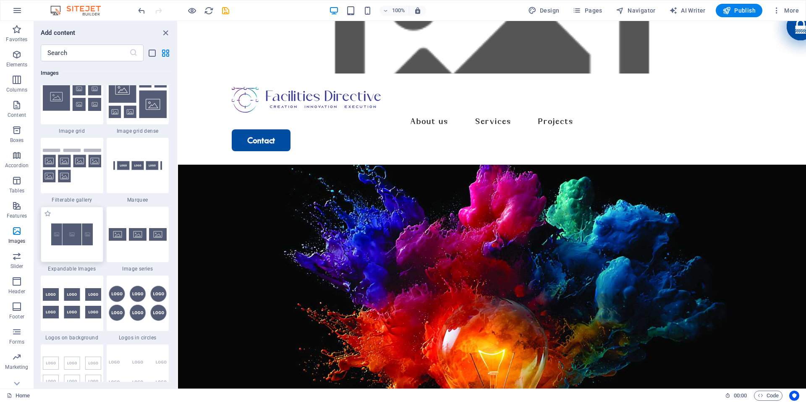
scroll to position [4427, 0]
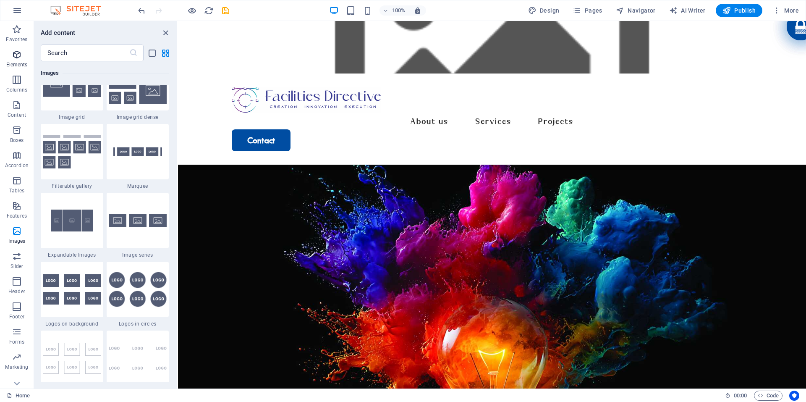
click at [23, 58] on span "Elements" at bounding box center [17, 60] width 34 height 20
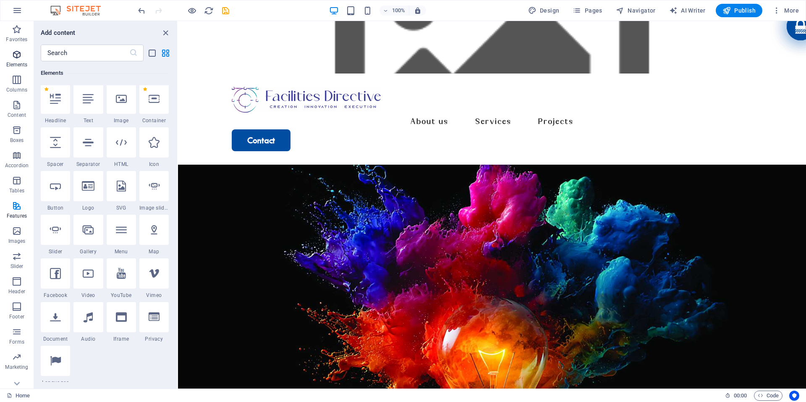
scroll to position [89, 0]
click at [129, 104] on div at bounding box center [121, 100] width 29 height 30
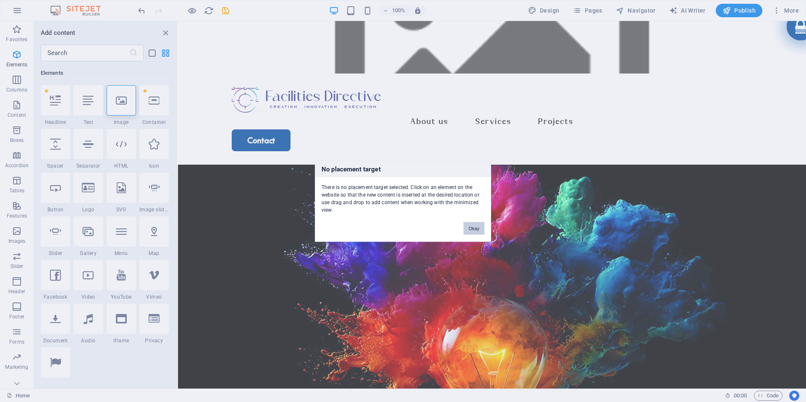
click at [473, 224] on button "Okay" at bounding box center [474, 228] width 21 height 13
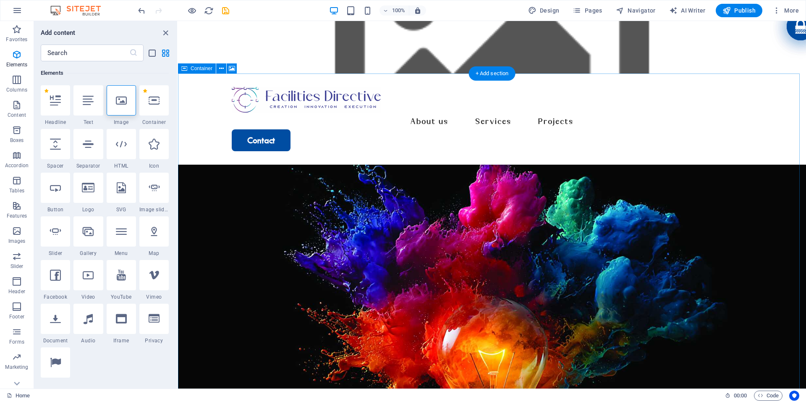
click at [193, 165] on figure at bounding box center [492, 326] width 628 height 323
click at [221, 68] on icon at bounding box center [221, 68] width 5 height 9
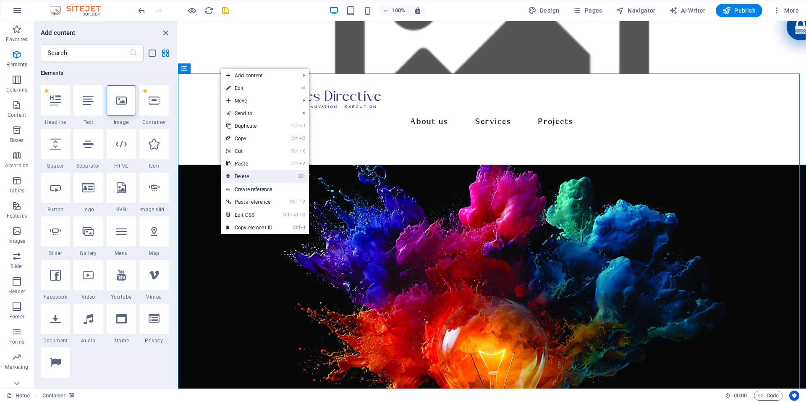
click at [270, 172] on link "⌦ Delete" at bounding box center [249, 176] width 56 height 13
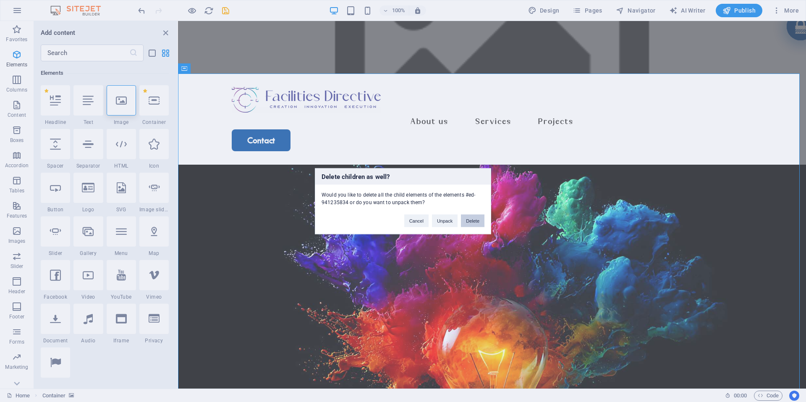
click at [470, 215] on button "Delete" at bounding box center [473, 220] width 24 height 13
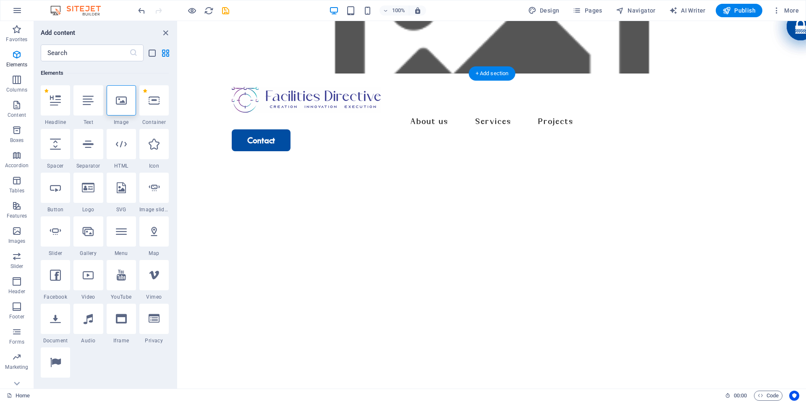
click at [204, 165] on figure at bounding box center [492, 326] width 628 height 323
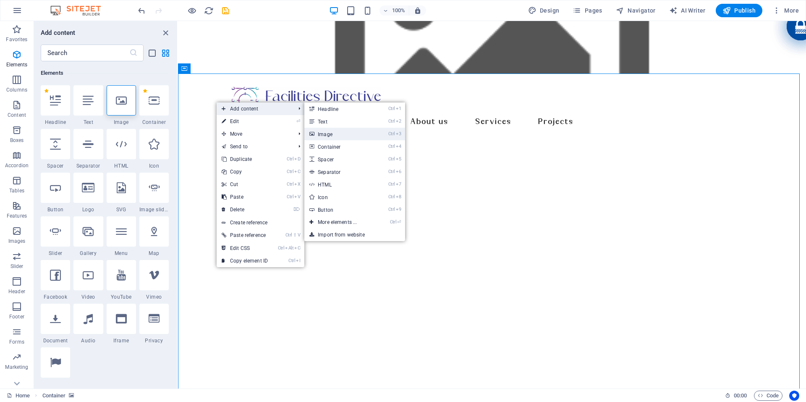
click at [348, 131] on link "Ctrl 3 Image" at bounding box center [339, 134] width 69 height 13
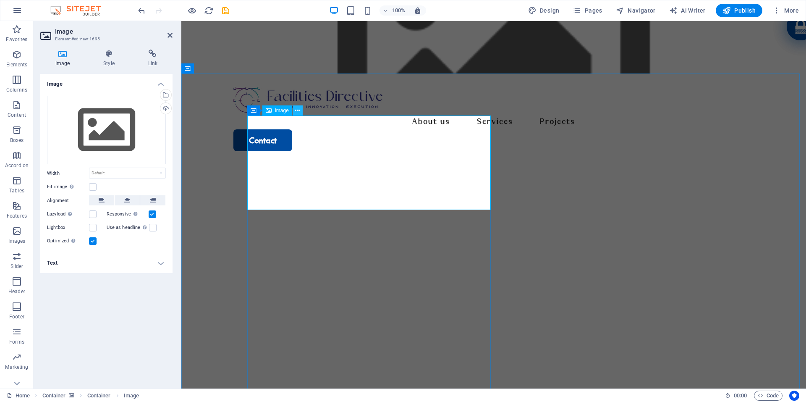
click at [296, 111] on icon at bounding box center [297, 110] width 5 height 9
click at [278, 110] on span "Image" at bounding box center [282, 110] width 14 height 5
click at [299, 112] on icon at bounding box center [297, 110] width 5 height 9
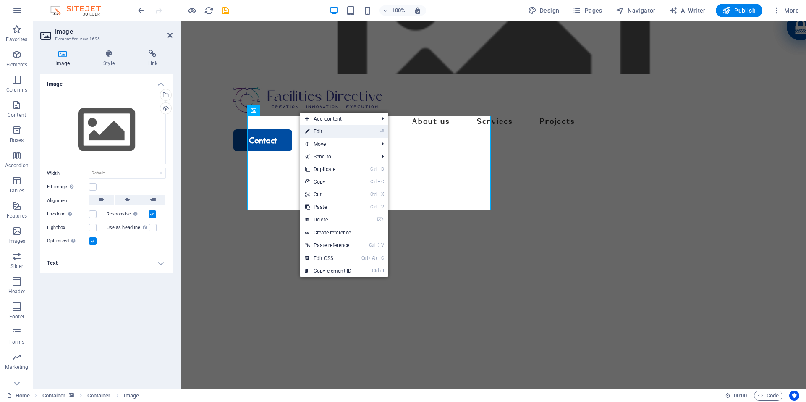
click at [342, 128] on link "⏎ Edit" at bounding box center [328, 131] width 56 height 13
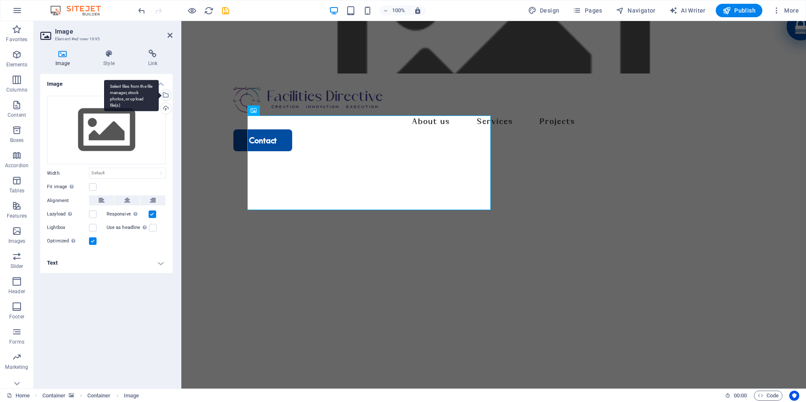
click at [168, 95] on div "Select files from the file manager, stock photos, or upload file(s)" at bounding box center [165, 95] width 13 height 13
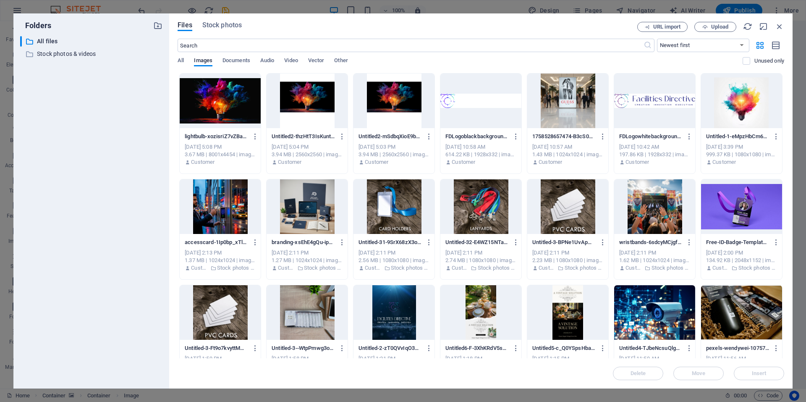
click at [238, 104] on div at bounding box center [220, 101] width 81 height 55
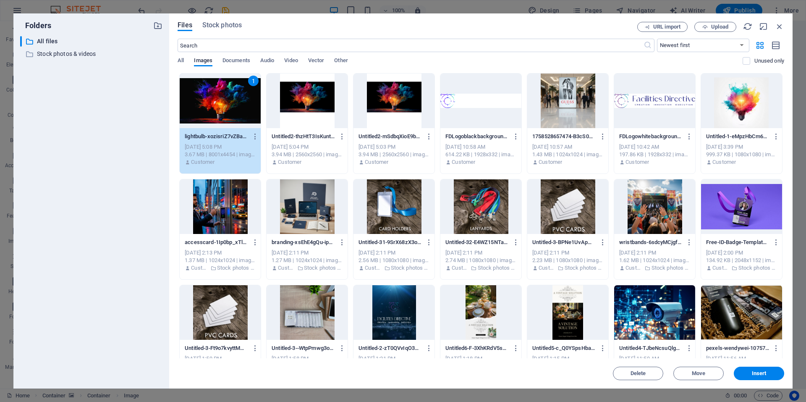
click at [238, 104] on div "1" at bounding box center [220, 101] width 81 height 55
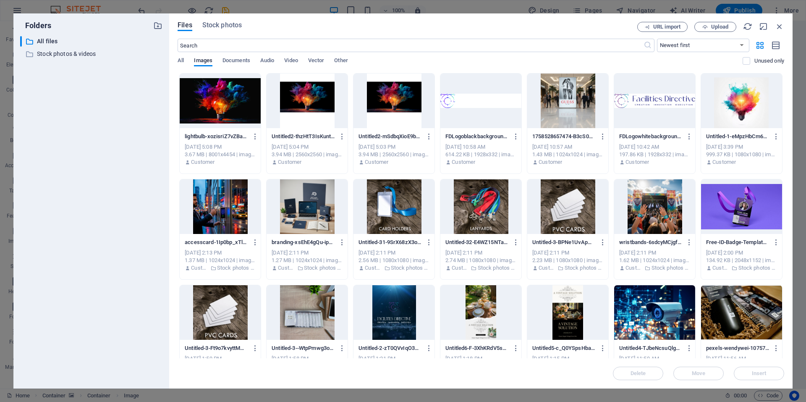
click at [238, 104] on div at bounding box center [220, 101] width 81 height 55
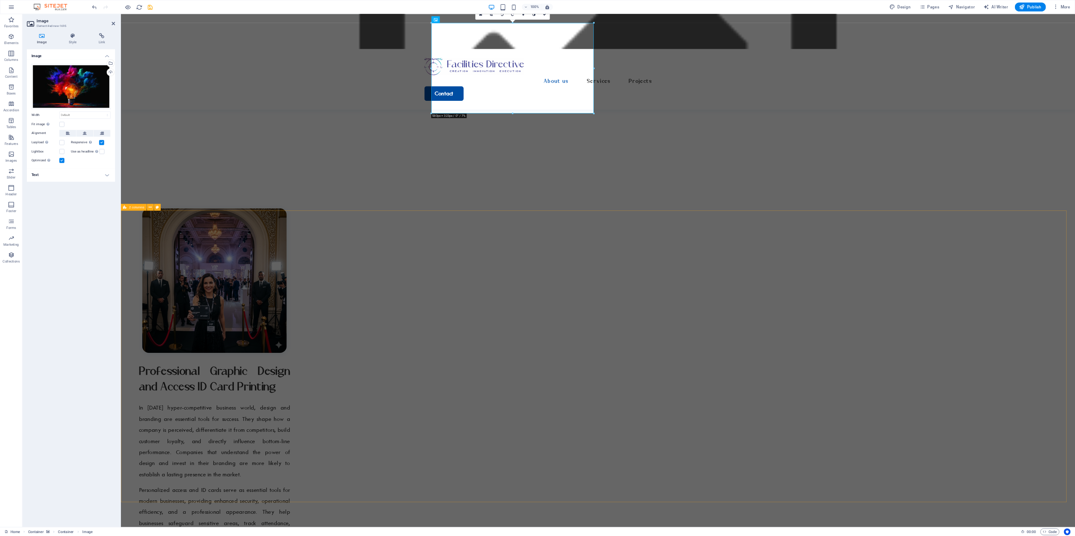
scroll to position [0, 0]
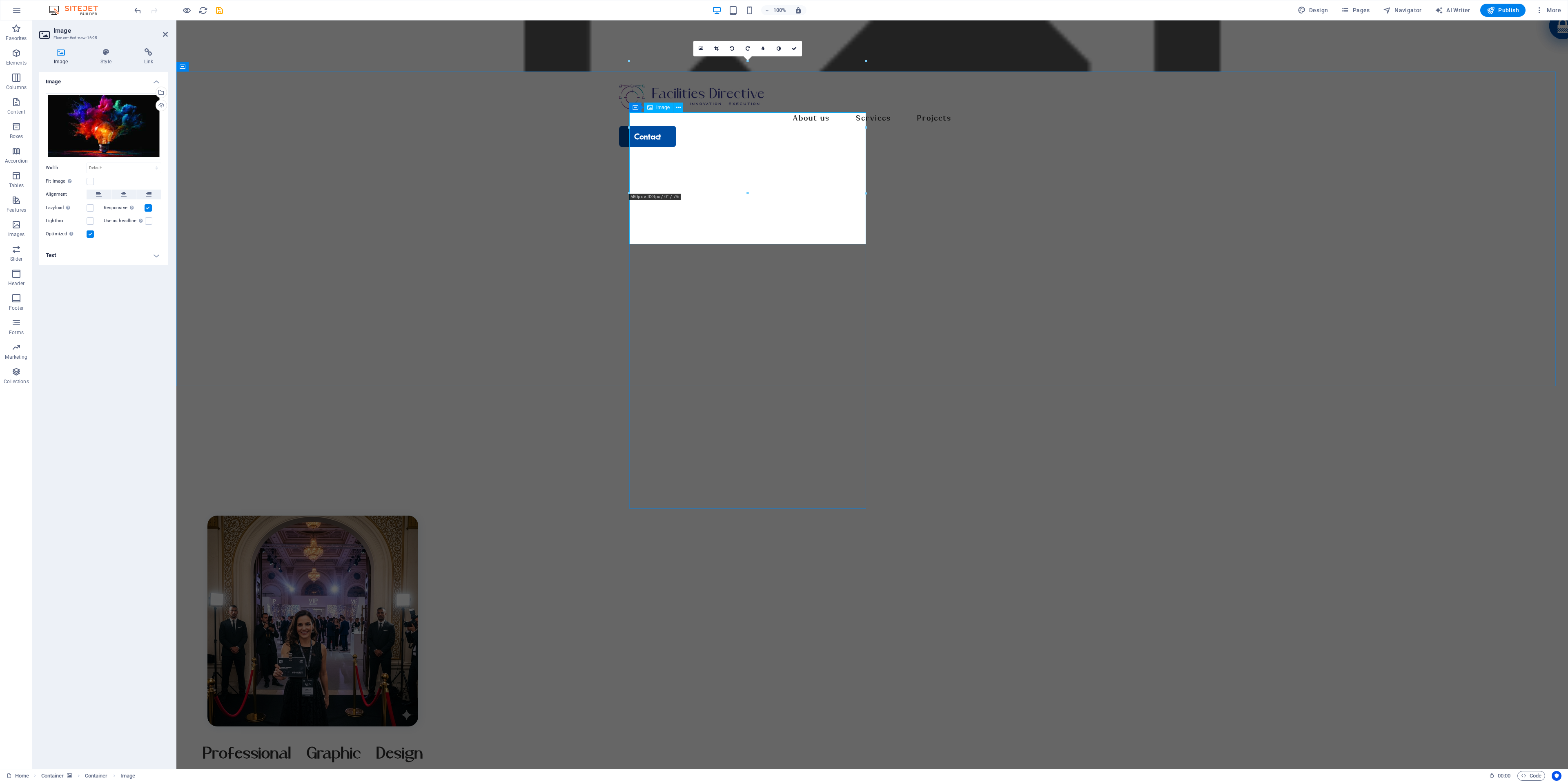
click at [707, 515] on figure at bounding box center [872, 631] width 473 height 232
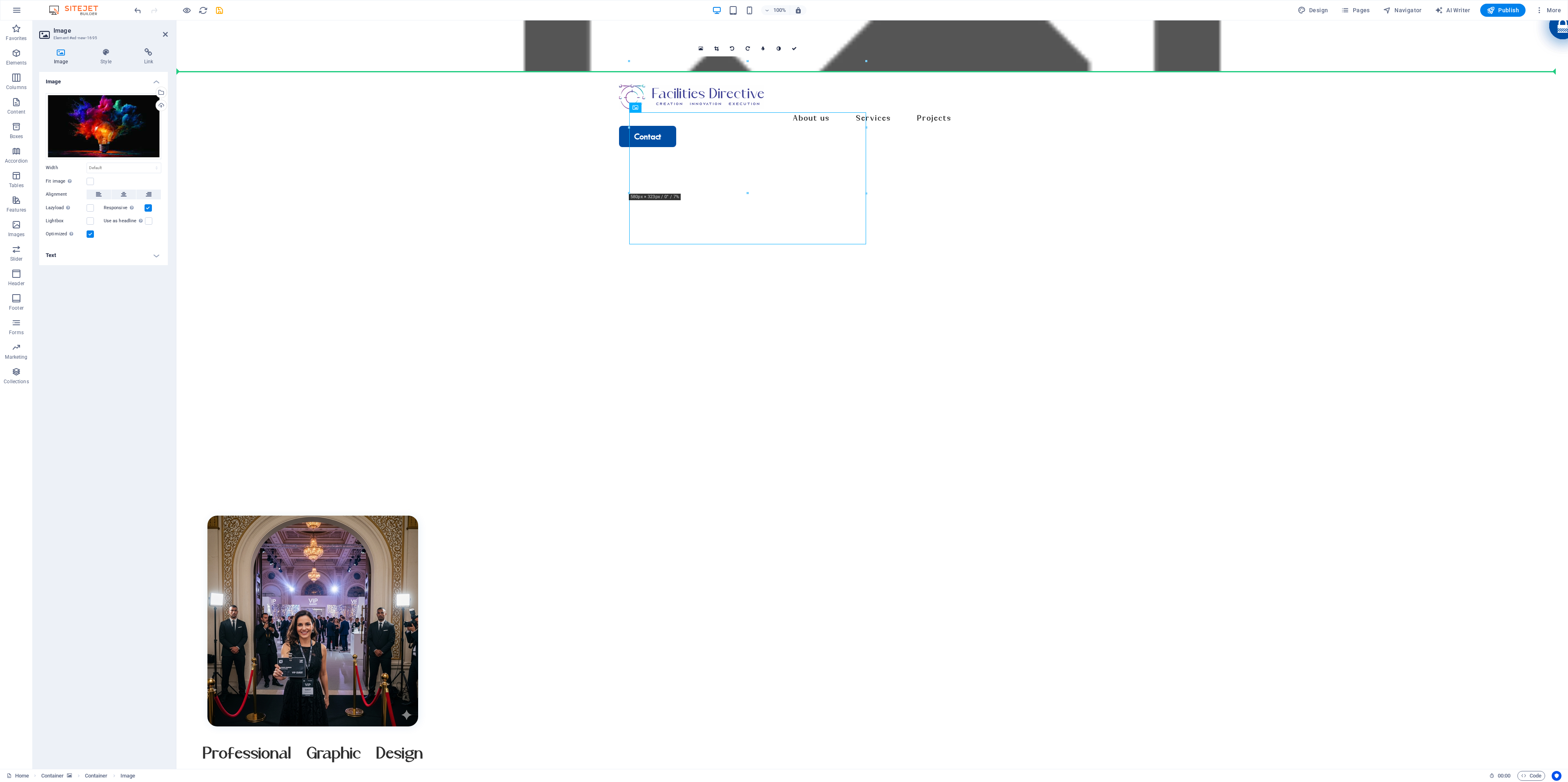
drag, startPoint x: 725, startPoint y: 190, endPoint x: 558, endPoint y: 197, distance: 167.1
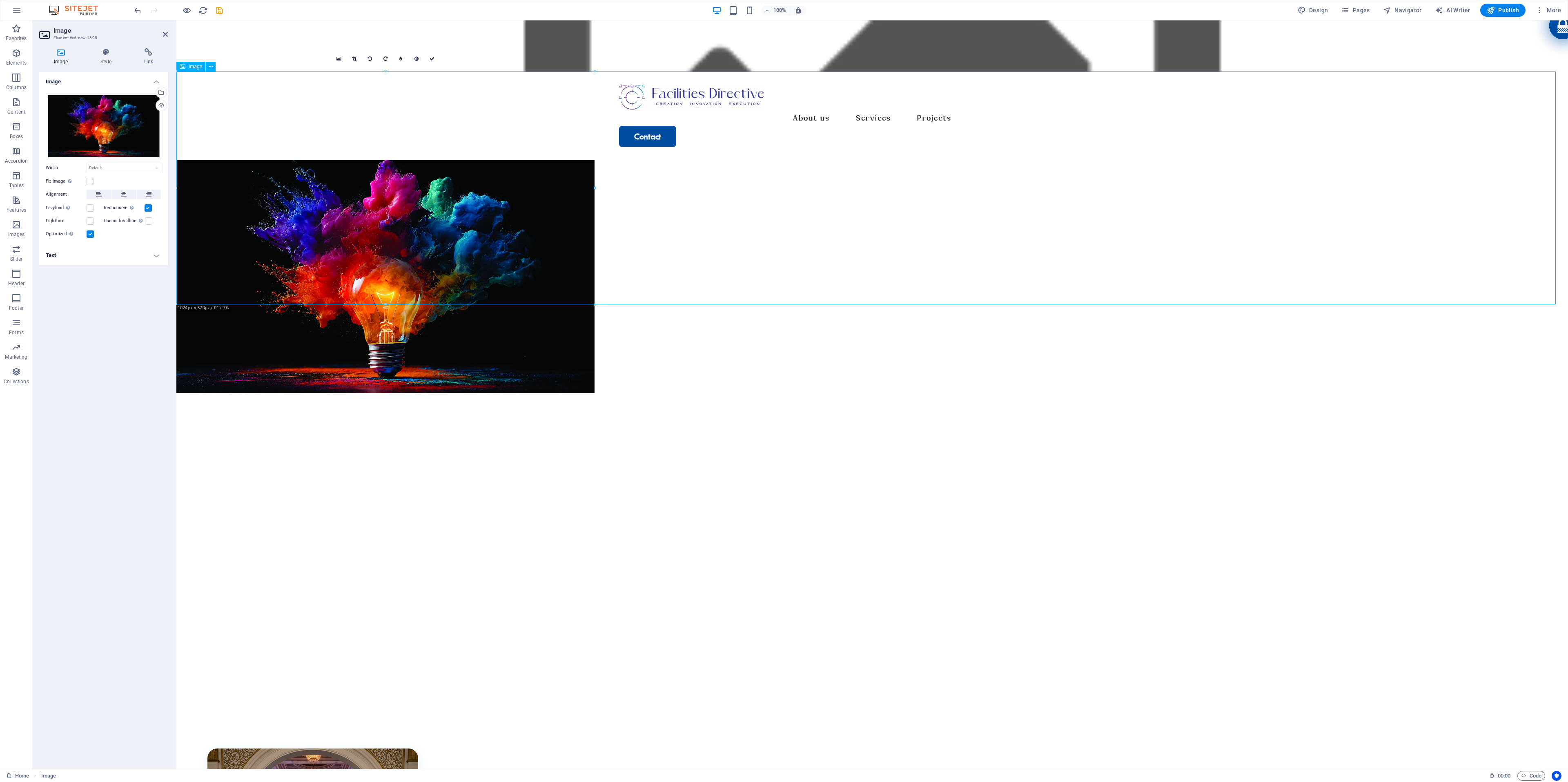
click at [567, 283] on figure at bounding box center [872, 276] width 1392 height 232
click at [570, 247] on figure at bounding box center [872, 276] width 1392 height 232
drag, startPoint x: 738, startPoint y: 326, endPoint x: 568, endPoint y: 488, distance: 234.8
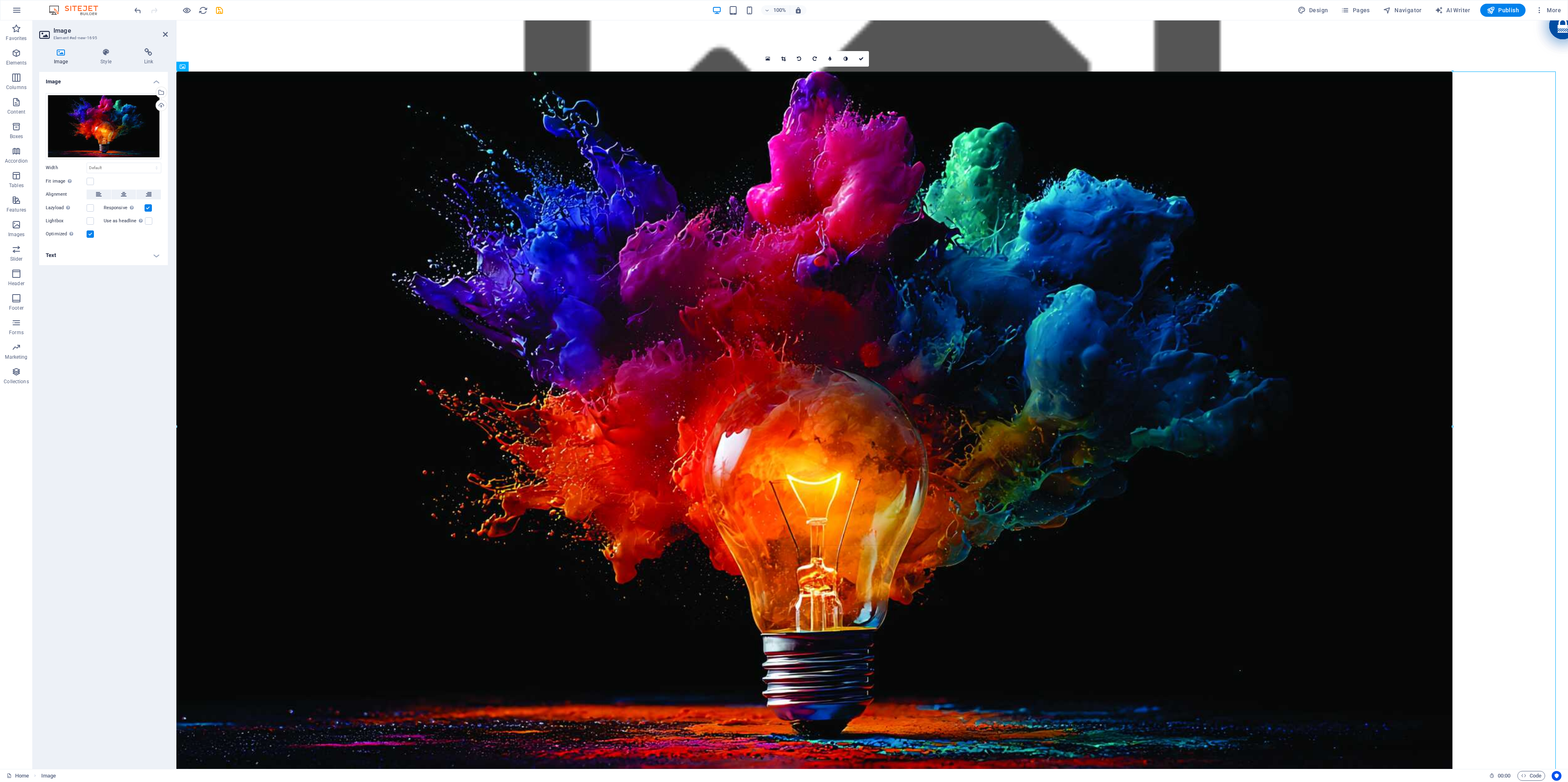
drag, startPoint x: 566, startPoint y: 299, endPoint x: 767, endPoint y: 774, distance: 515.8
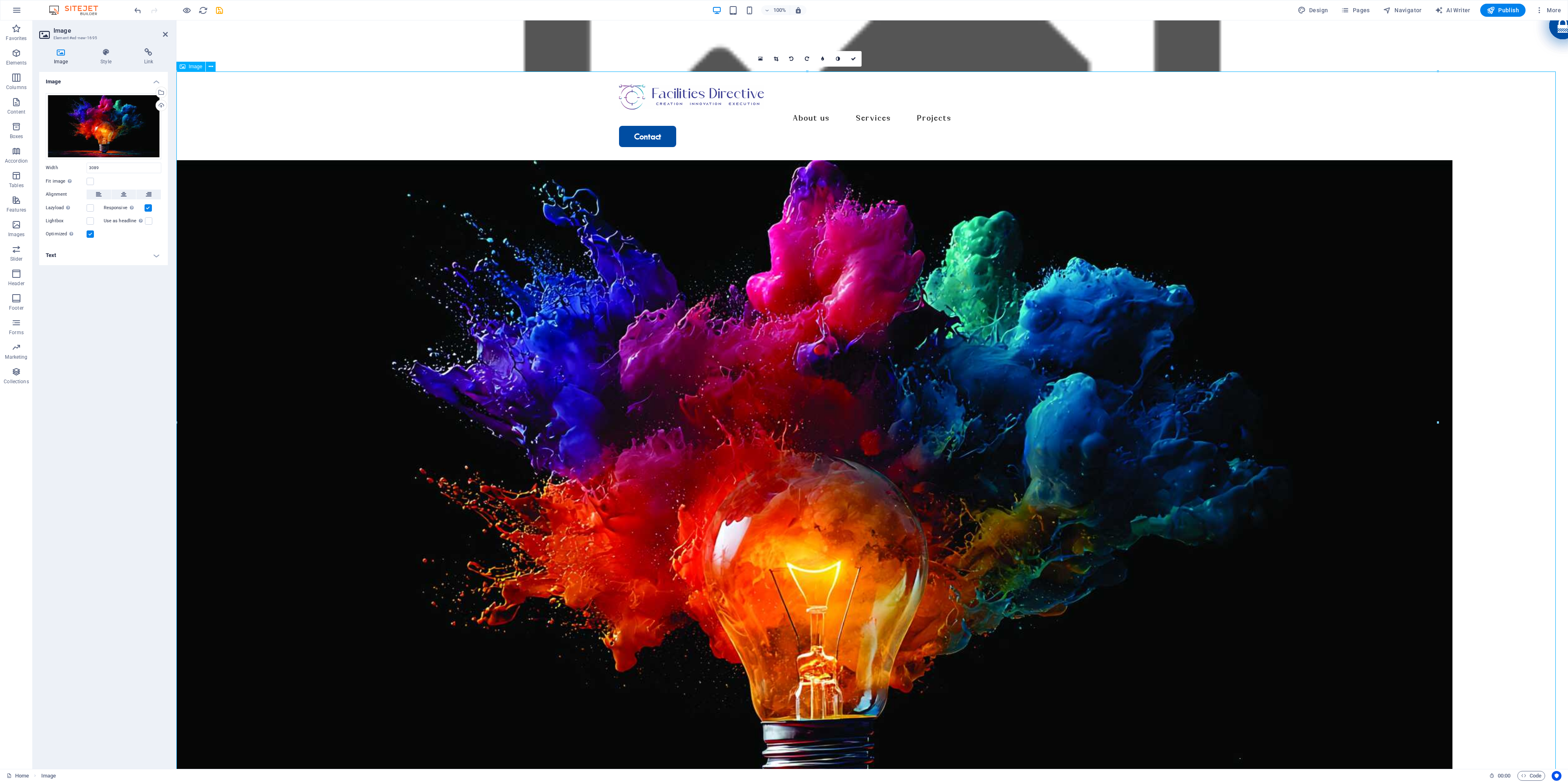
type input "3089"
select select "px"
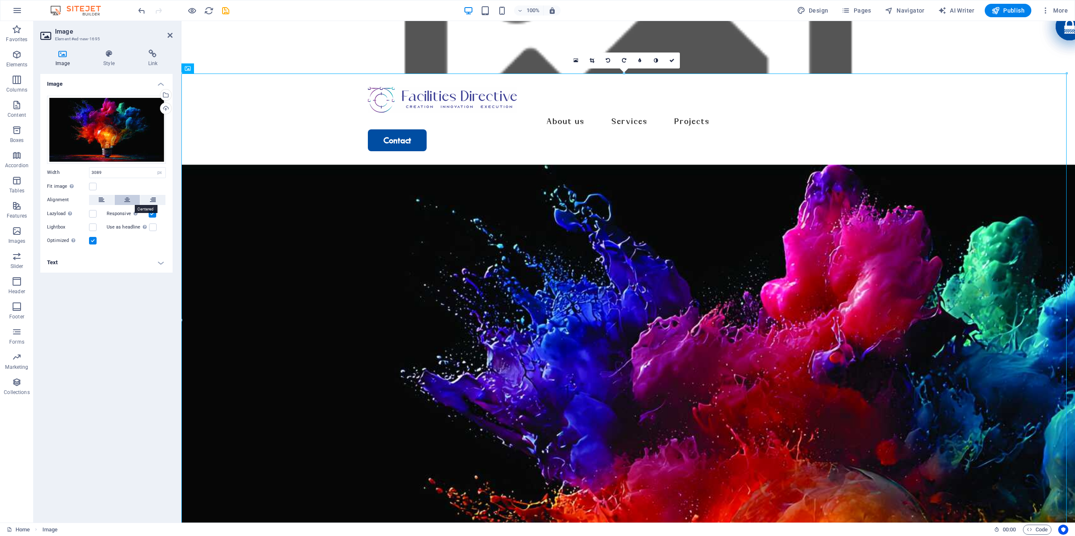
click at [129, 197] on icon at bounding box center [127, 200] width 6 height 10
click at [92, 186] on label at bounding box center [93, 187] width 8 height 8
click at [0, 0] on input "Fit image Automatically fit image to a fixed width and height" at bounding box center [0, 0] width 0 height 0
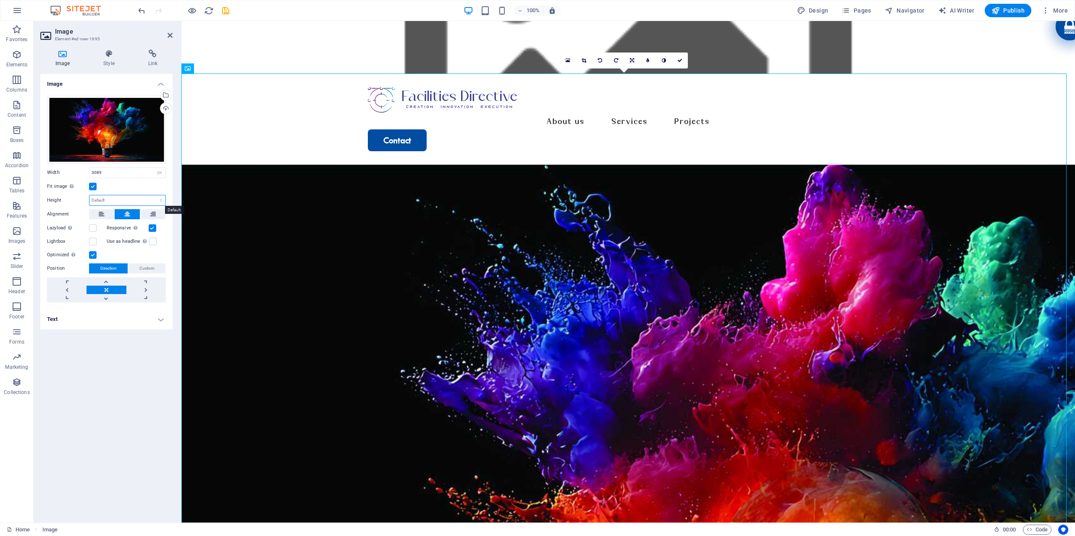
click at [152, 200] on select "Default auto px" at bounding box center [127, 200] width 76 height 10
click at [89, 195] on select "Default auto px" at bounding box center [127, 200] width 76 height 10
select select "DISABLED_OPTION_VALUE"
click at [102, 289] on link at bounding box center [106, 290] width 39 height 8
click at [305, 165] on figure at bounding box center [628, 526] width 894 height 722
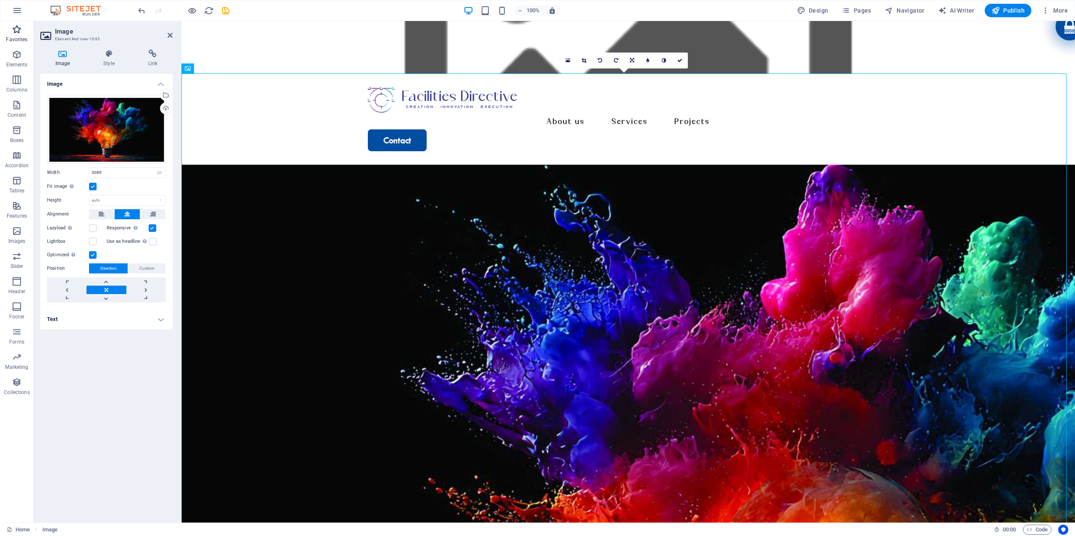
click at [26, 34] on span "Favorites" at bounding box center [17, 34] width 34 height 20
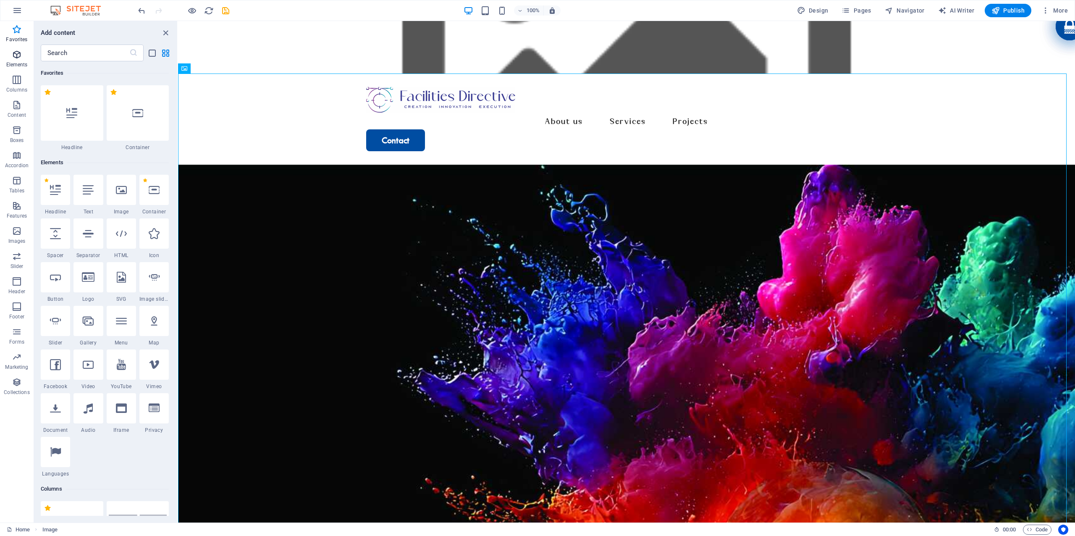
click at [19, 52] on icon "button" at bounding box center [17, 55] width 10 height 10
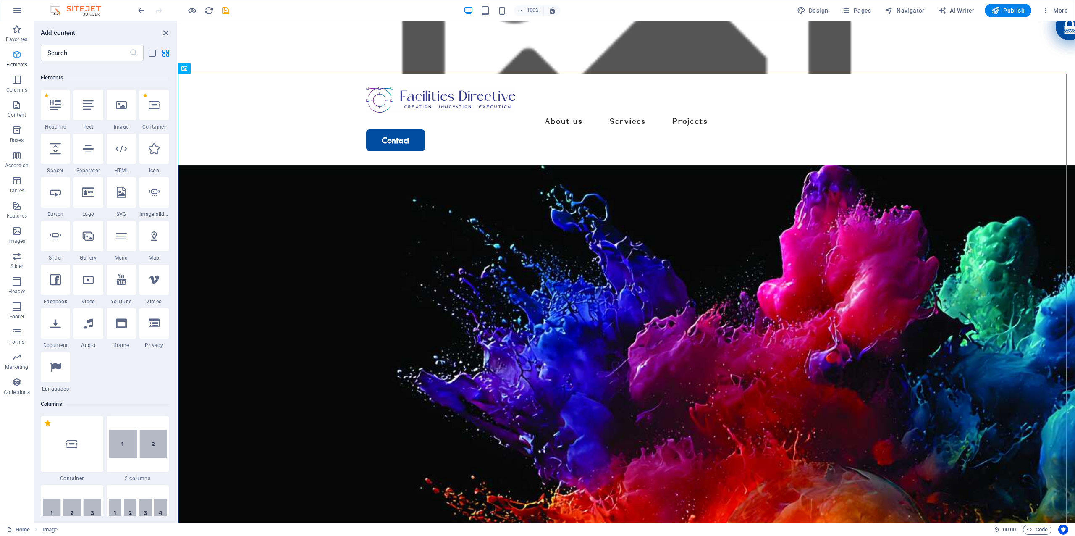
scroll to position [89, 0]
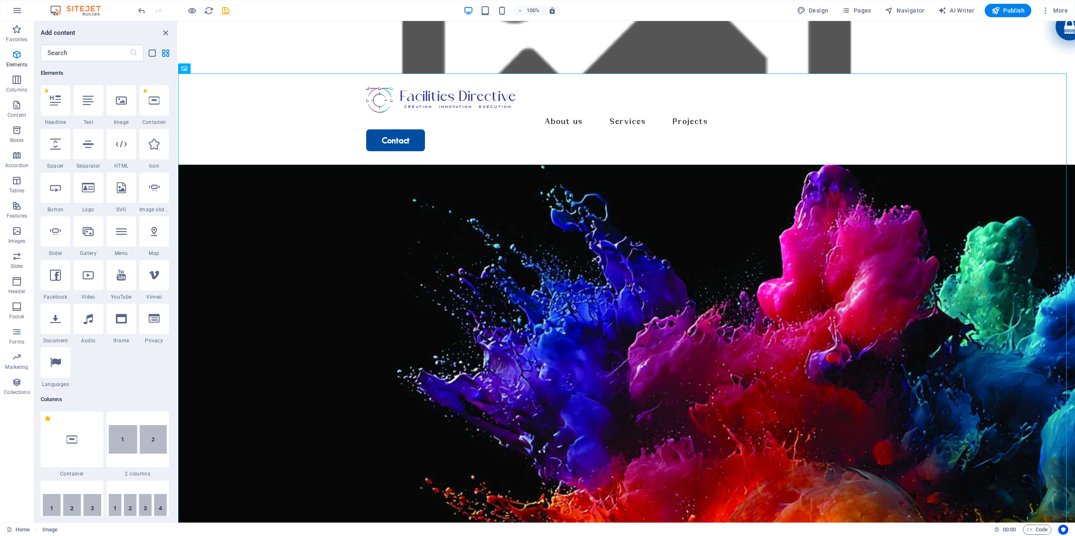
click at [92, 114] on div at bounding box center [88, 100] width 29 height 30
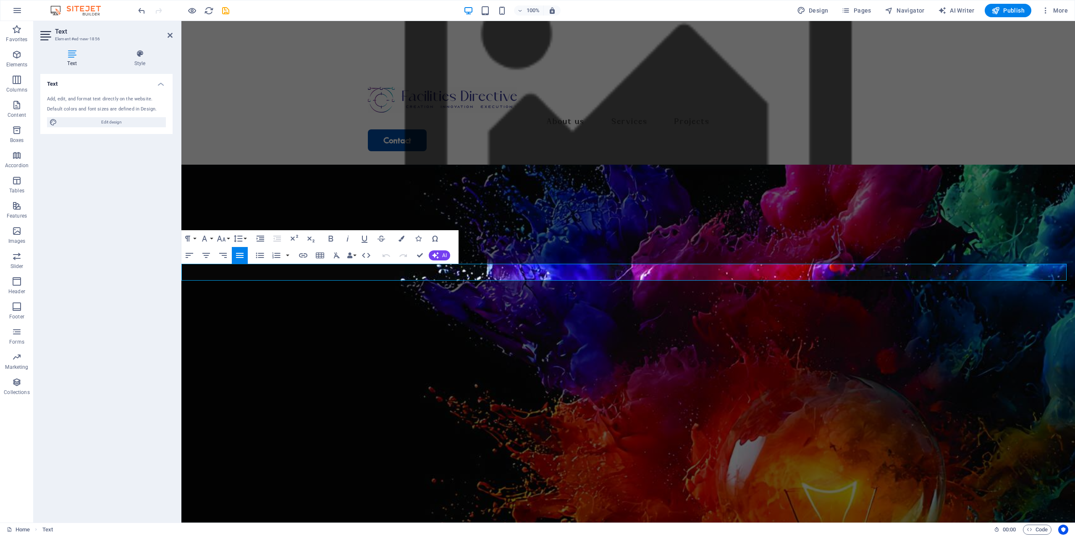
scroll to position [302, 0]
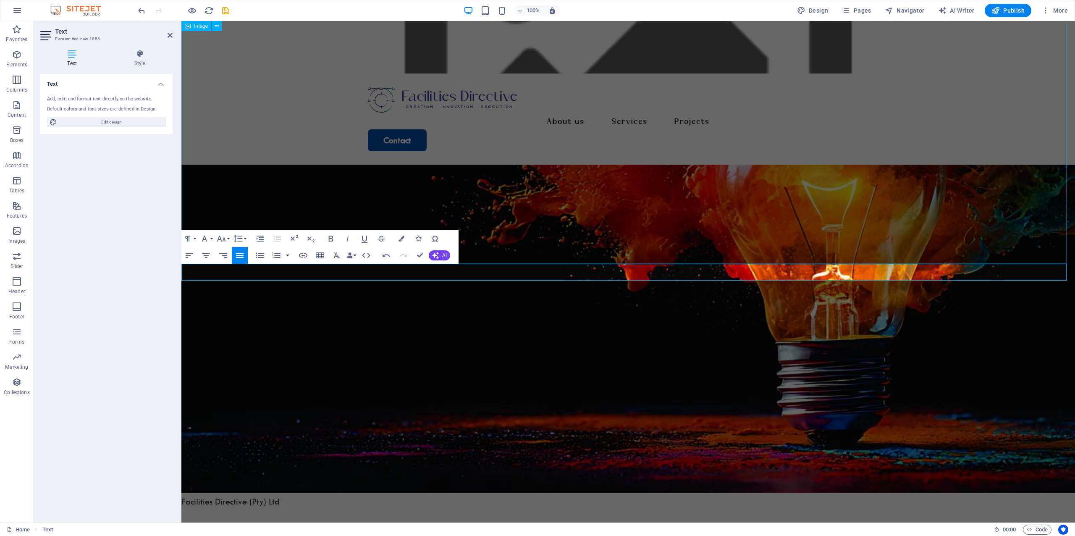
click at [510, 205] on figure at bounding box center [628, 106] width 894 height 775
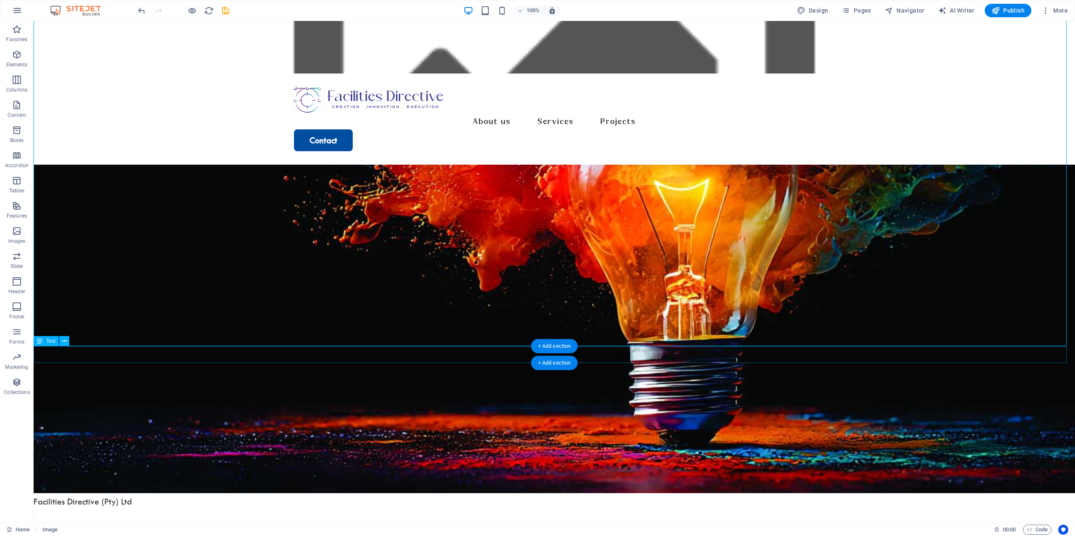
click at [108, 493] on div "Facilities Directive (Pty) Ltd" at bounding box center [555, 501] width 1042 height 17
drag, startPoint x: 61, startPoint y: 353, endPoint x: 282, endPoint y: 249, distance: 244.8
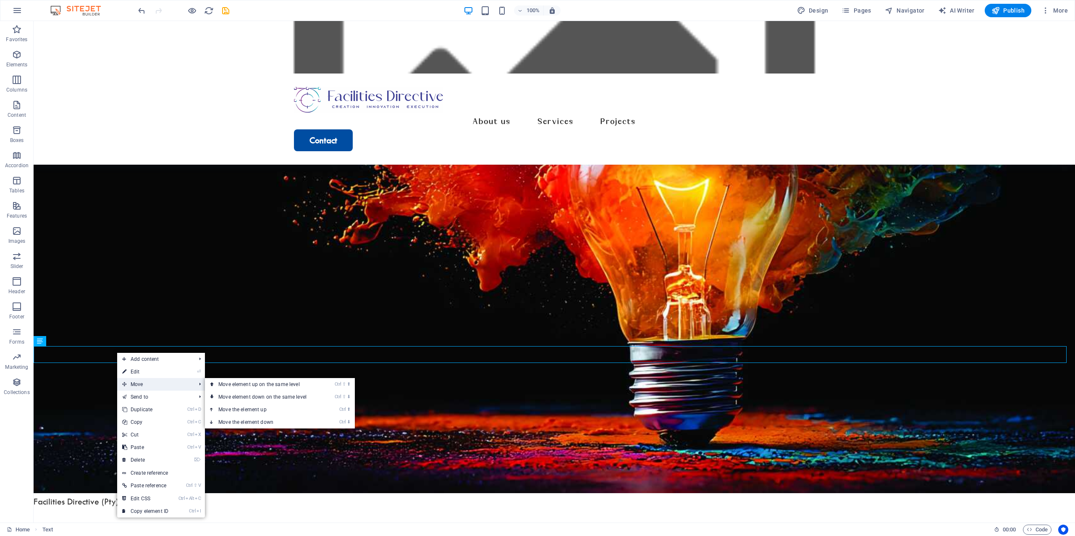
click at [148, 386] on span "Move" at bounding box center [154, 384] width 75 height 13
click at [294, 408] on link "Ctrl ⬆ Move the element up" at bounding box center [264, 409] width 118 height 13
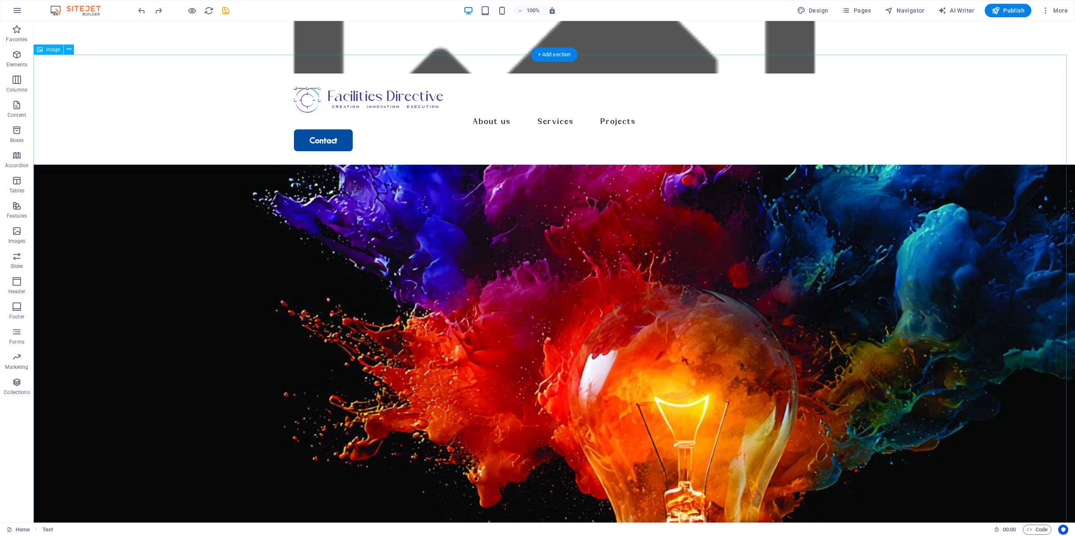
scroll to position [385, 0]
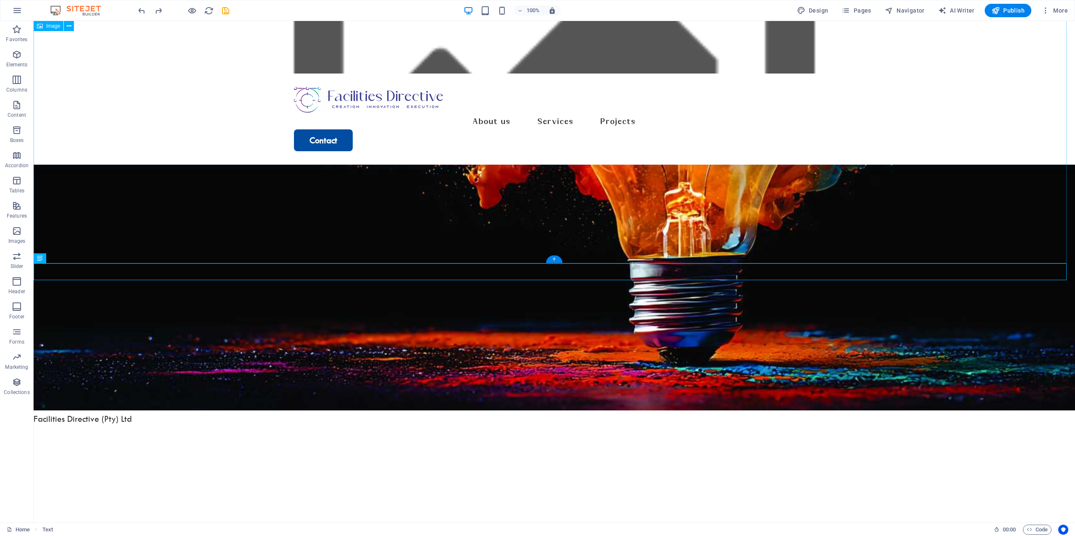
click at [281, 161] on figure at bounding box center [555, 23] width 1042 height 775
click at [362, 126] on figure at bounding box center [555, 23] width 1042 height 775
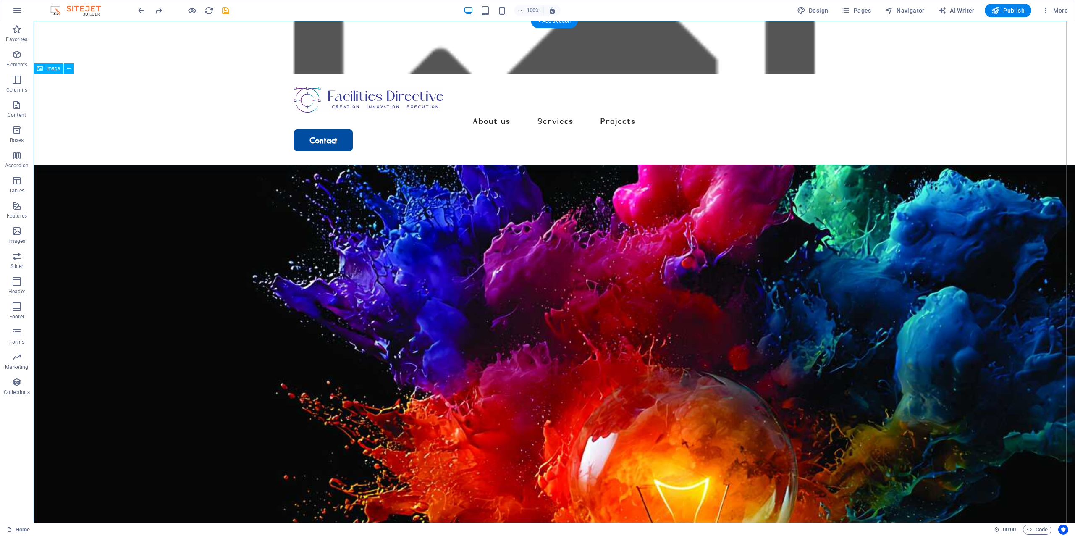
scroll to position [0, 0]
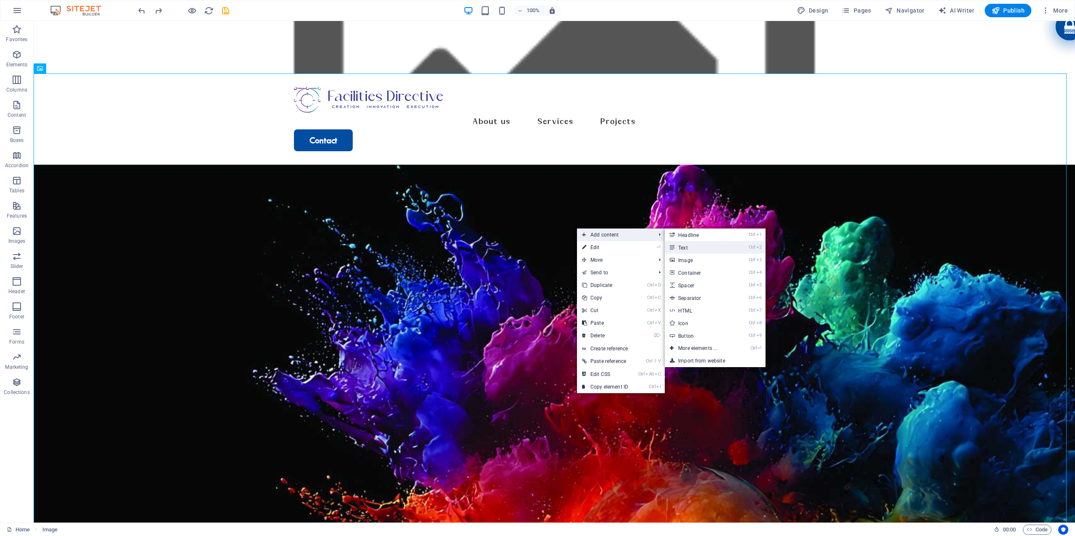
click at [706, 246] on link "Ctrl 2 Text" at bounding box center [699, 247] width 69 height 13
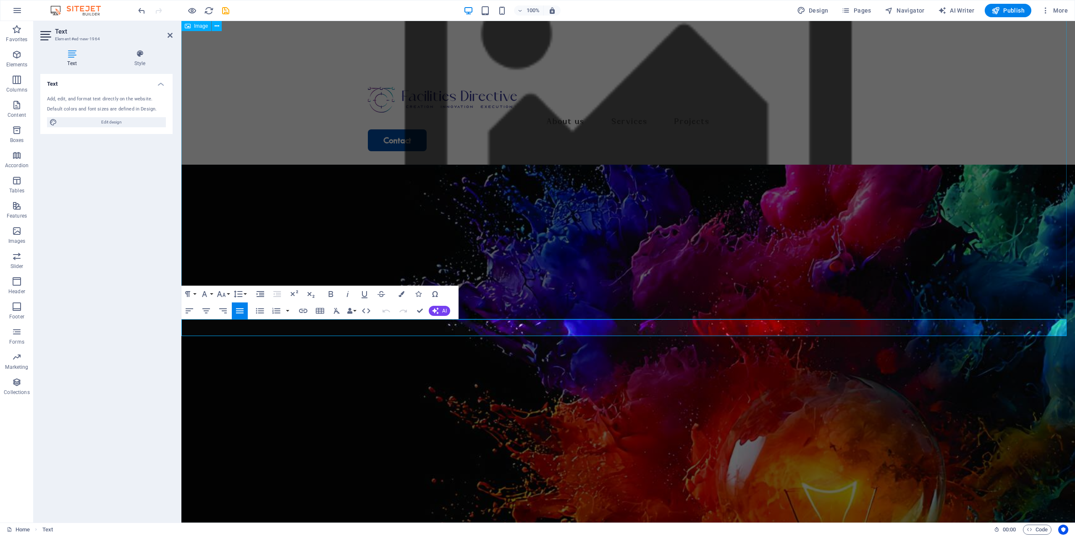
scroll to position [303, 0]
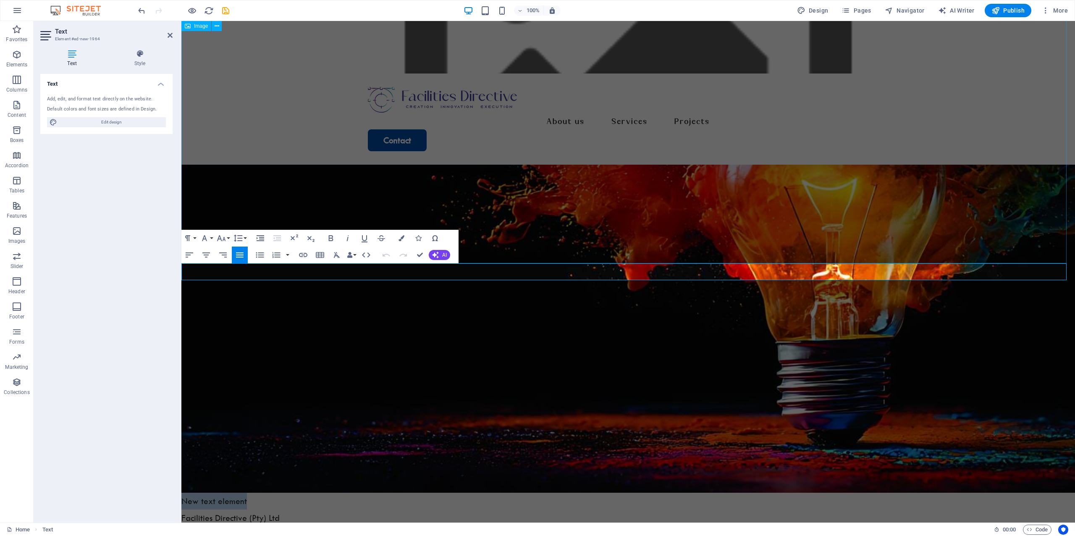
click at [730, 191] on figure at bounding box center [628, 105] width 894 height 775
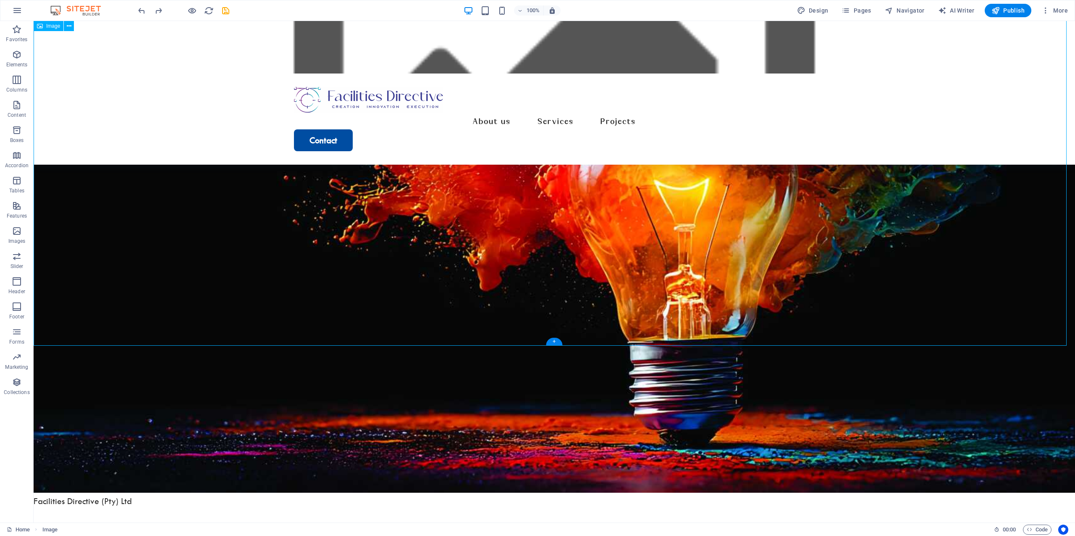
click at [505, 298] on figure at bounding box center [555, 105] width 1042 height 775
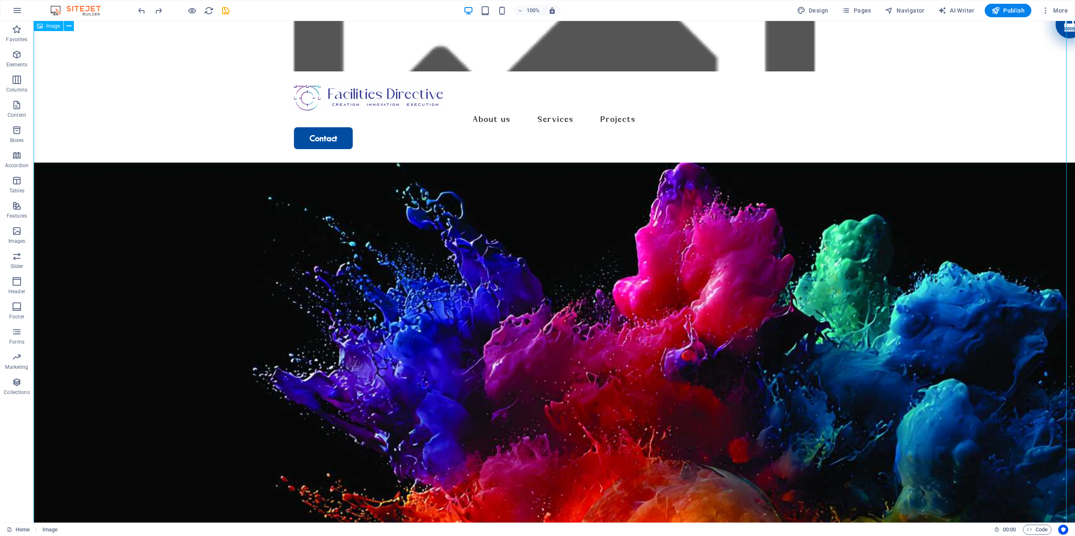
scroll to position [0, 0]
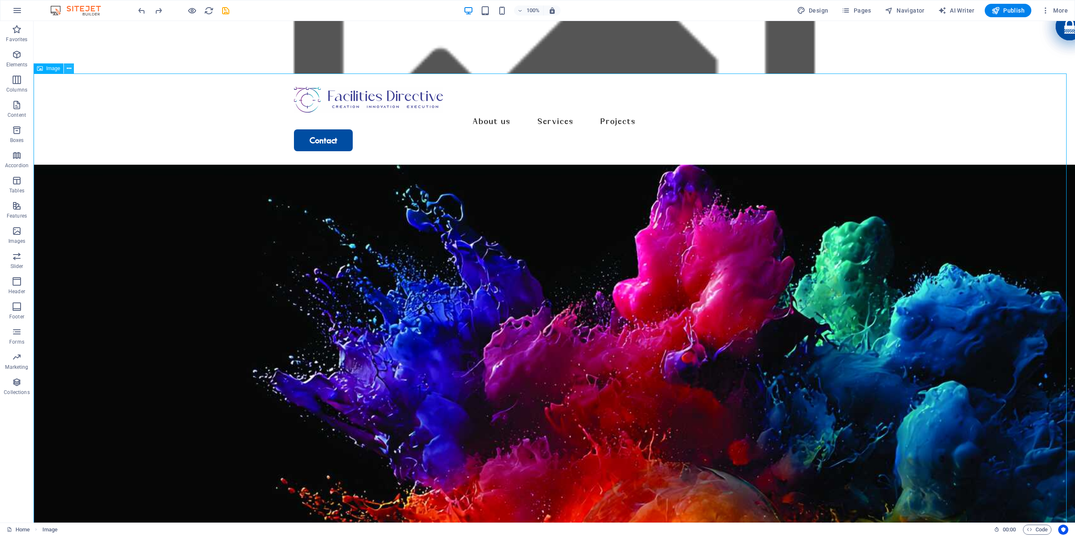
click at [71, 68] on icon at bounding box center [69, 68] width 5 height 9
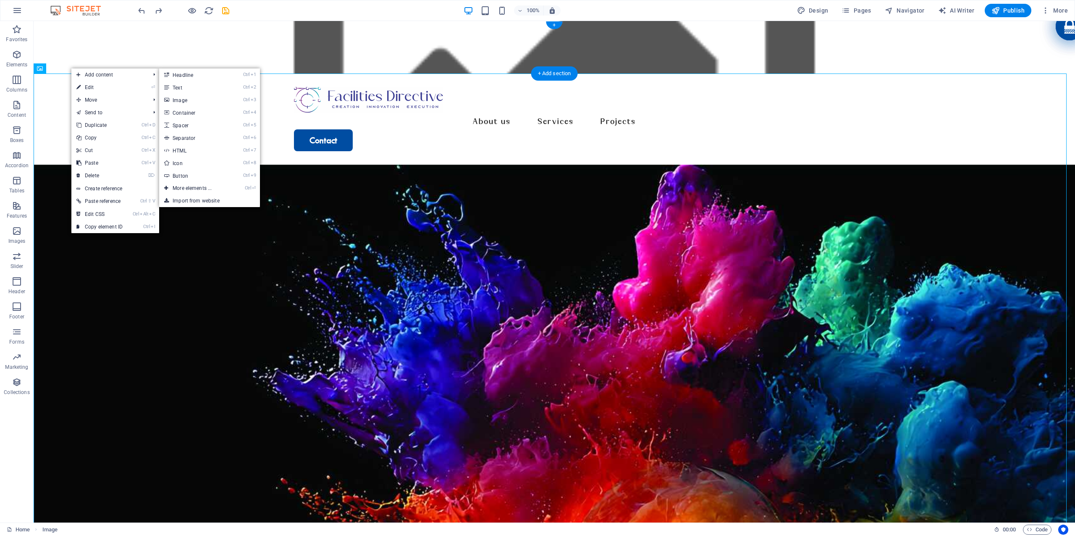
click at [201, 66] on figure at bounding box center [555, 47] width 1042 height 53
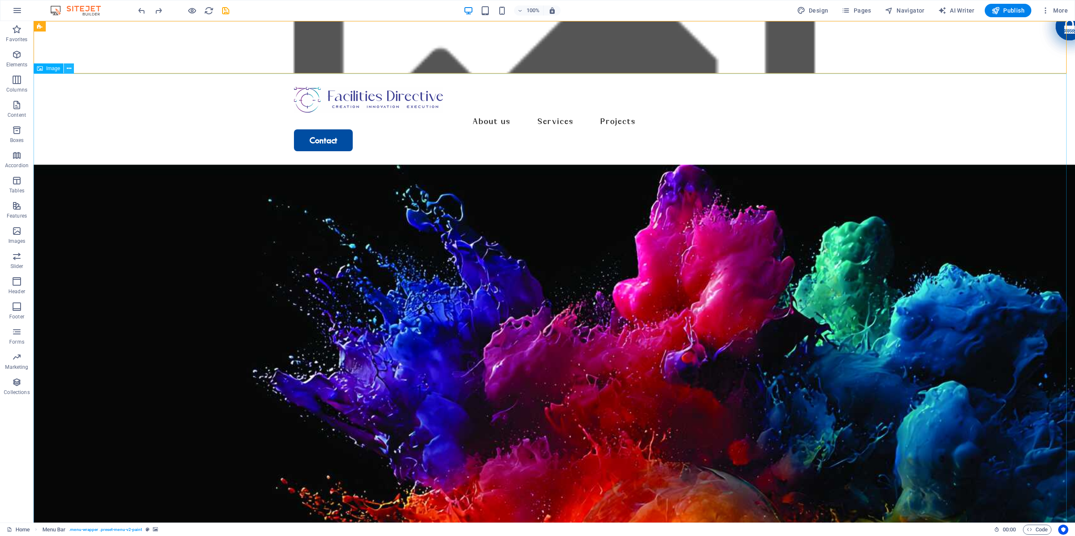
click at [69, 70] on icon at bounding box center [69, 68] width 5 height 9
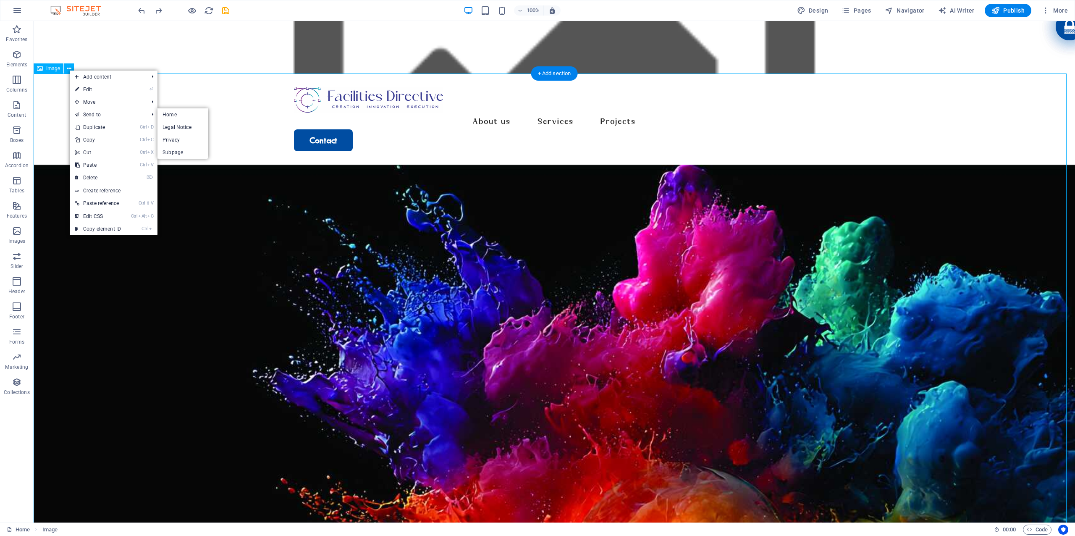
drag, startPoint x: 320, startPoint y: 145, endPoint x: 321, endPoint y: 137, distance: 8.5
click at [323, 165] on figure at bounding box center [555, 526] width 1042 height 722
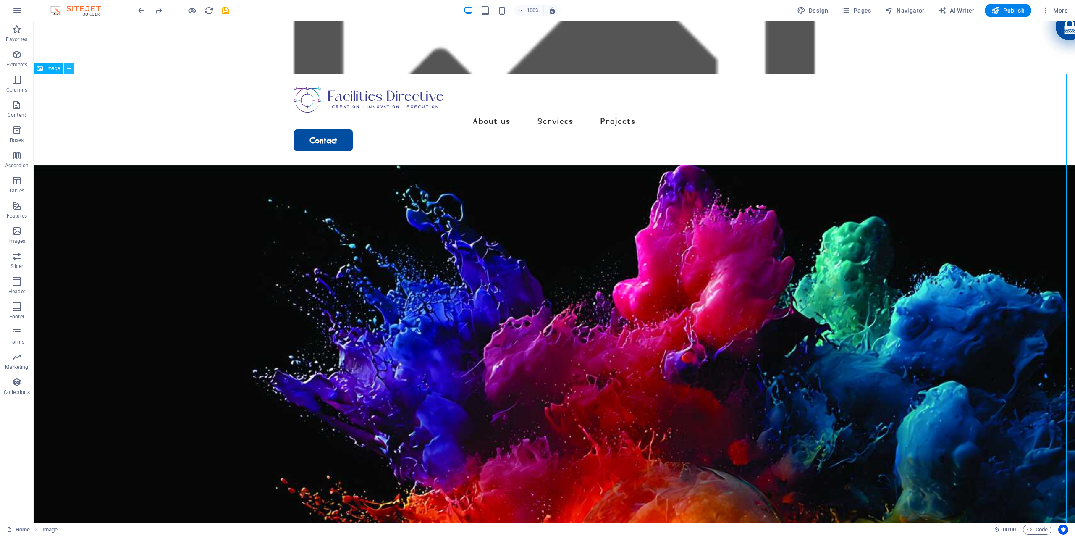
click at [67, 66] on icon at bounding box center [69, 68] width 5 height 9
click at [68, 66] on icon at bounding box center [69, 68] width 5 height 9
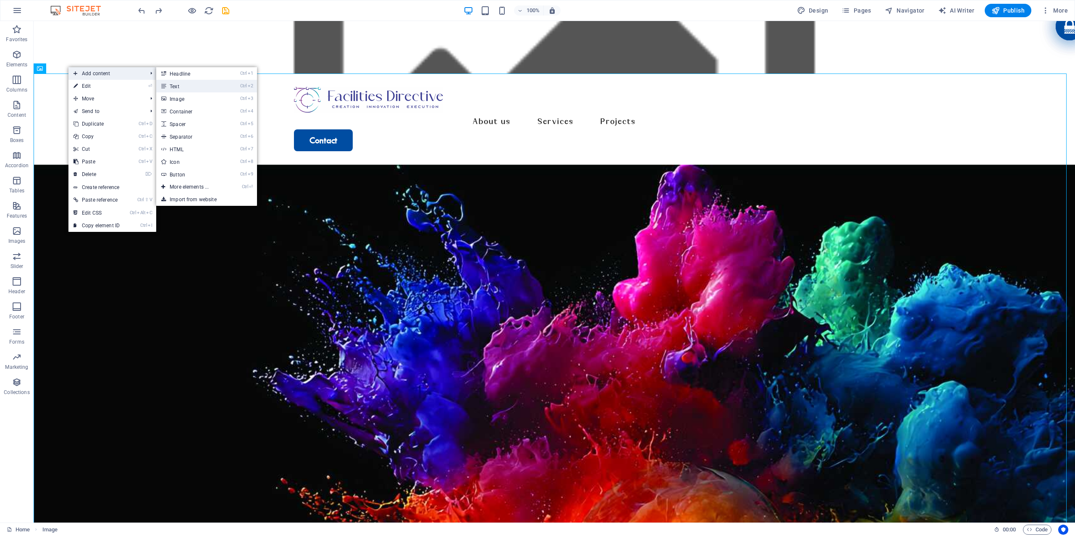
drag, startPoint x: 179, startPoint y: 86, endPoint x: 7, endPoint y: 69, distance: 172.2
click at [179, 86] on link "Ctrl 2 Text" at bounding box center [190, 86] width 69 height 13
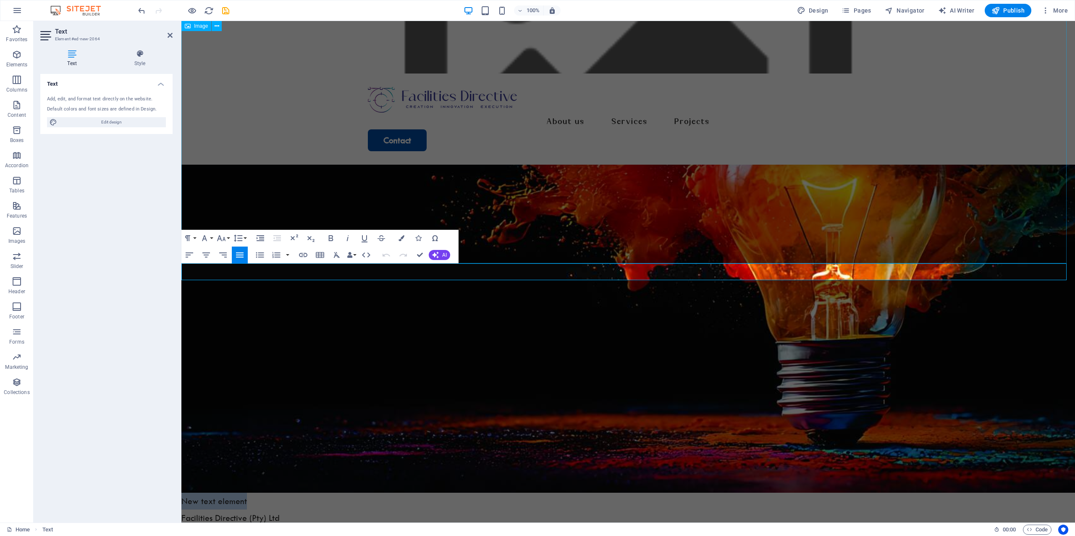
click at [753, 192] on figure at bounding box center [628, 105] width 894 height 775
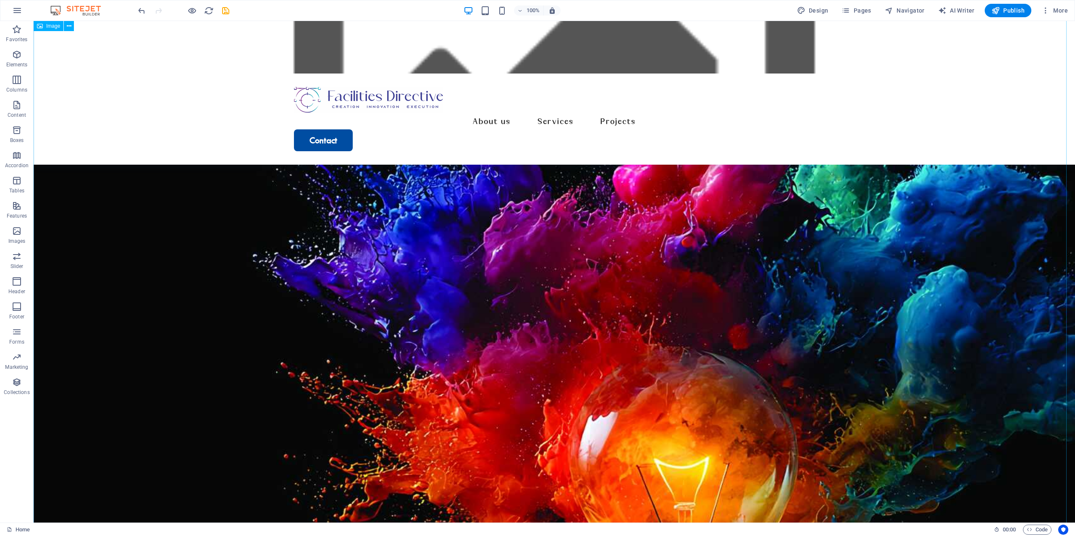
scroll to position [0, 0]
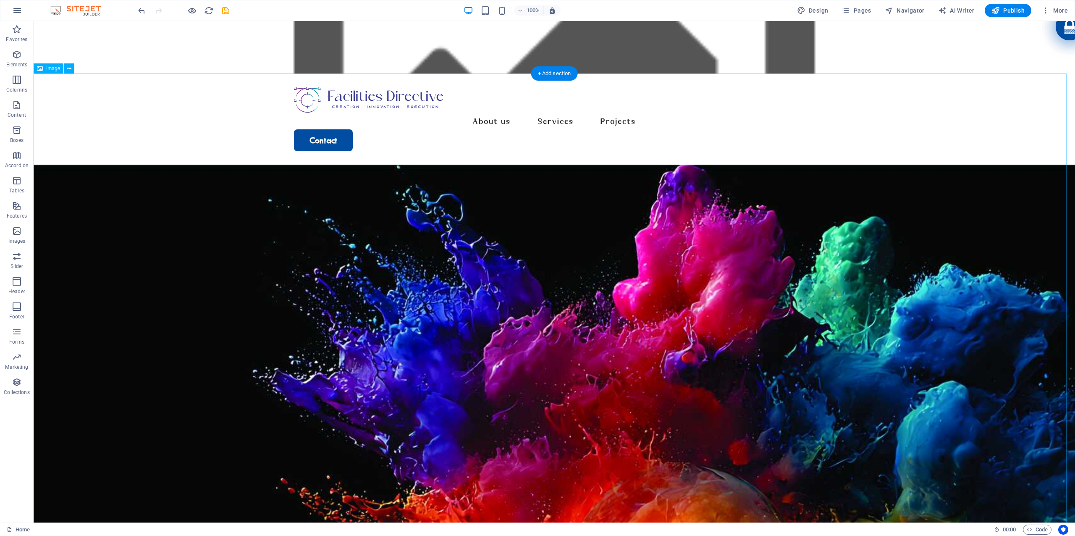
click at [132, 233] on figure at bounding box center [555, 526] width 1042 height 722
